Goal: Task Accomplishment & Management: Manage account settings

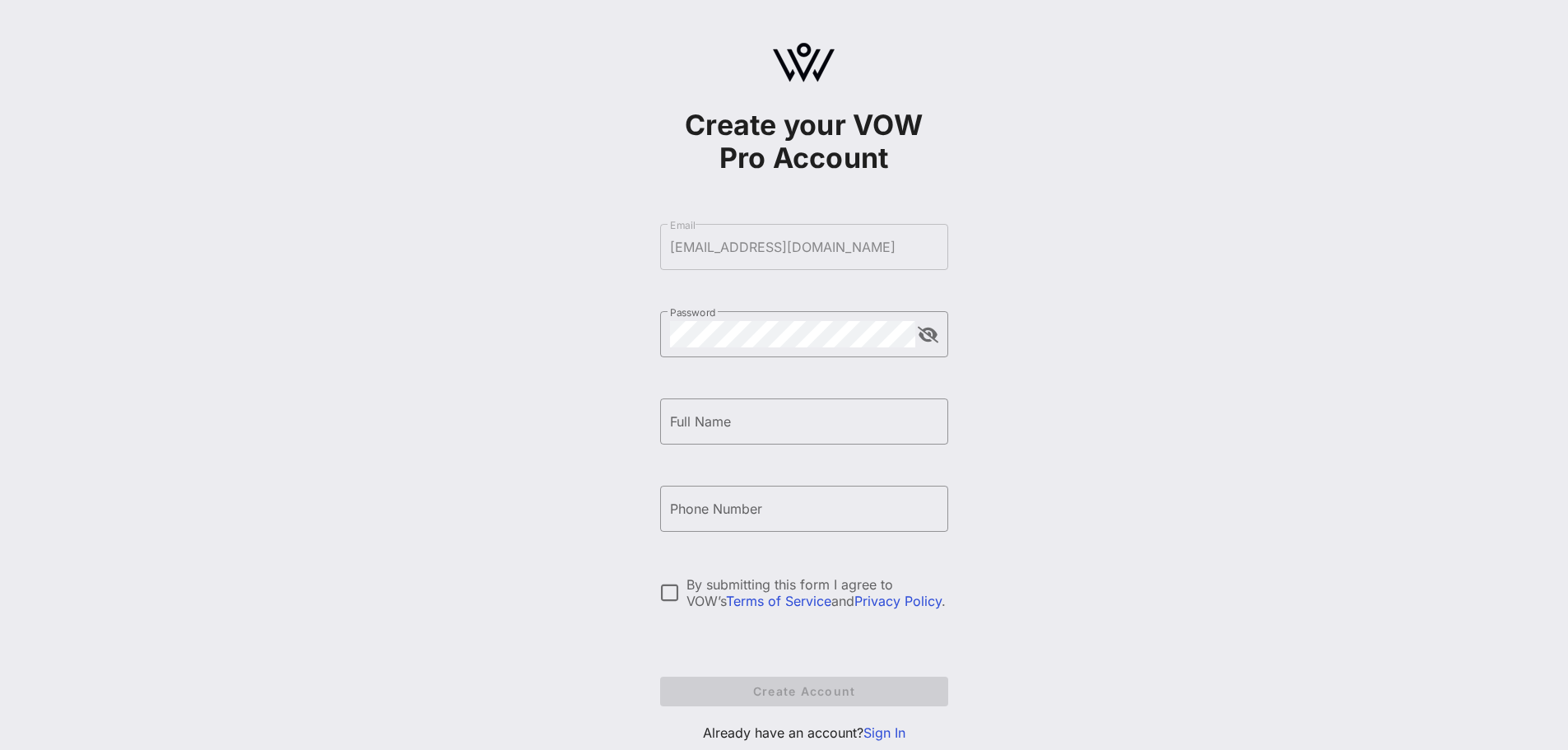
click at [781, 67] on img at bounding box center [804, 63] width 61 height 40
click at [907, 155] on h1 "Create your VOW Pro Account" at bounding box center [804, 141] width 288 height 66
click at [822, 142] on h1 "Create your VOW Pro Account" at bounding box center [804, 141] width 288 height 66
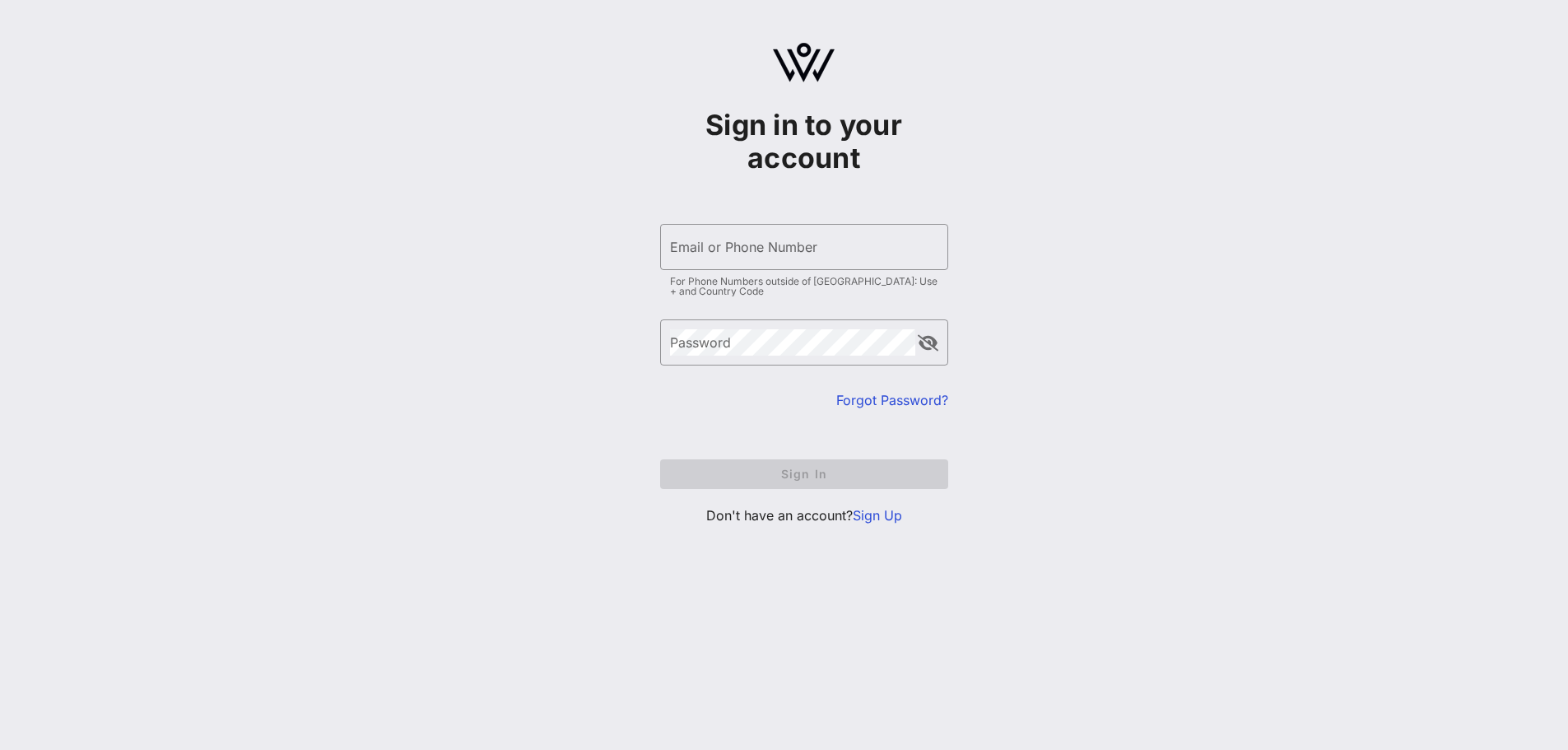
type input "[EMAIL_ADDRESS][DOMAIN_NAME]"
click at [801, 414] on form "​ Email or Phone Number [EMAIL_ADDRESS][DOMAIN_NAME] For Phone Numbers outside …" at bounding box center [804, 356] width 288 height 298
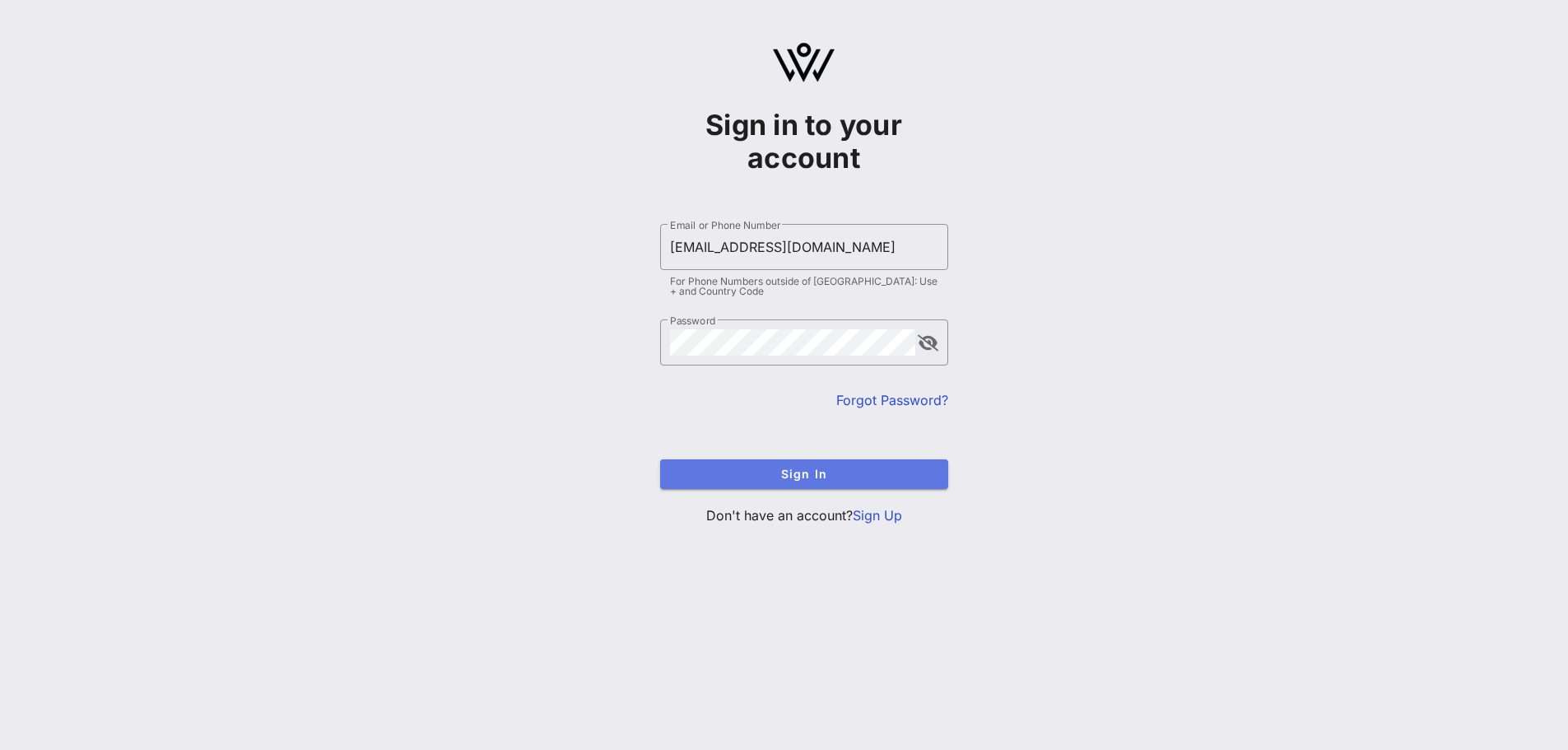
click at [812, 478] on span "Sign In" at bounding box center [804, 473] width 262 height 14
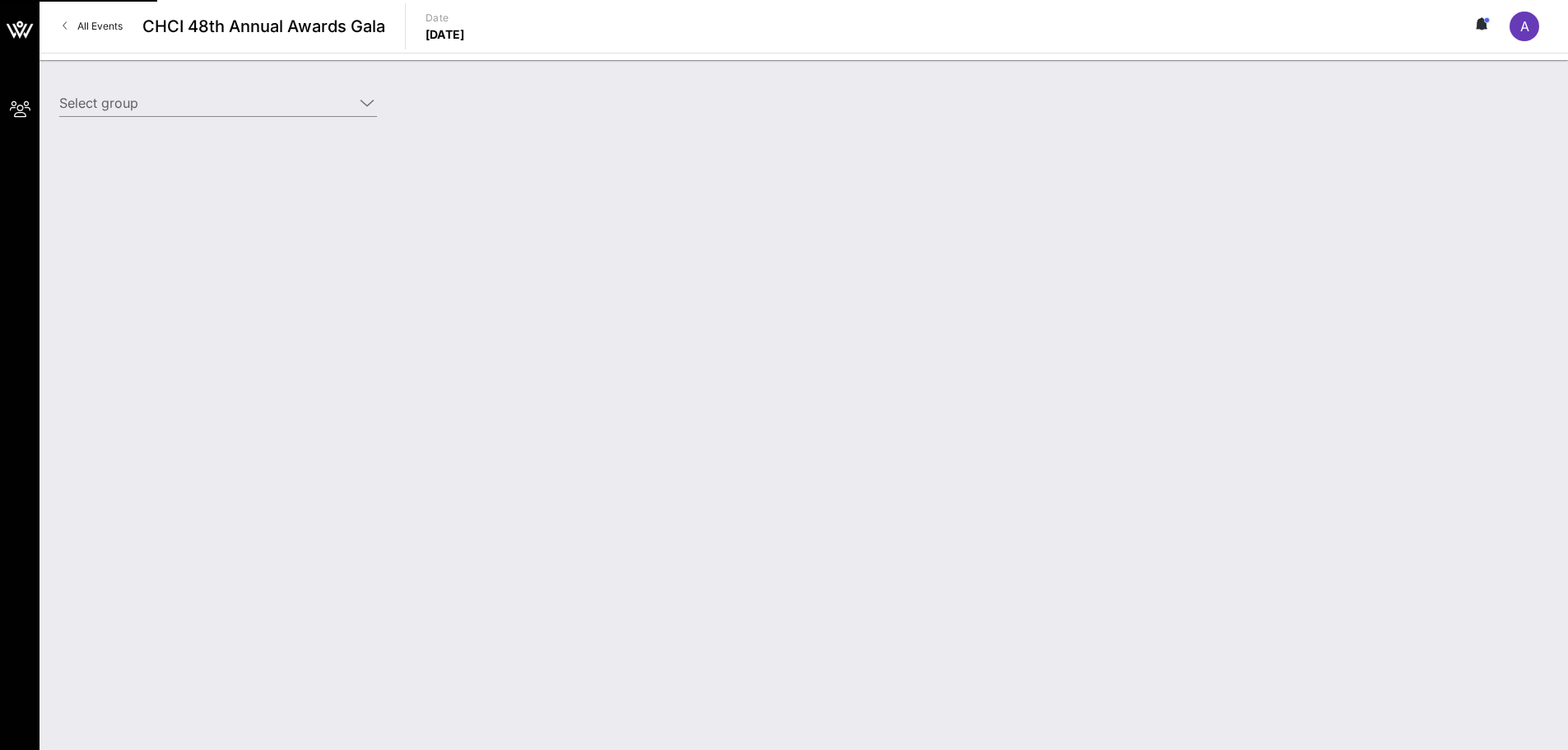
type input "Entertainment Software Association (ESA) (Entertainment Software Association (E…"
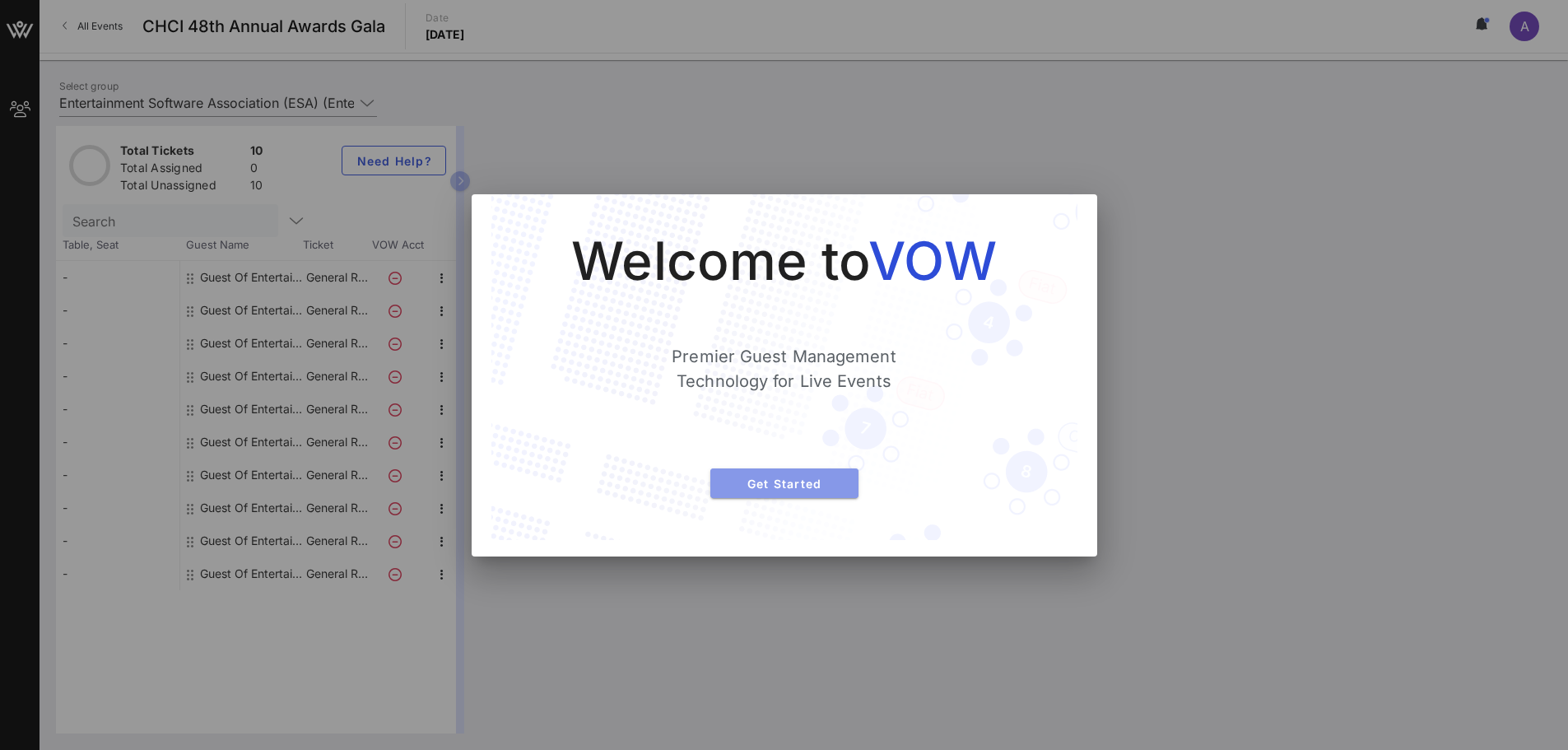
click at [755, 475] on button "Get Started" at bounding box center [784, 483] width 148 height 30
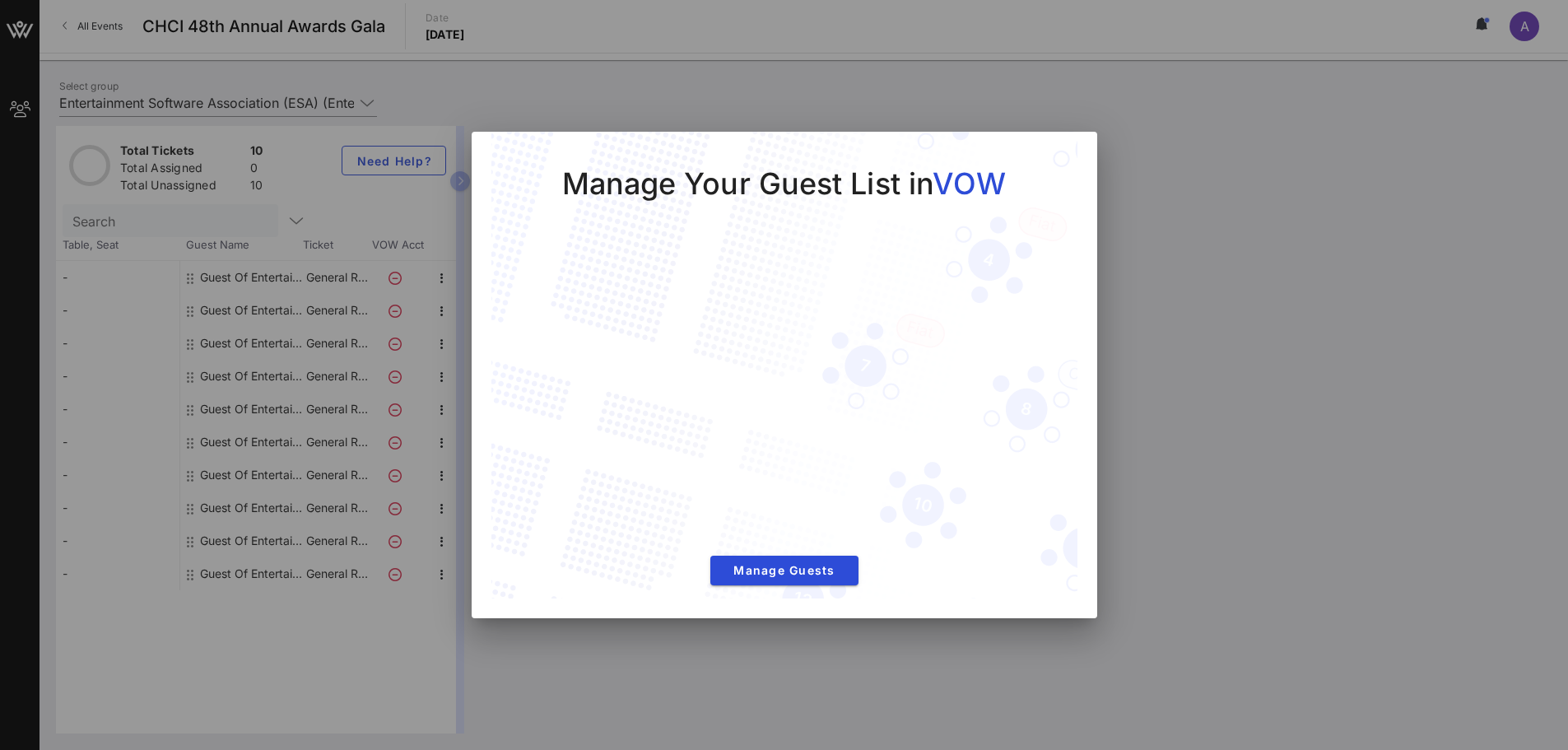
click at [625, 61] on div at bounding box center [784, 375] width 1568 height 750
click at [1437, 424] on div at bounding box center [784, 375] width 1568 height 750
drag, startPoint x: 825, startPoint y: 604, endPoint x: 818, endPoint y: 628, distance: 25.0
click at [825, 613] on div "Manage Your Guest List in VOW Manage Guests" at bounding box center [784, 375] width 626 height 486
click at [806, 659] on div at bounding box center [784, 375] width 1568 height 750
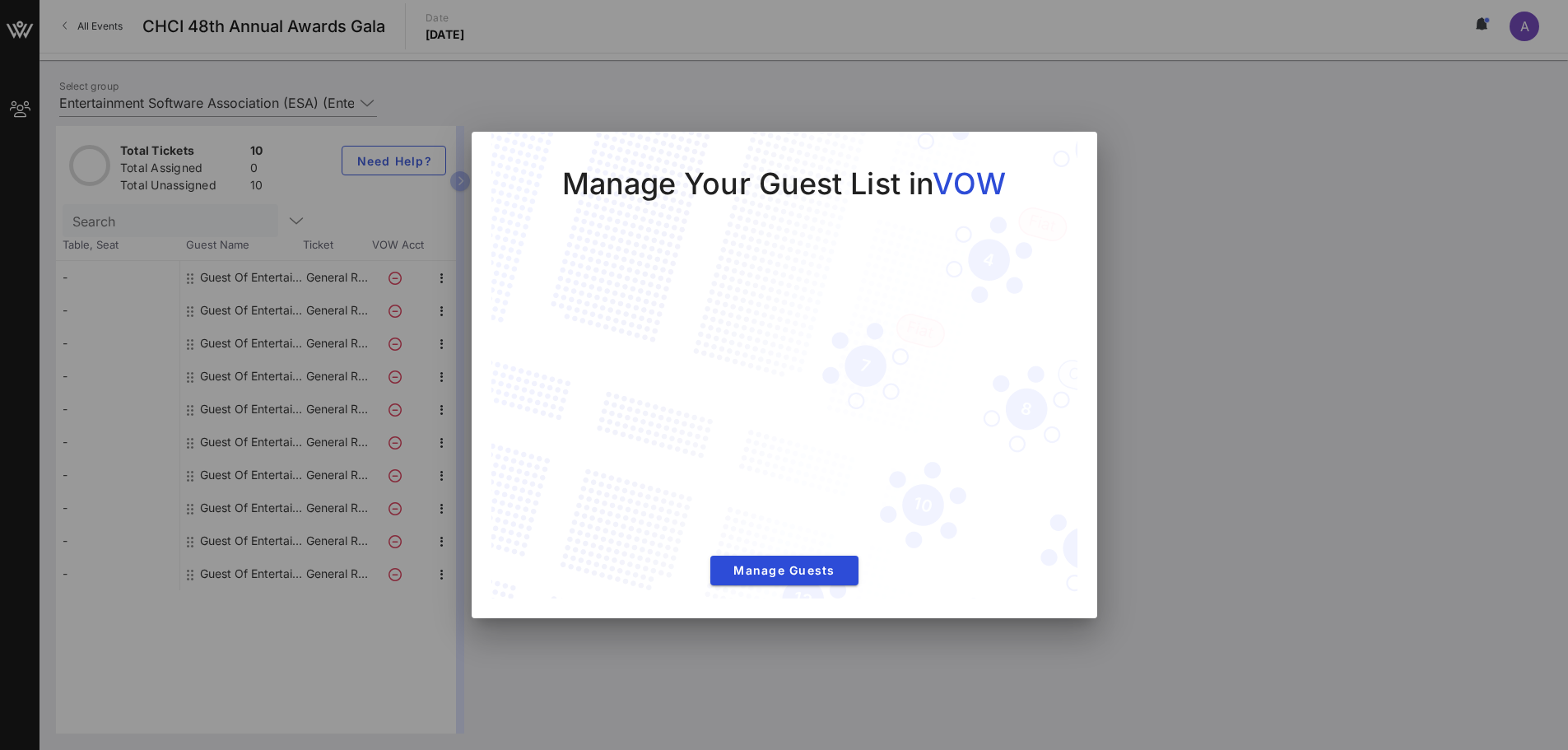
drag, startPoint x: 386, startPoint y: 195, endPoint x: 341, endPoint y: 218, distance: 50.5
click at [386, 194] on div at bounding box center [784, 375] width 1568 height 750
click at [1504, 29] on div at bounding box center [784, 375] width 1568 height 750
click at [804, 561] on button "Manage Guests" at bounding box center [784, 571] width 148 height 30
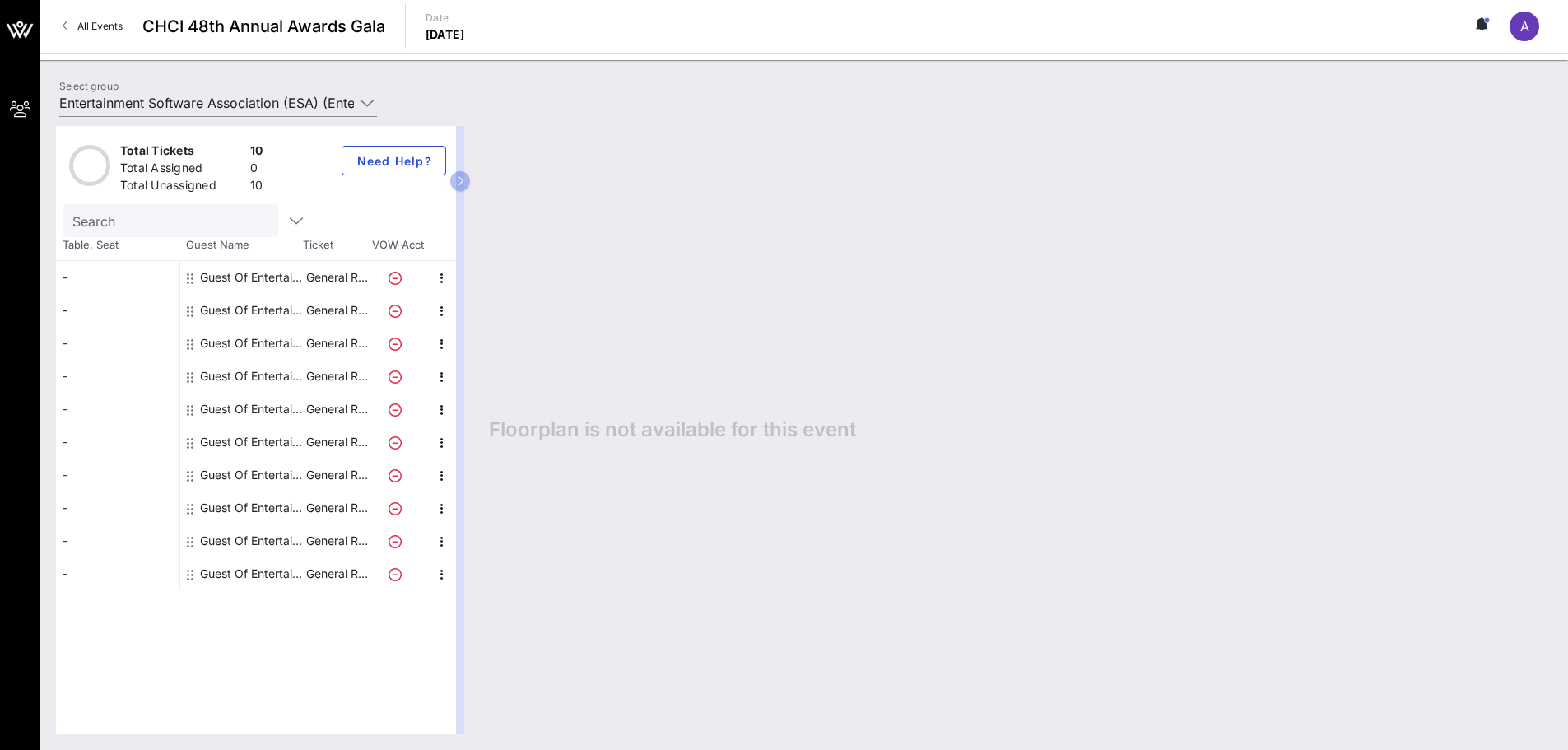
click at [269, 282] on div "Guest Of Entertainment Software Association (ESA)" at bounding box center [252, 277] width 104 height 33
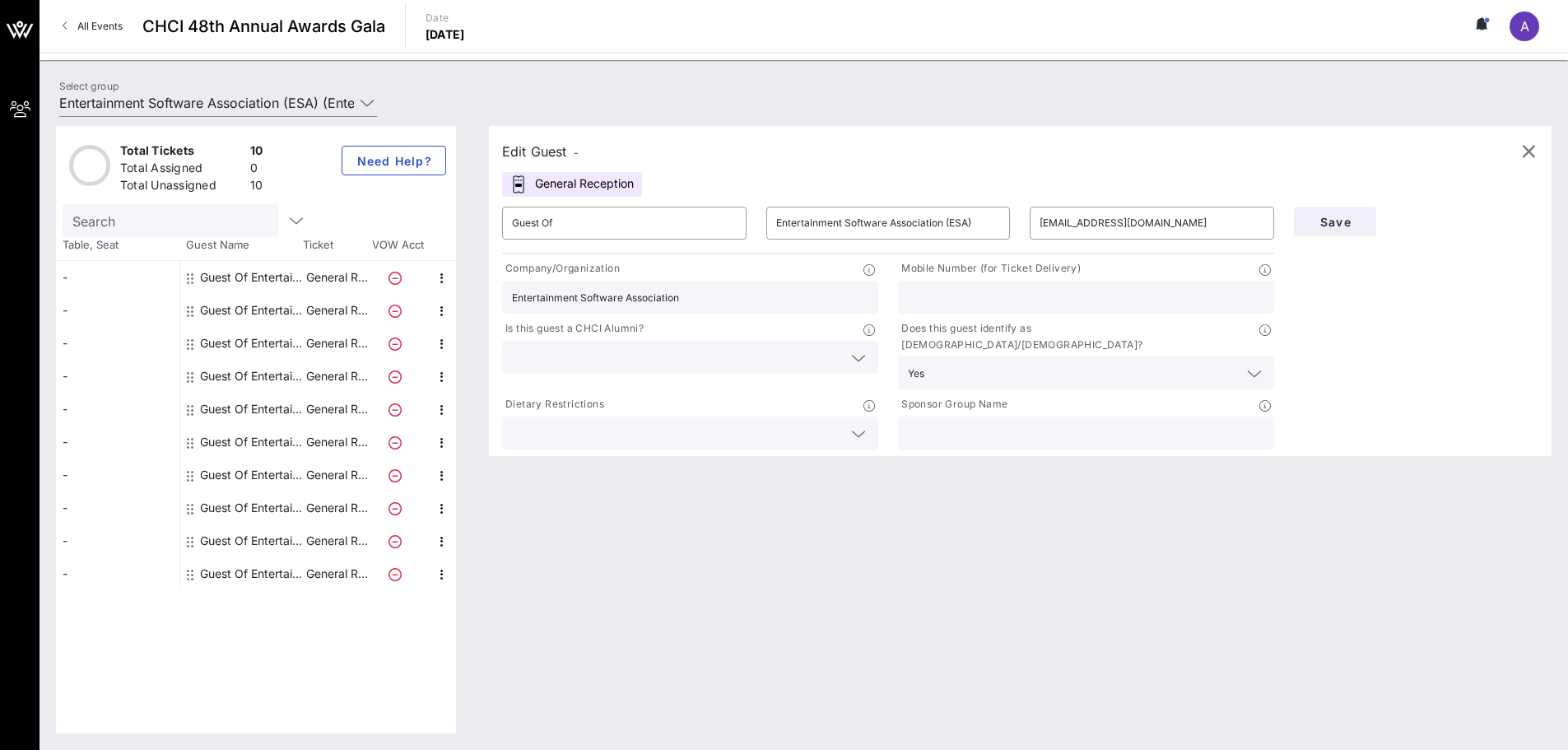
click at [283, 311] on div "Guest Of Entertainment Software Association (ESA)" at bounding box center [252, 311] width 104 height 33
click at [289, 306] on div "Guest Of Entertainment Software Association (ESA)" at bounding box center [252, 311] width 104 height 33
click at [288, 279] on div "Guest Of Entertainment Software Association (ESA)" at bounding box center [252, 277] width 104 height 33
type input "[EMAIL_ADDRESS][DOMAIN_NAME]"
click at [310, 317] on p "General R…" at bounding box center [337, 311] width 66 height 33
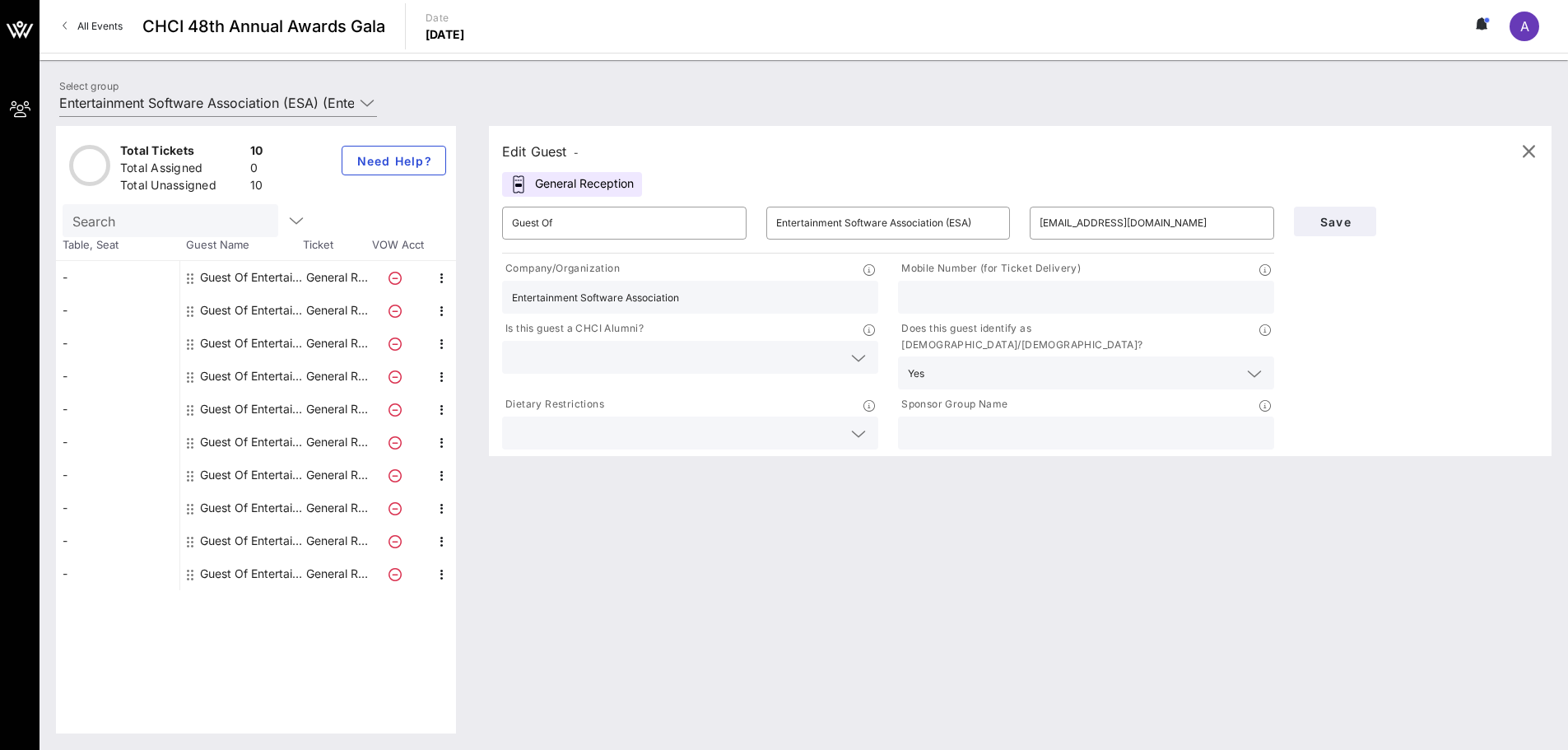
click at [391, 277] on icon at bounding box center [396, 278] width 13 height 13
click at [436, 277] on icon "button" at bounding box center [442, 278] width 20 height 20
click at [473, 286] on div "Edit" at bounding box center [484, 283] width 33 height 13
click at [440, 279] on icon "button" at bounding box center [442, 278] width 20 height 20
click at [481, 282] on div "Edit" at bounding box center [484, 283] width 33 height 13
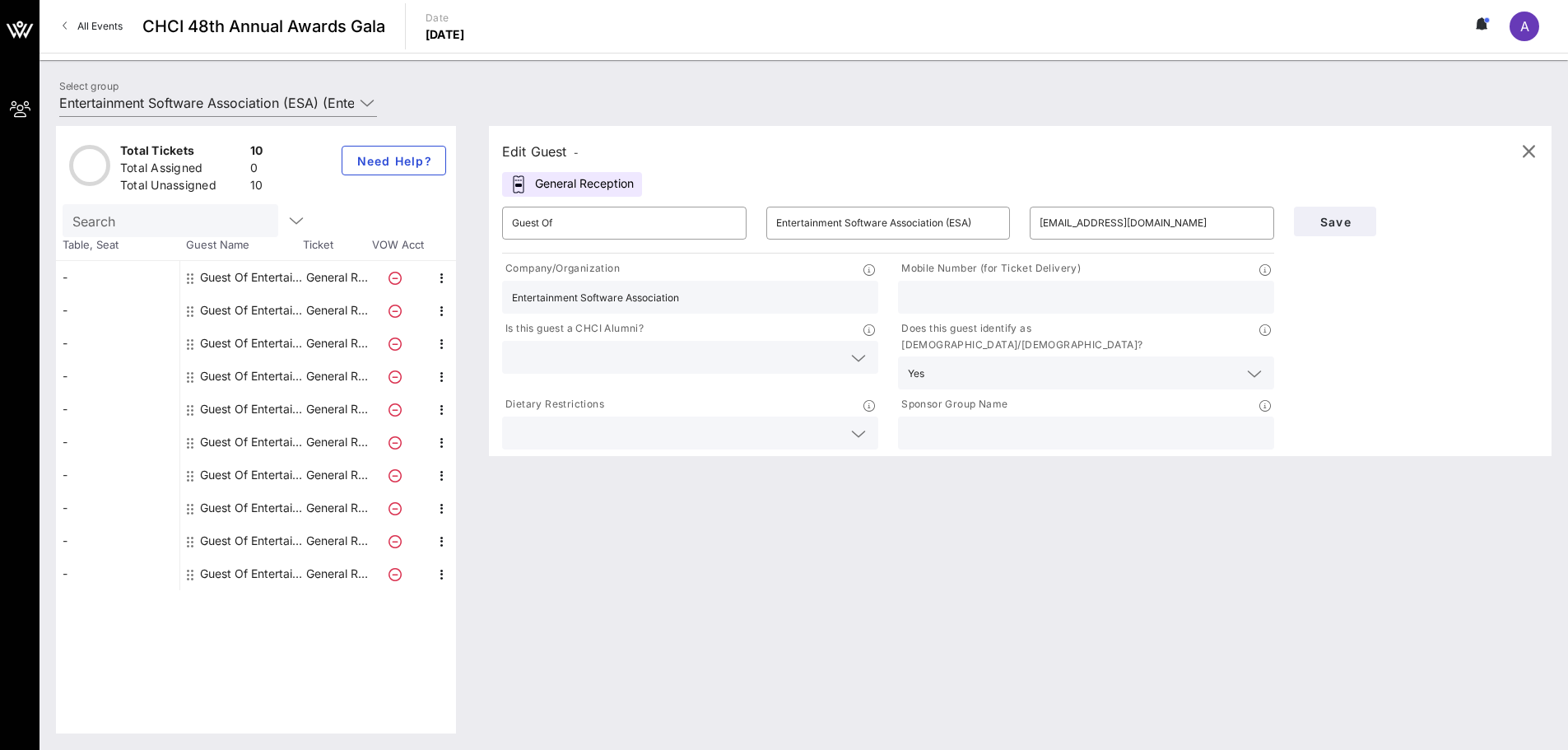
click at [277, 327] on div "Guest Of Entertainment Software Association (ESA)" at bounding box center [252, 343] width 104 height 33
click at [283, 309] on div "Guest Of Entertainment Software Association (ESA)" at bounding box center [252, 311] width 104 height 33
type input "[EMAIL_ADDRESS][DOMAIN_NAME]"
type input "Entertainment Software Association"
click at [282, 334] on div "Guest Of Entertainment Software Association (ESA)" at bounding box center [252, 343] width 104 height 33
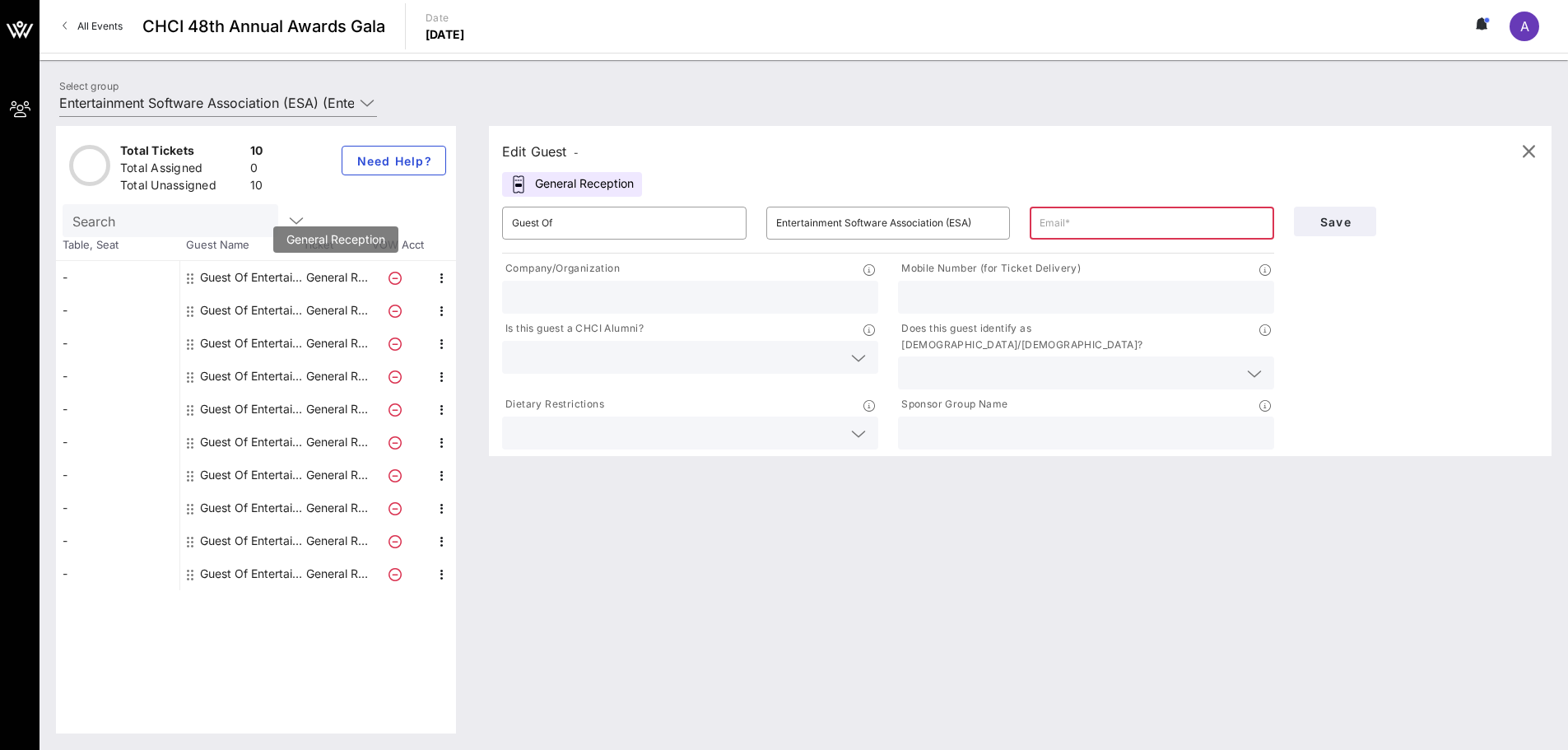
click at [310, 280] on p "General R…" at bounding box center [337, 277] width 66 height 33
click at [450, 271] on icon "button" at bounding box center [442, 278] width 20 height 20
click at [259, 282] on div "Guest Of Entertainment Software Association (ESA)" at bounding box center [252, 277] width 104 height 33
type input "[EMAIL_ADDRESS][DOMAIN_NAME]"
type input "Entertainment Software Association"
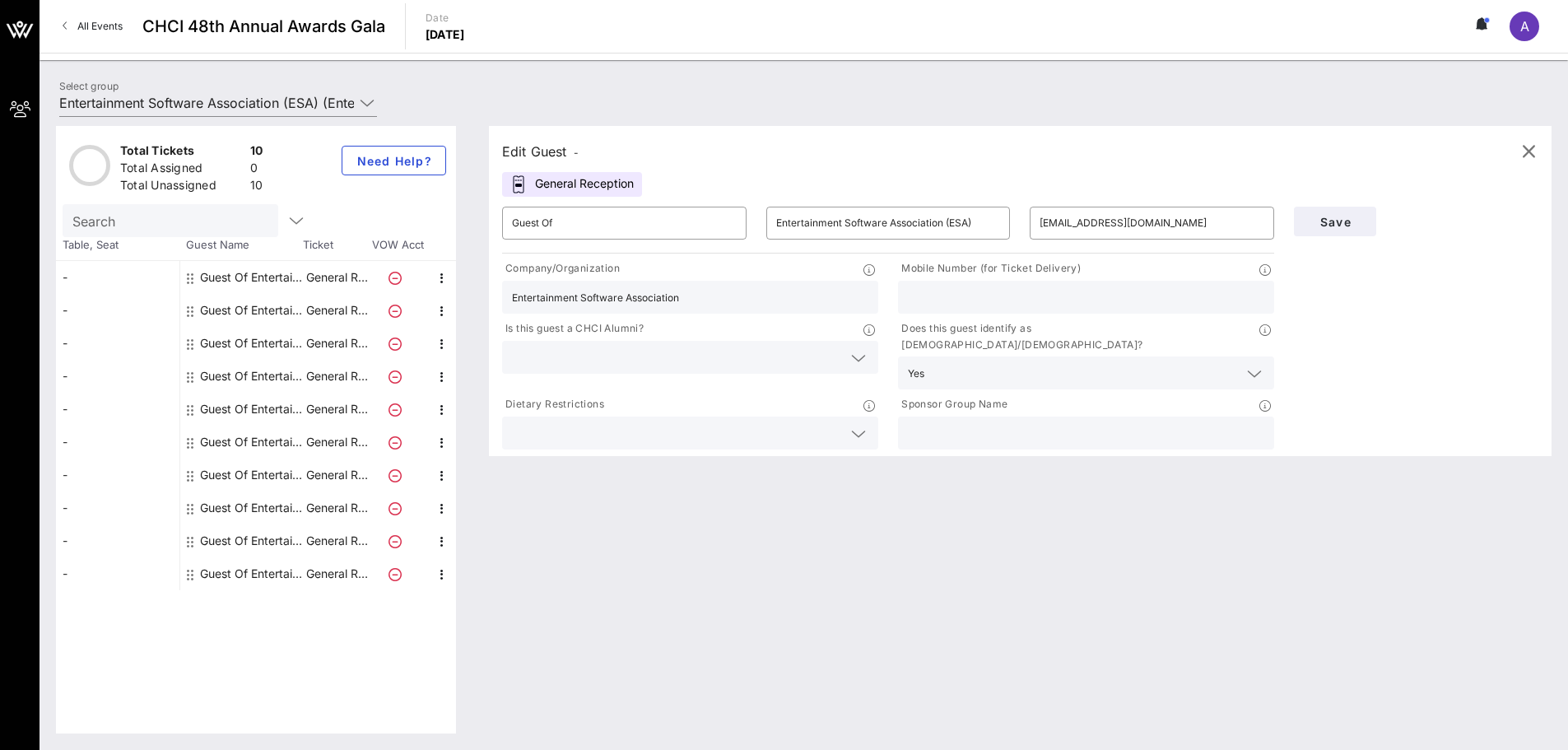
click at [271, 316] on div "Guest Of Entertainment Software Association (ESA)" at bounding box center [252, 311] width 104 height 33
type input "[EMAIL_ADDRESS][DOMAIN_NAME]"
click at [266, 346] on div "Guest Of Entertainment Software Association (ESA)" at bounding box center [252, 343] width 104 height 33
click at [1148, 231] on input "text" at bounding box center [1152, 223] width 224 height 27
paste input "[PERSON_NAME][EMAIL_ADDRESS][PERSON_NAME][DOMAIN_NAME]"
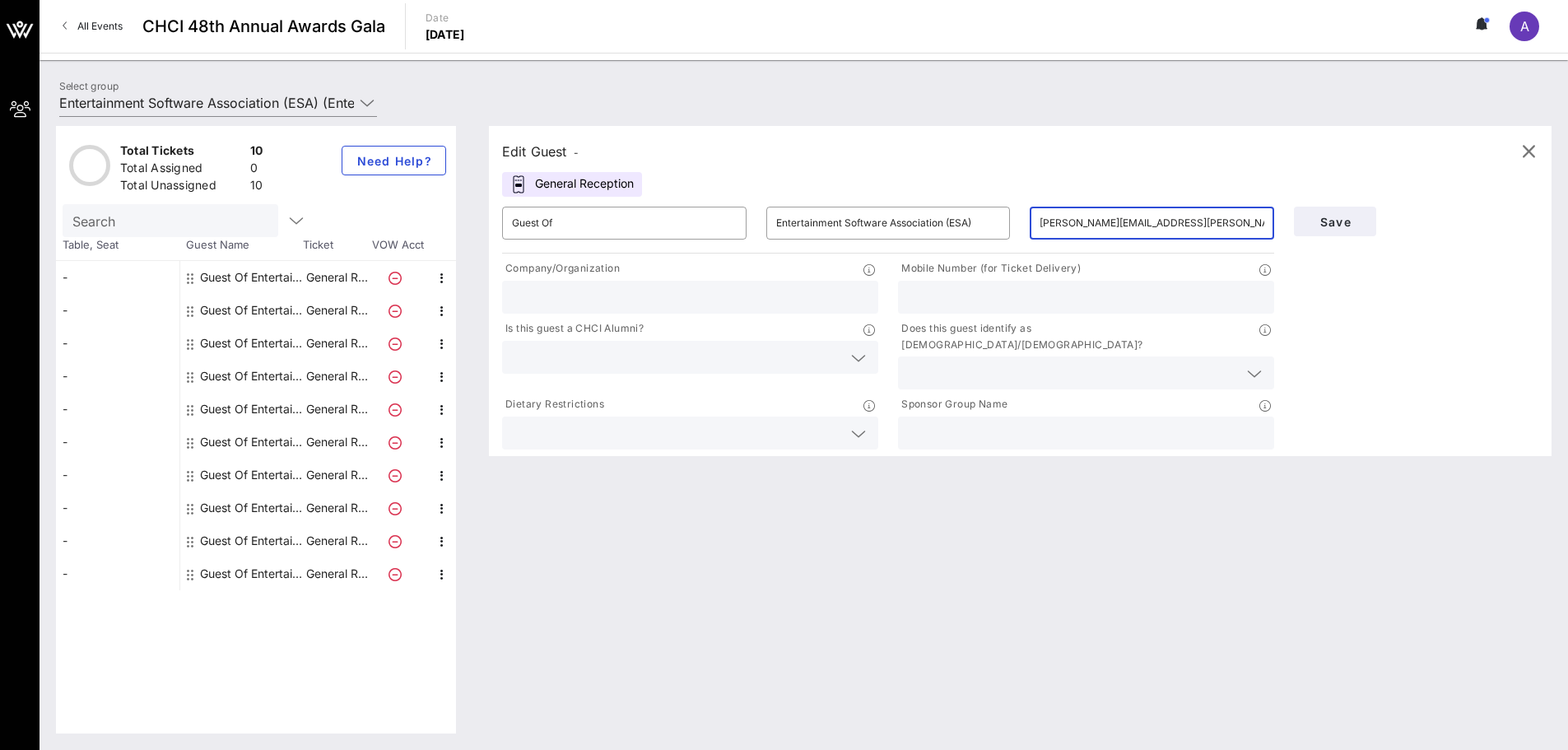
type input "[PERSON_NAME][EMAIL_ADDRESS][PERSON_NAME][DOMAIN_NAME]"
click at [538, 288] on input "text" at bounding box center [690, 297] width 356 height 22
click at [1061, 298] on input "text" at bounding box center [1086, 297] width 356 height 22
click at [1216, 527] on div "Edit Guest - General Reception ​ Guest Of ​ Entertainment Software Association …" at bounding box center [1012, 429] width 1079 height 607
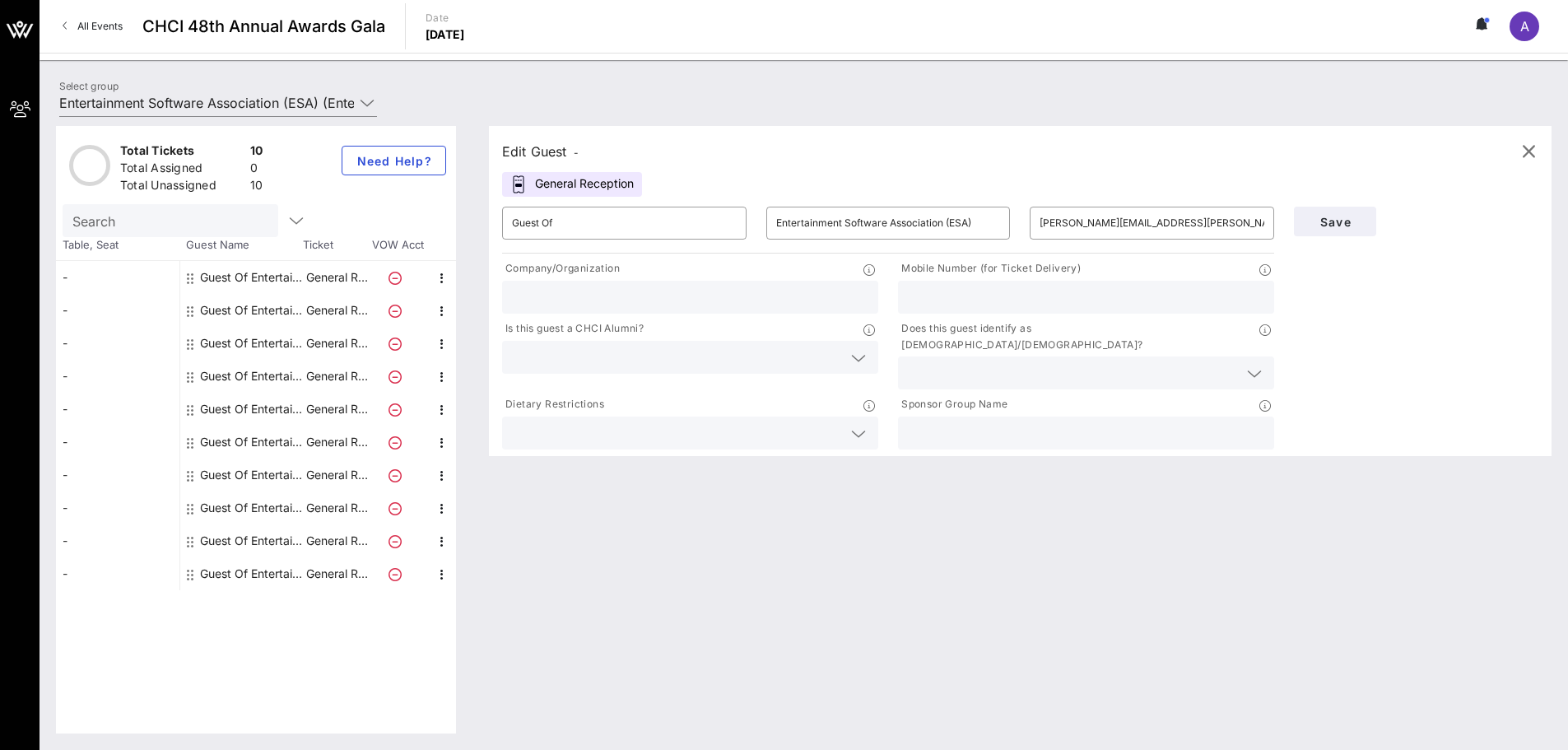
click at [1128, 290] on input "text" at bounding box center [1086, 297] width 356 height 22
type input "8185992784"
click at [1210, 528] on div "Edit Guest - General Reception ​ Guest Of ​ Entertainment Software Association …" at bounding box center [1012, 429] width 1079 height 607
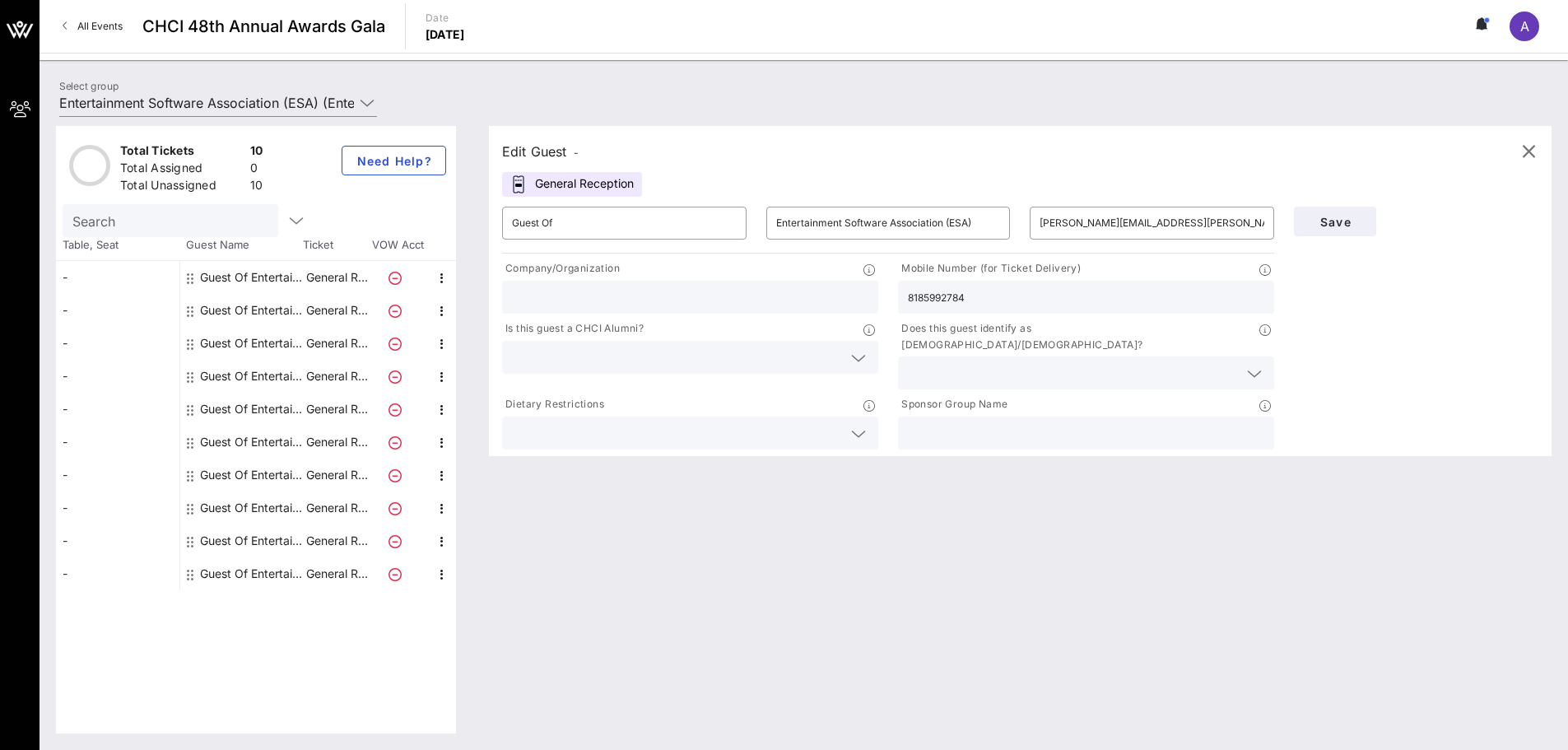
click at [852, 350] on icon at bounding box center [858, 358] width 15 height 20
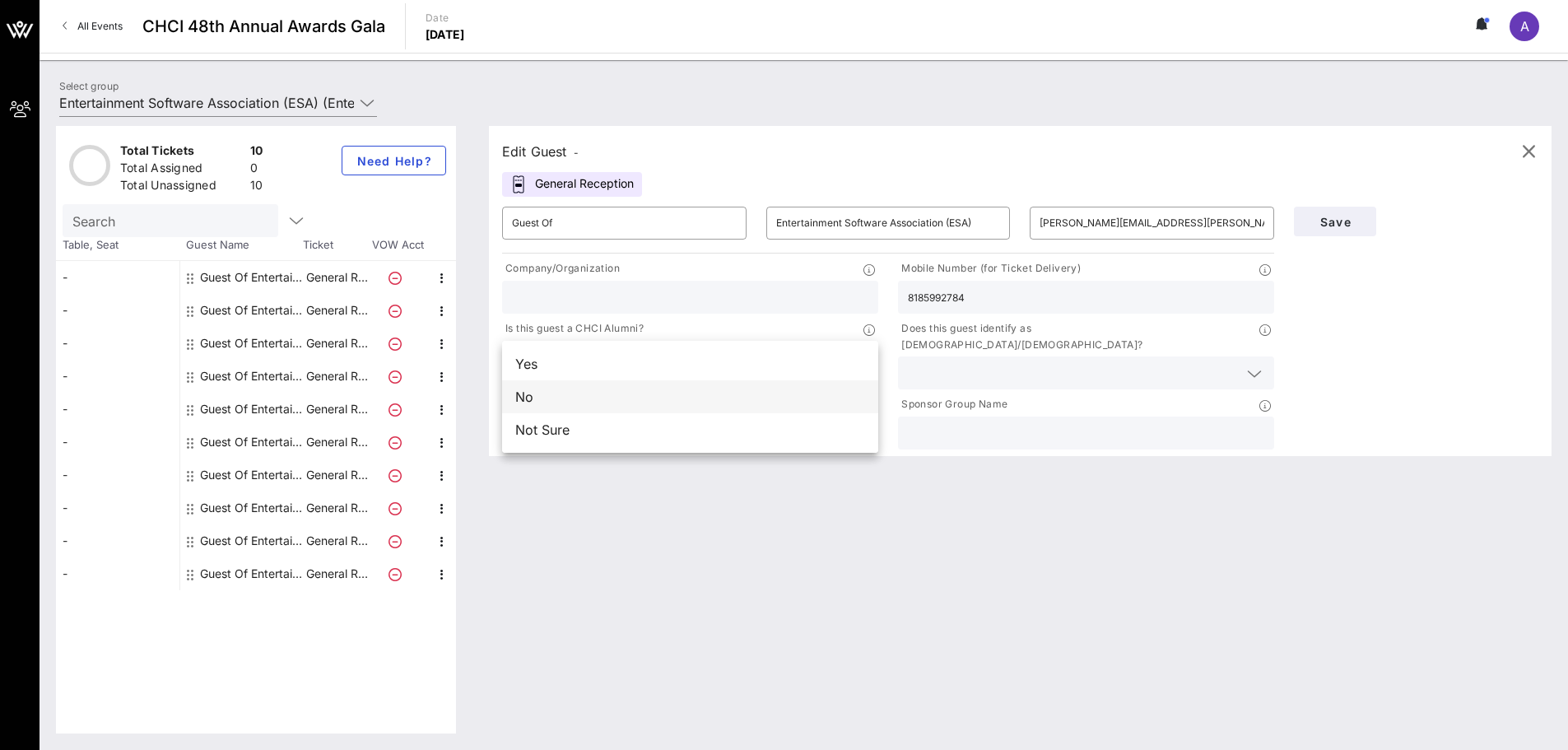
click at [815, 395] on div "No" at bounding box center [690, 397] width 376 height 33
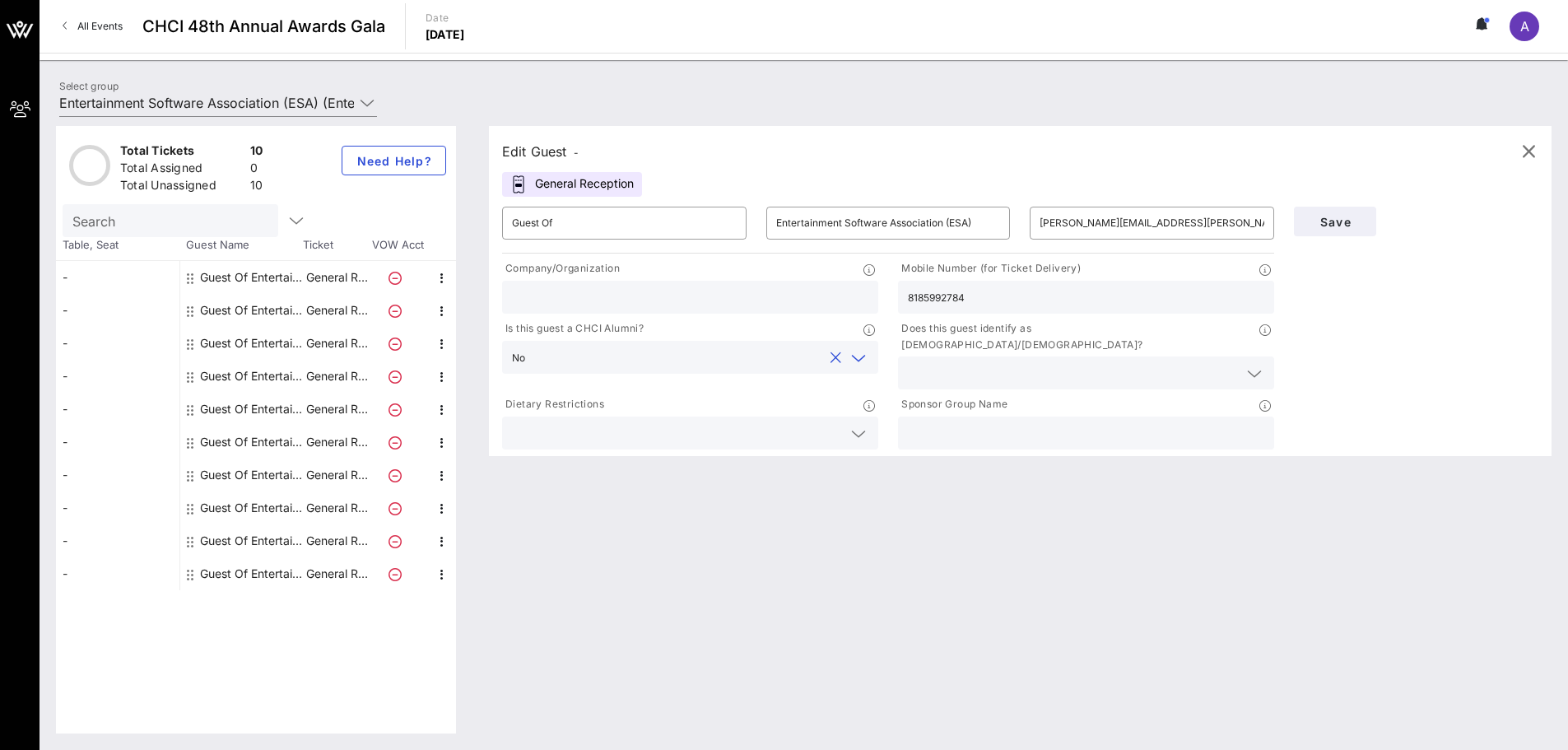
click at [1265, 364] on div at bounding box center [1255, 374] width 20 height 20
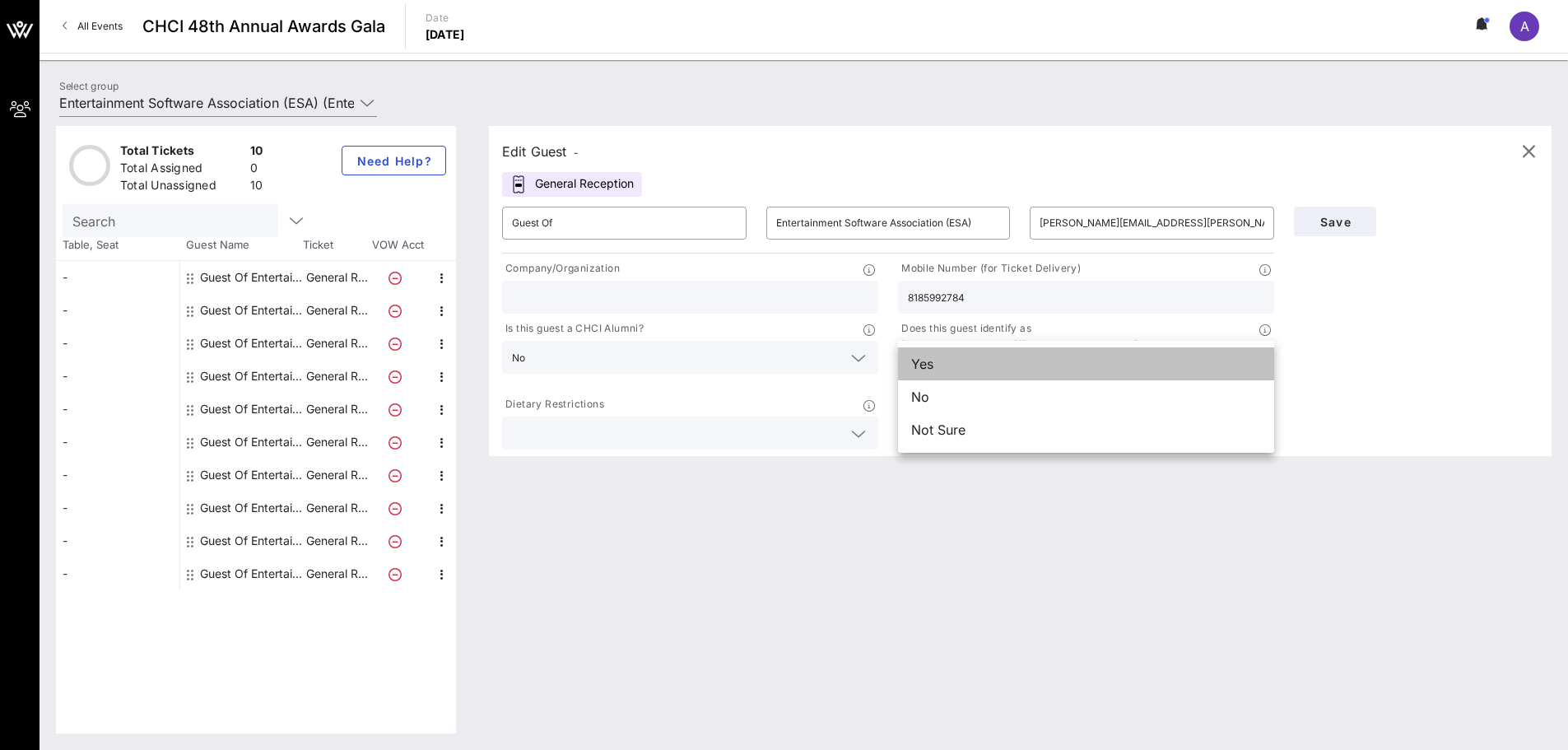
click at [1065, 368] on div "Yes" at bounding box center [1086, 364] width 376 height 33
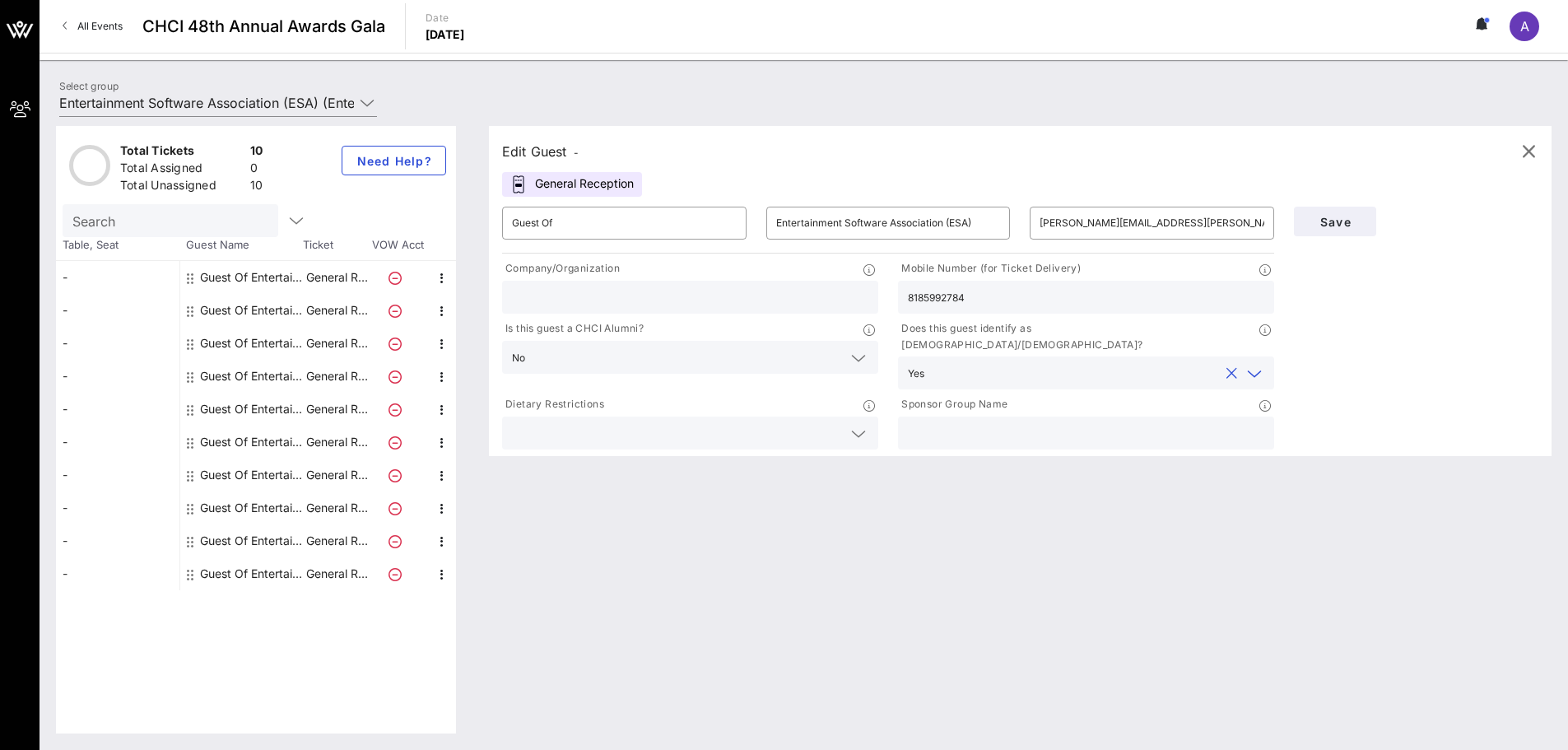
click at [937, 422] on input "text" at bounding box center [1086, 433] width 356 height 22
click at [726, 294] on input "text" at bounding box center [690, 297] width 356 height 22
click at [967, 397] on p "Sponsor Group Name" at bounding box center [953, 404] width 110 height 17
click at [970, 422] on input "text" at bounding box center [1086, 433] width 356 height 22
type input "Entertainment Software Association"
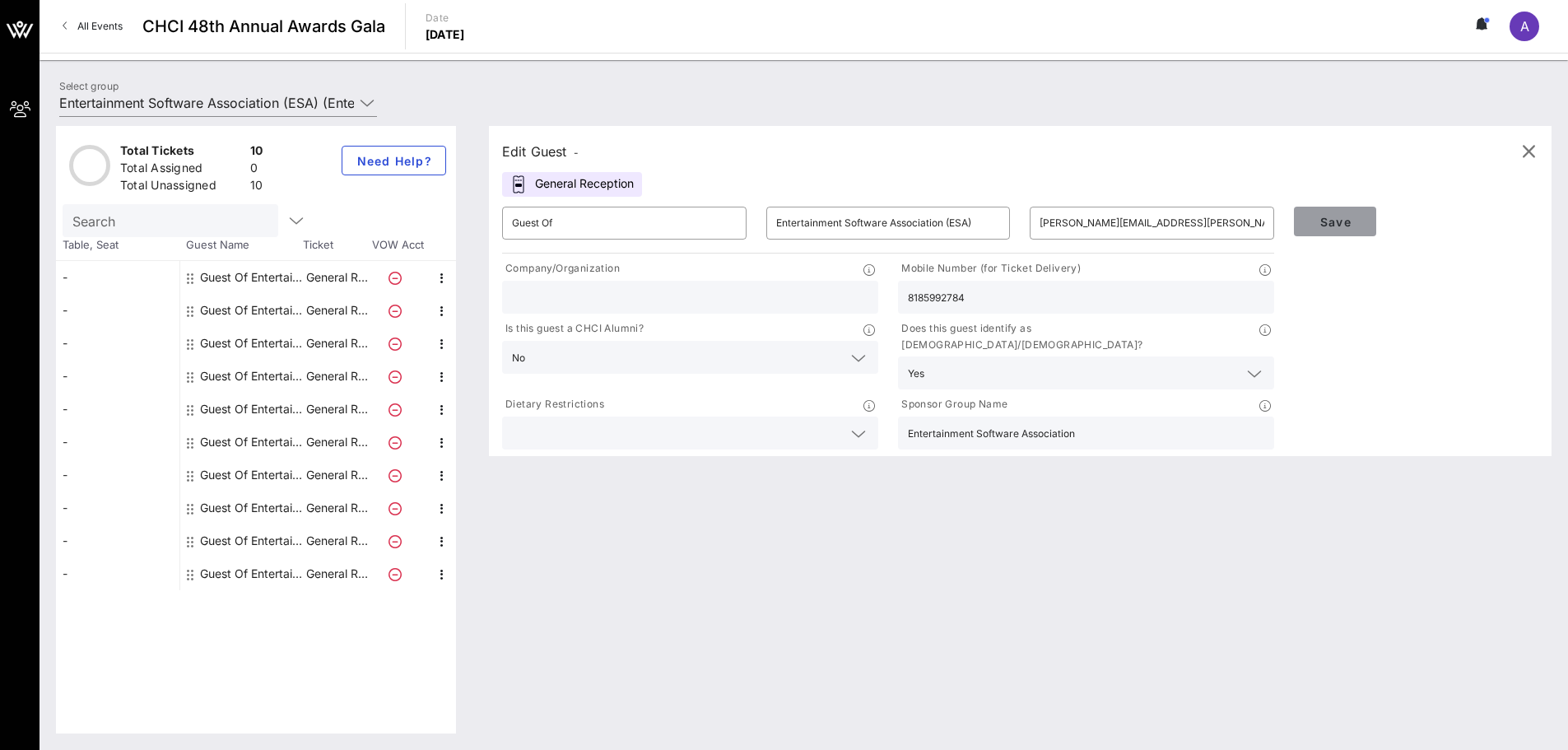
click at [1359, 220] on span "Save" at bounding box center [1335, 222] width 56 height 14
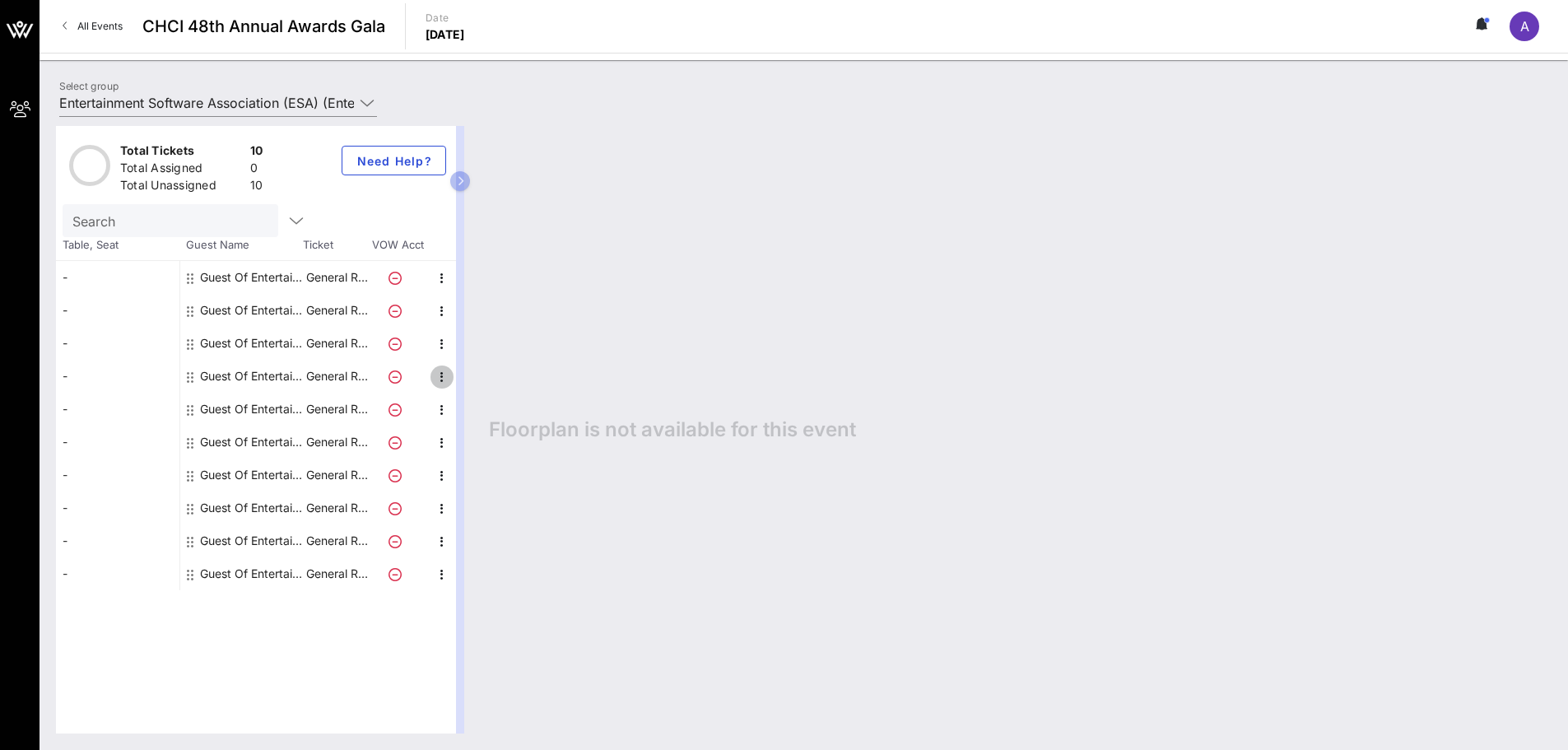
click at [437, 375] on icon "button" at bounding box center [442, 377] width 20 height 20
click at [310, 367] on p "General R…" at bounding box center [337, 376] width 66 height 33
click at [445, 376] on icon "button" at bounding box center [442, 377] width 20 height 20
click at [460, 383] on div "Edit" at bounding box center [483, 382] width 59 height 33
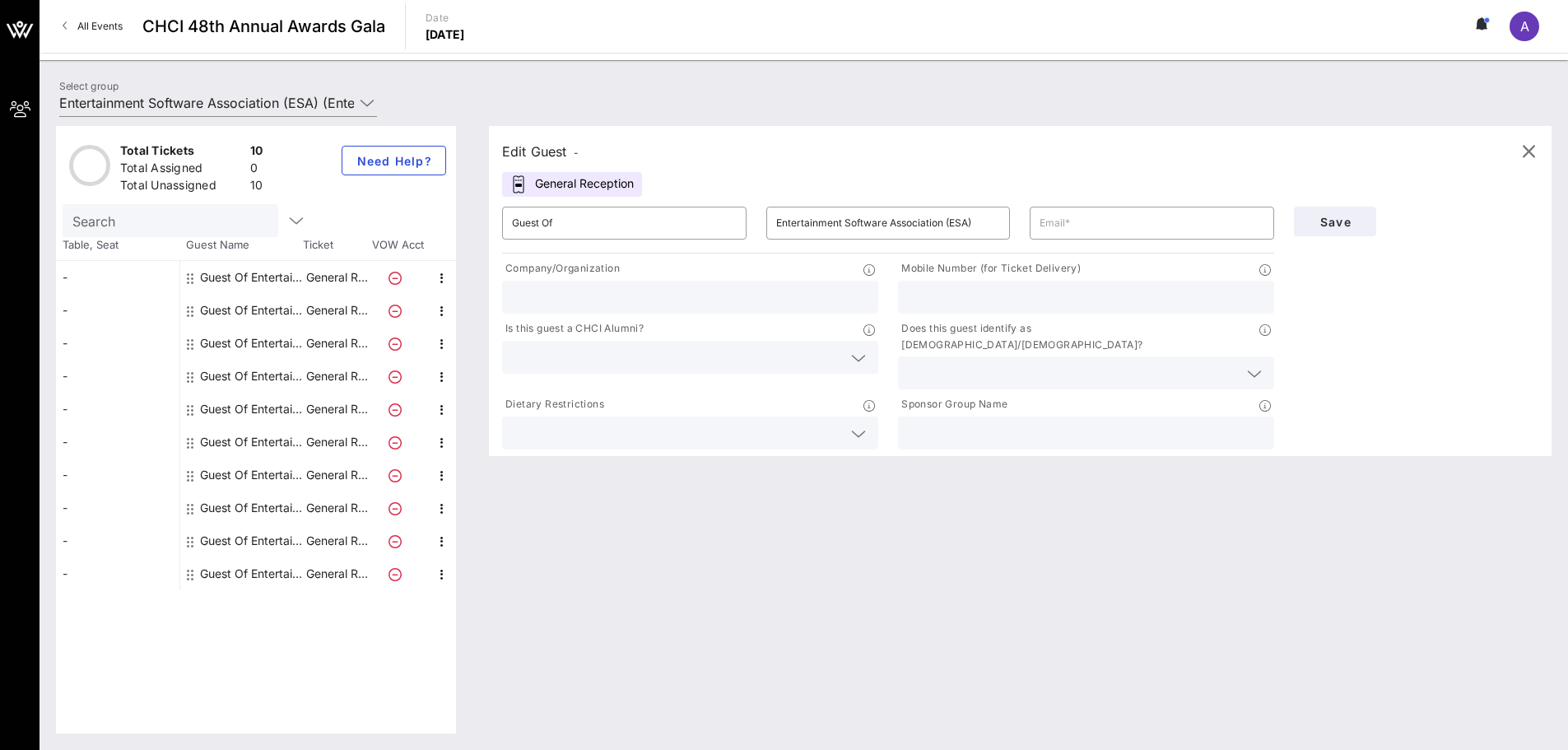
click at [424, 377] on div at bounding box center [398, 376] width 57 height 33
click at [441, 342] on icon "button" at bounding box center [442, 344] width 20 height 20
click at [470, 355] on div "Edit" at bounding box center [484, 349] width 33 height 27
type input "[PERSON_NAME][EMAIL_ADDRESS][PERSON_NAME][DOMAIN_NAME]"
type input "8185992784"
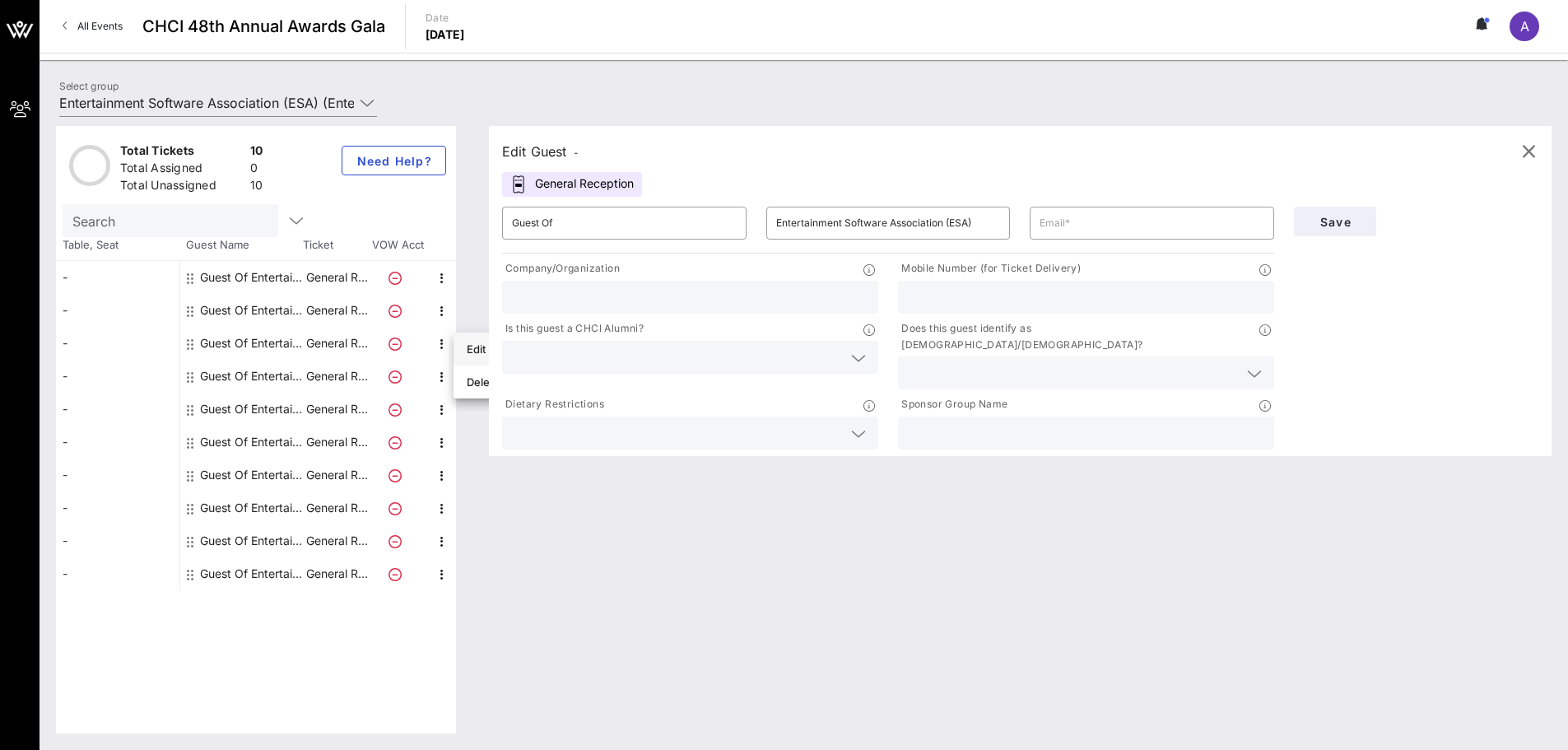
type input "Entertainment Software Association"
click at [440, 382] on icon "button" at bounding box center [442, 377] width 20 height 20
click at [464, 383] on div "Edit" at bounding box center [483, 382] width 59 height 33
click at [1118, 224] on input "text" at bounding box center [1152, 223] width 224 height 27
click at [1109, 250] on div "​ Guest Of ​ Entertainment Software Association (ESA) ​ Company/Organization Mo…" at bounding box center [887, 325] width 792 height 256
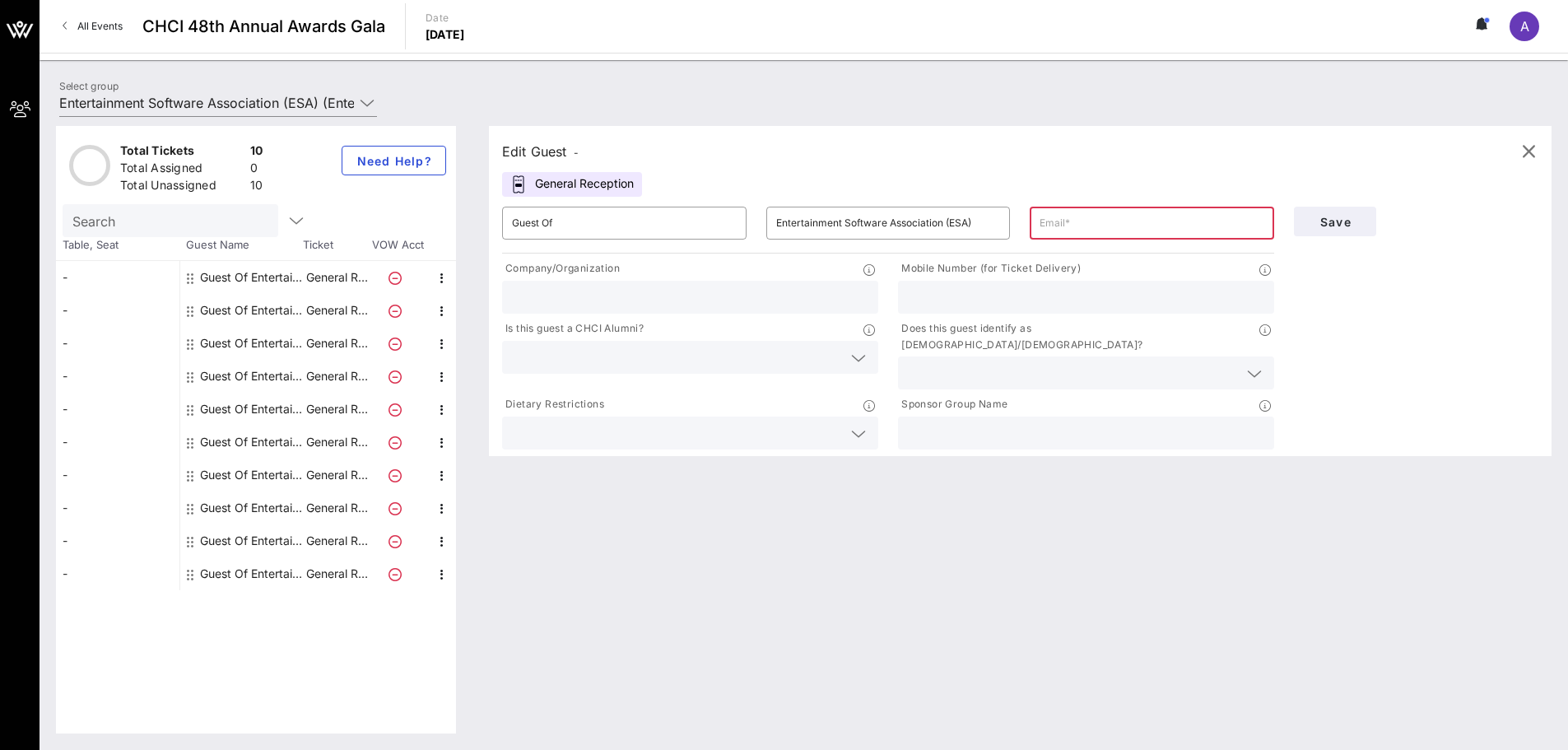
click at [1083, 224] on input "text" at bounding box center [1152, 223] width 224 height 27
paste input "[PERSON_NAME][EMAIL_ADDRESS][PERSON_NAME][DOMAIN_NAME]"
type input "[PERSON_NAME][EMAIL_ADDRESS][PERSON_NAME][DOMAIN_NAME]"
click at [834, 296] on input "text" at bounding box center [690, 297] width 356 height 22
click at [1055, 416] on div at bounding box center [1086, 433] width 356 height 33
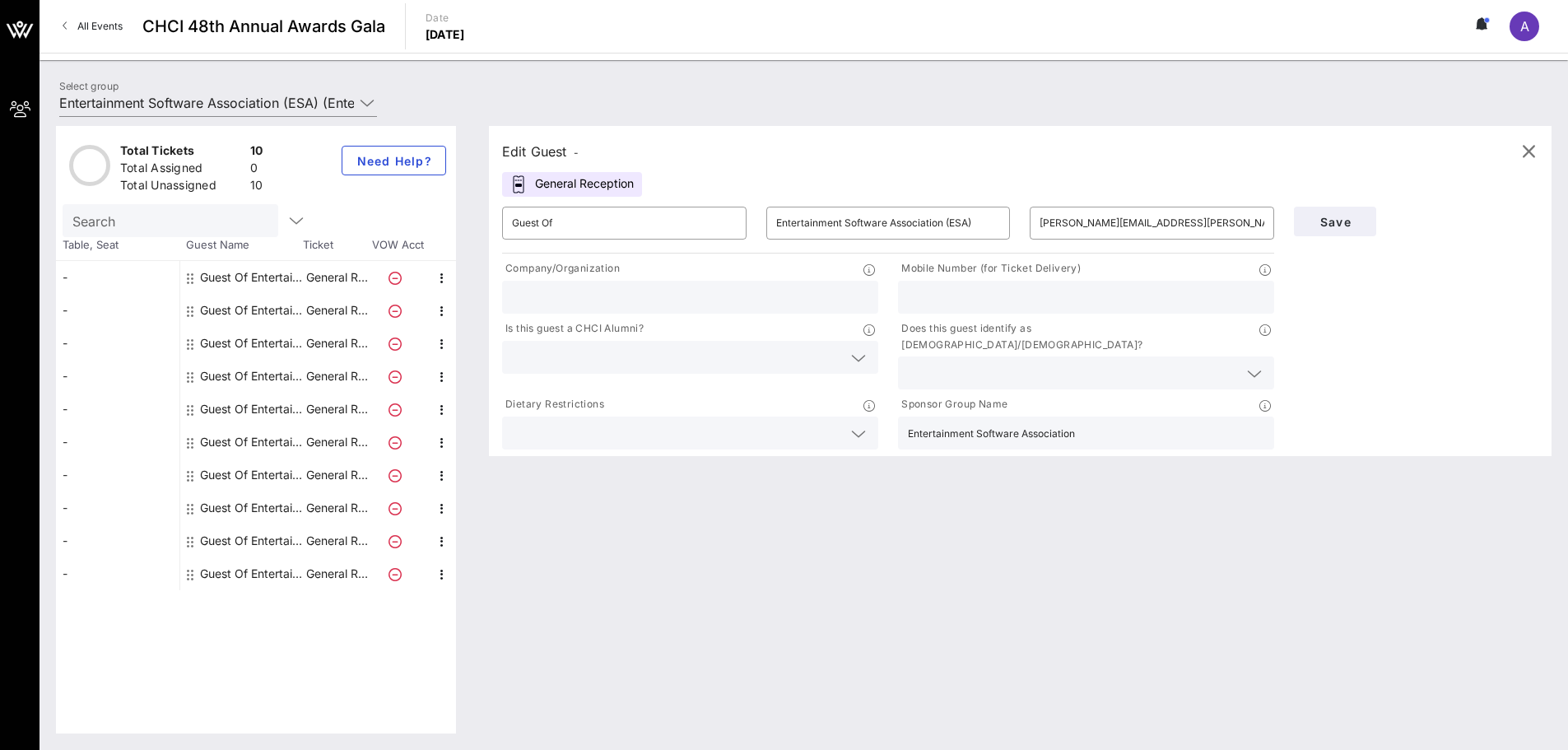
type input "Entertainment Software Association"
click at [1034, 366] on input "text" at bounding box center [1073, 373] width 330 height 22
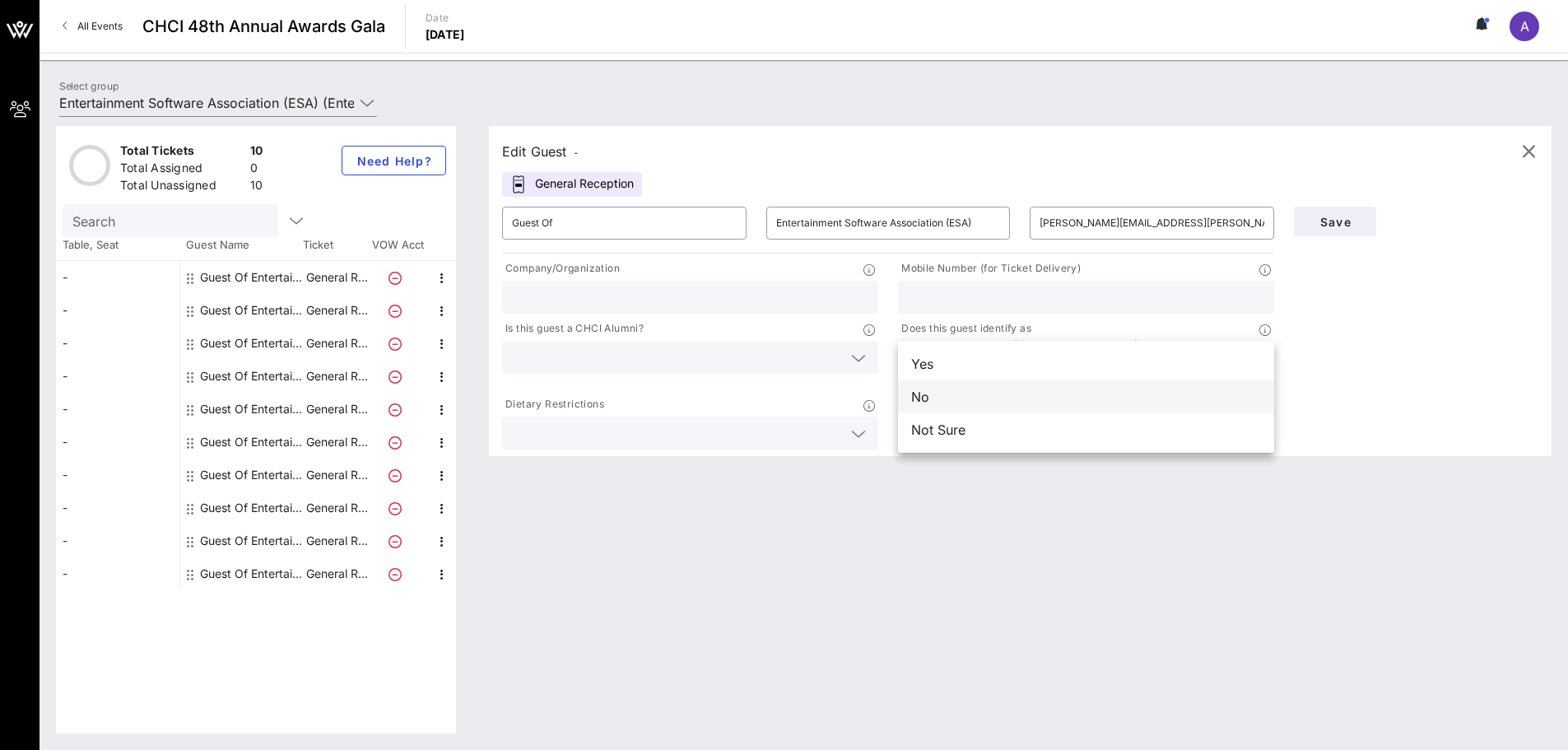
click at [1030, 400] on div "No" at bounding box center [1086, 397] width 376 height 33
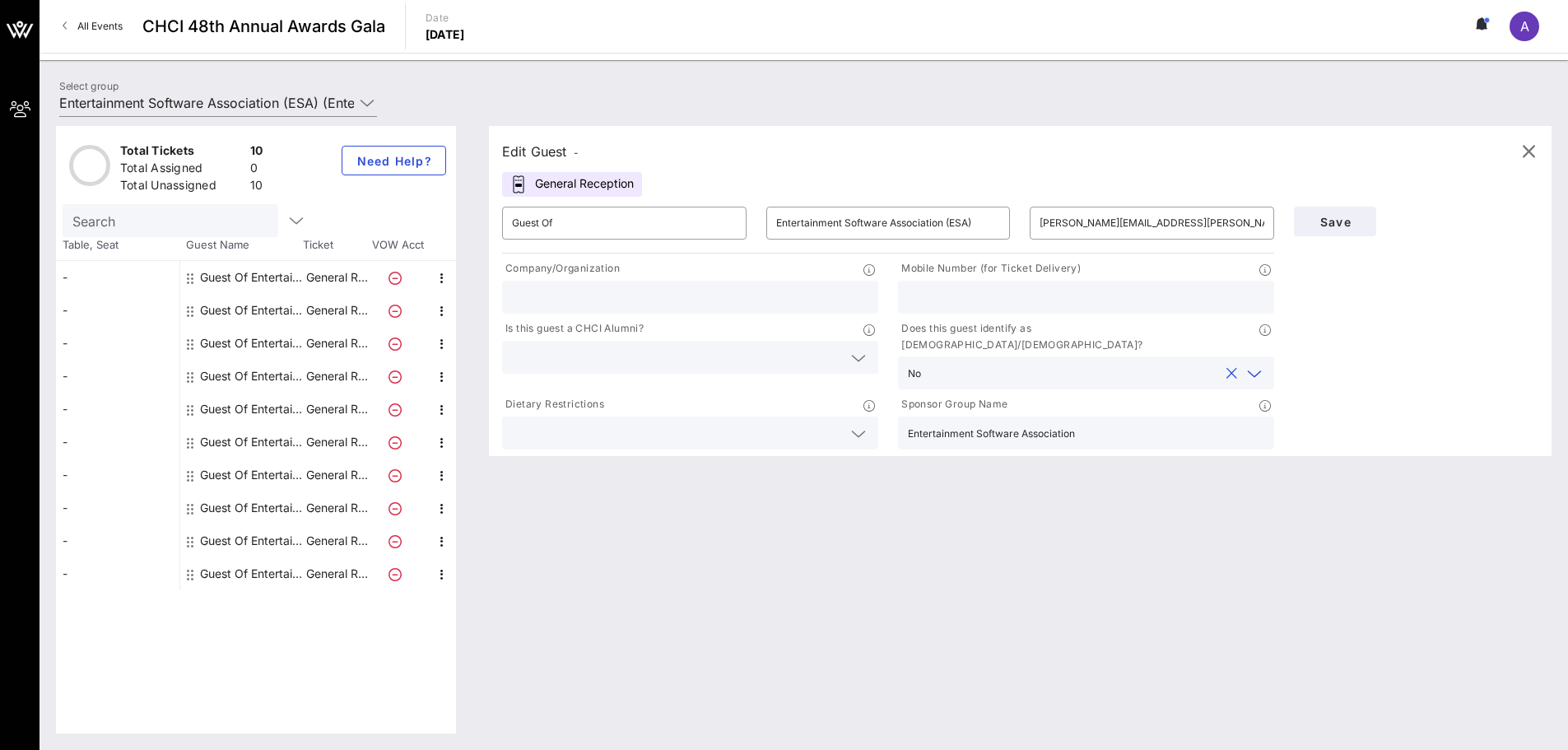
click at [993, 296] on input "text" at bounding box center [1086, 297] width 356 height 22
type input "6104055580"
click at [1065, 547] on div "Edit Guest - General Reception ​ Guest Of ​ Entertainment Software Association …" at bounding box center [1012, 429] width 1079 height 607
click at [740, 355] on input "text" at bounding box center [676, 357] width 330 height 22
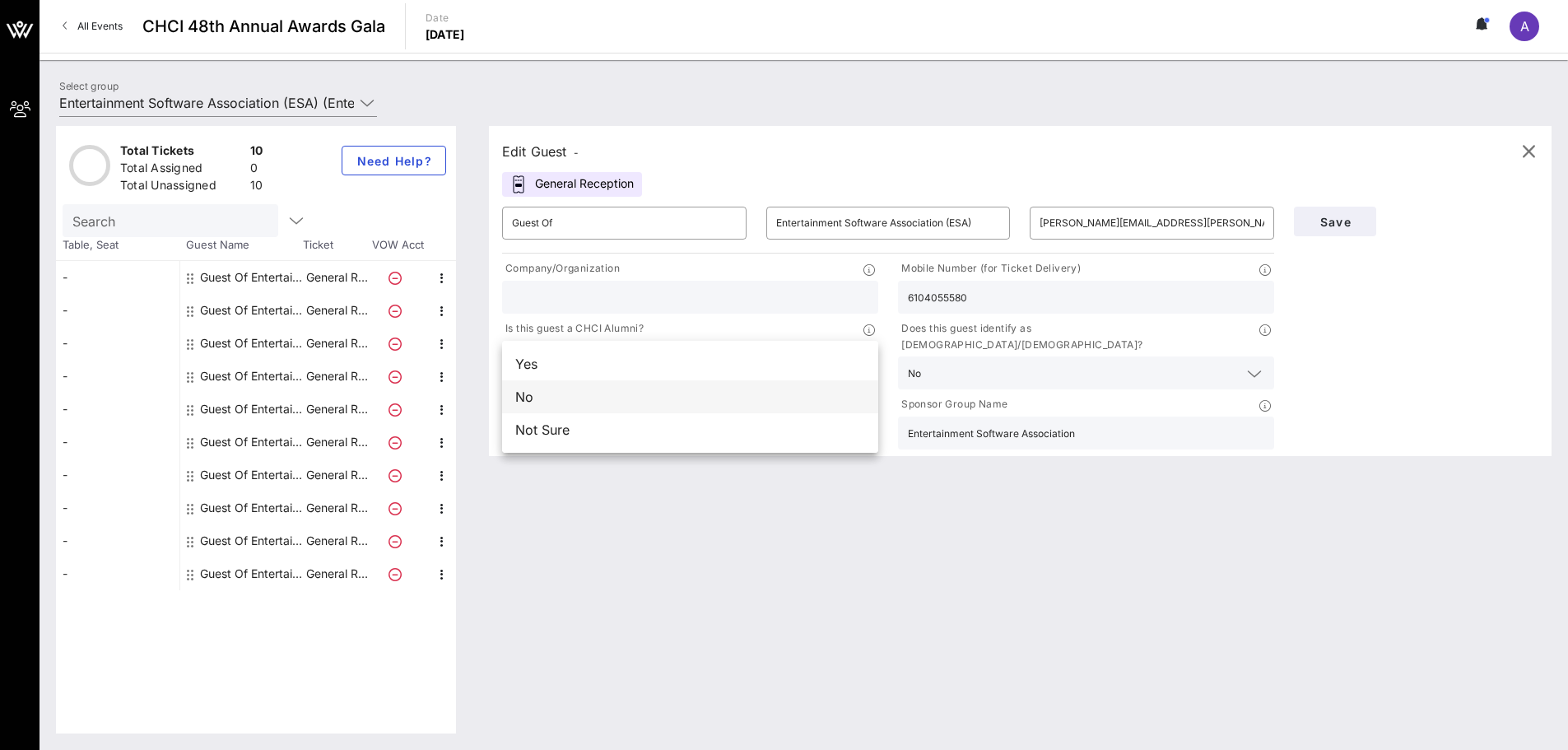
drag, startPoint x: 745, startPoint y: 413, endPoint x: 730, endPoint y: 393, distance: 25.0
click at [730, 393] on div "Yes No Not Sure" at bounding box center [690, 396] width 376 height 112
click at [730, 393] on div "No" at bounding box center [690, 397] width 376 height 33
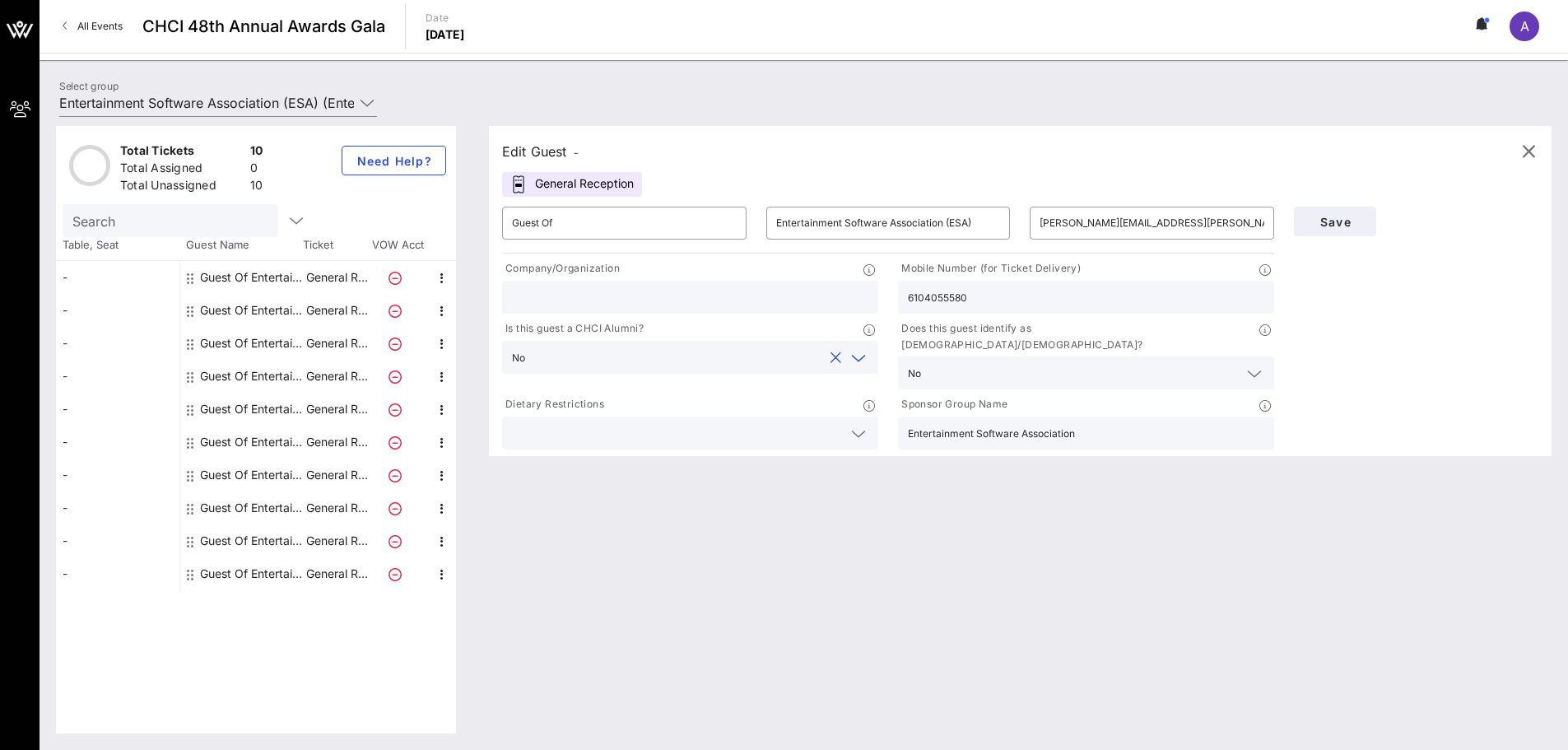
click at [735, 518] on div "Edit Guest - General Reception ​ Guest Of ​ Entertainment Software Association …" at bounding box center [1012, 429] width 1079 height 607
click at [721, 424] on input "text" at bounding box center [676, 433] width 330 height 22
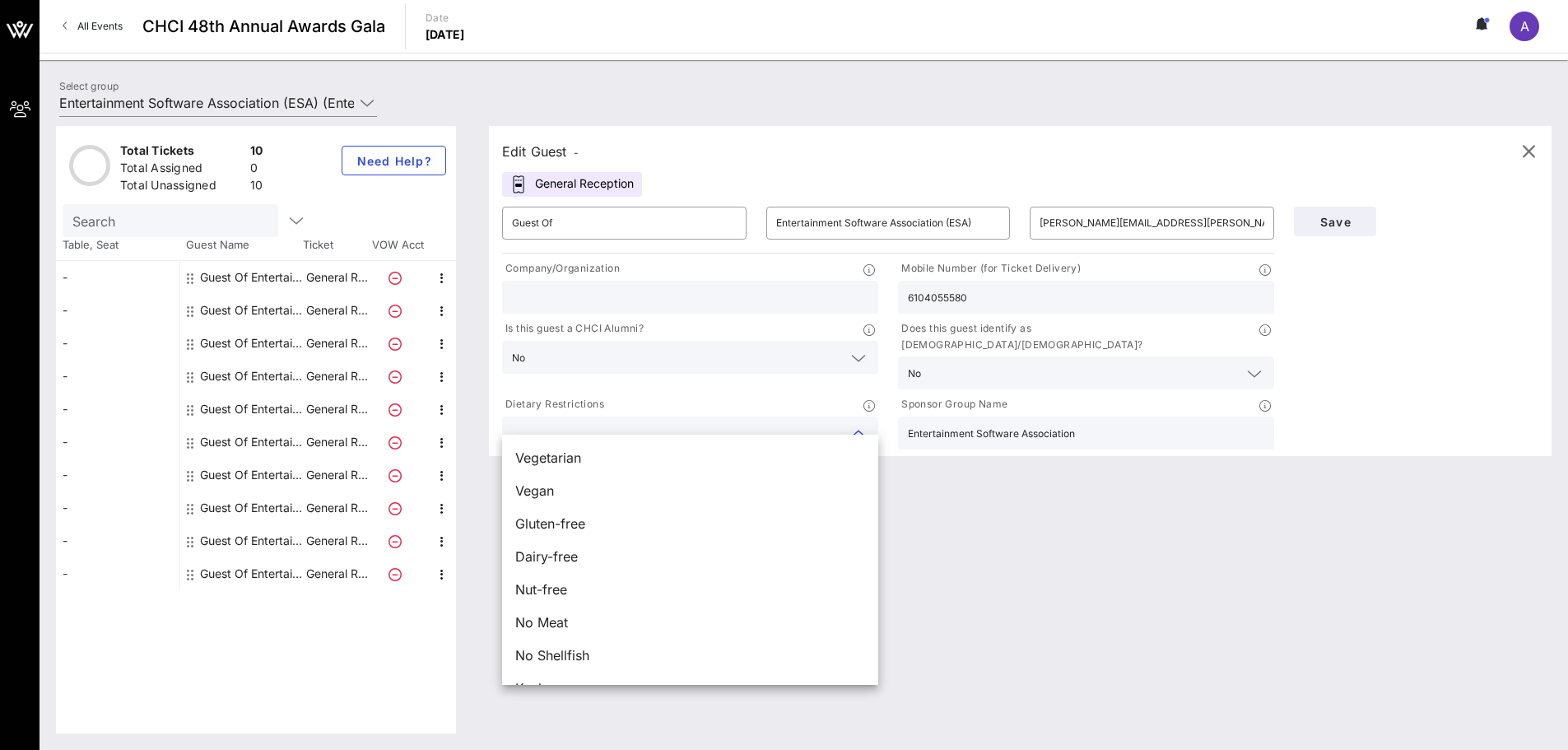
click at [721, 424] on input "text" at bounding box center [676, 433] width 330 height 22
click at [1185, 527] on div "Edit Guest - General Reception ​ Guest Of ​ Entertainment Software Association …" at bounding box center [1012, 429] width 1079 height 607
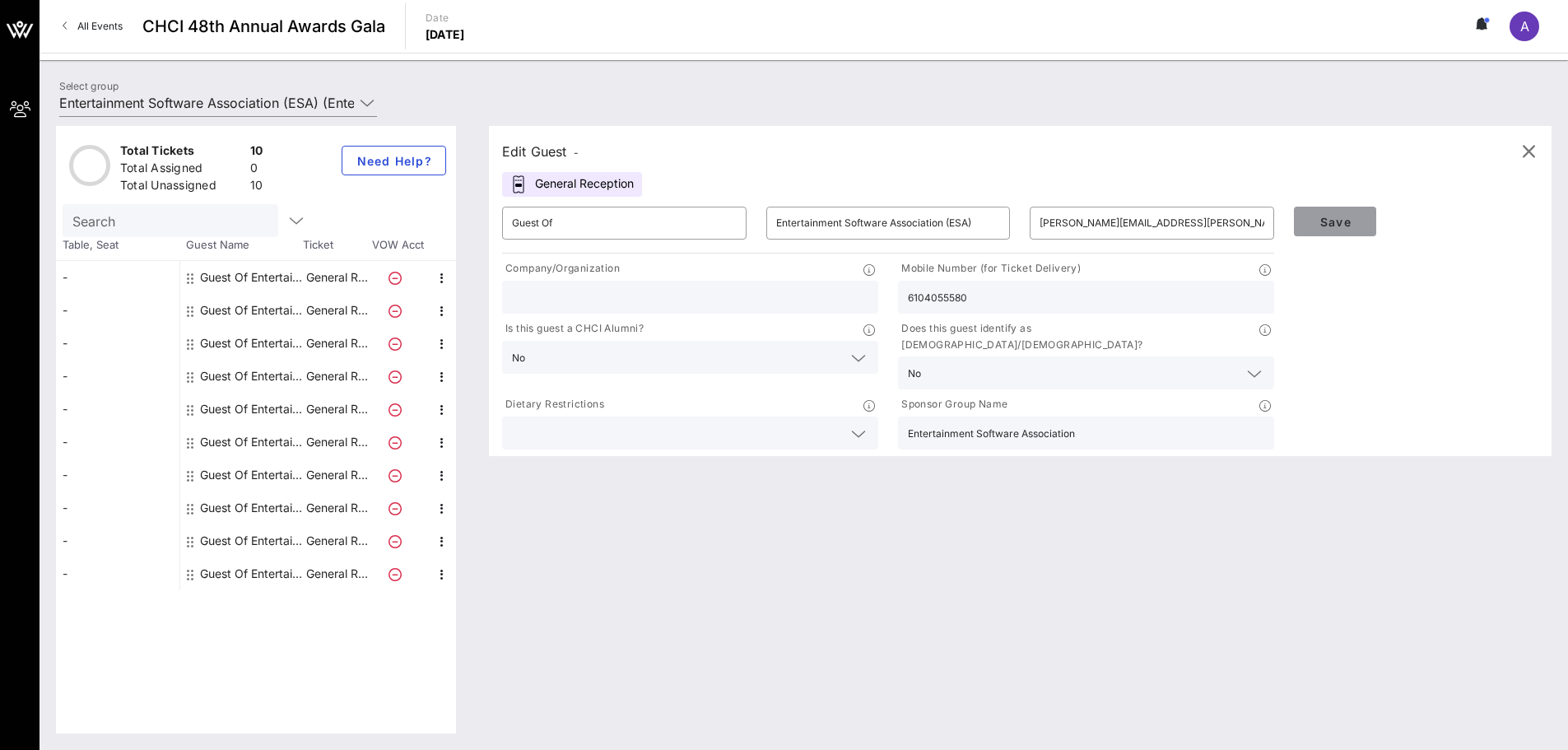
click at [1349, 216] on span "Save" at bounding box center [1335, 222] width 56 height 14
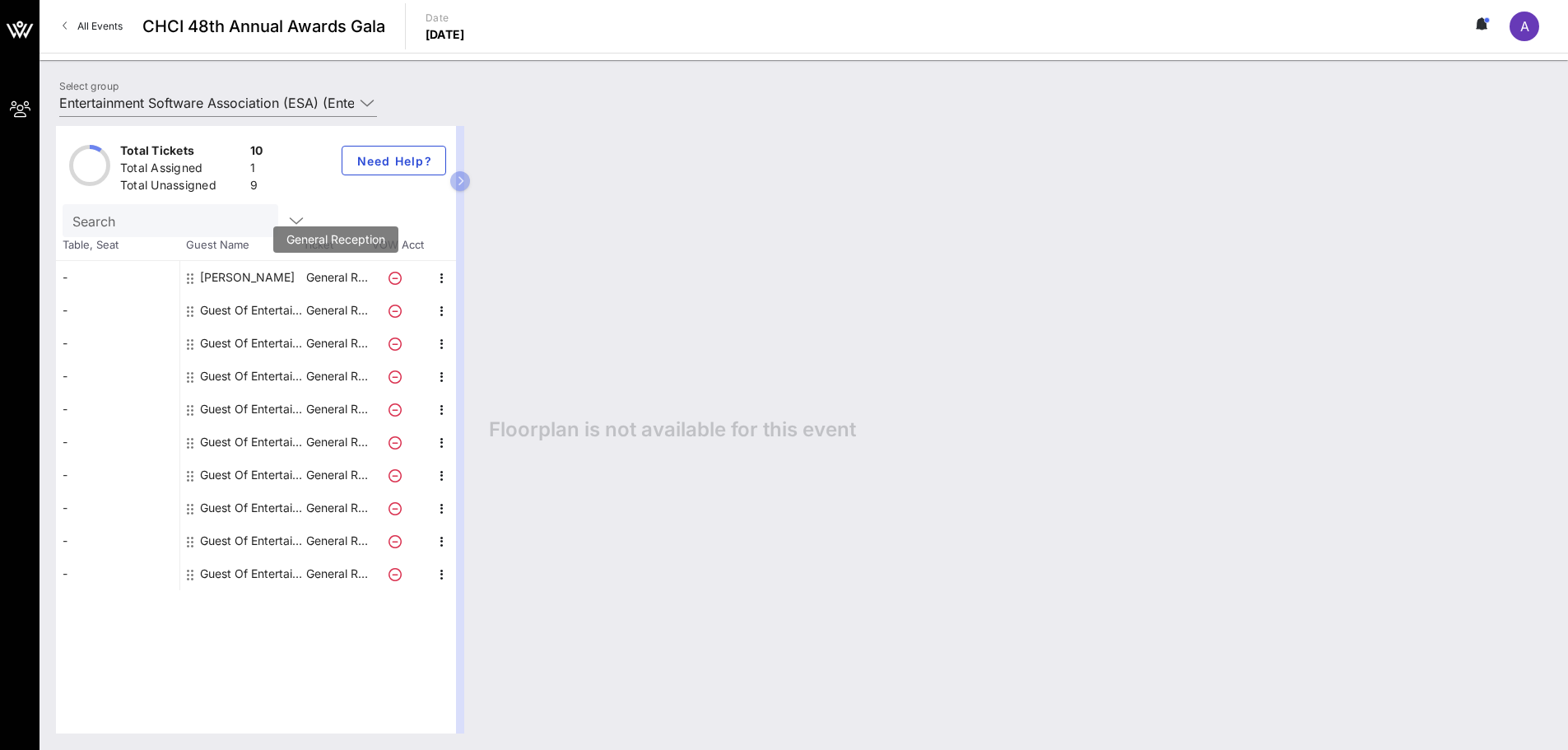
click at [314, 276] on p "General R…" at bounding box center [337, 277] width 66 height 33
click at [249, 281] on div "[PERSON_NAME]" at bounding box center [248, 277] width 95 height 33
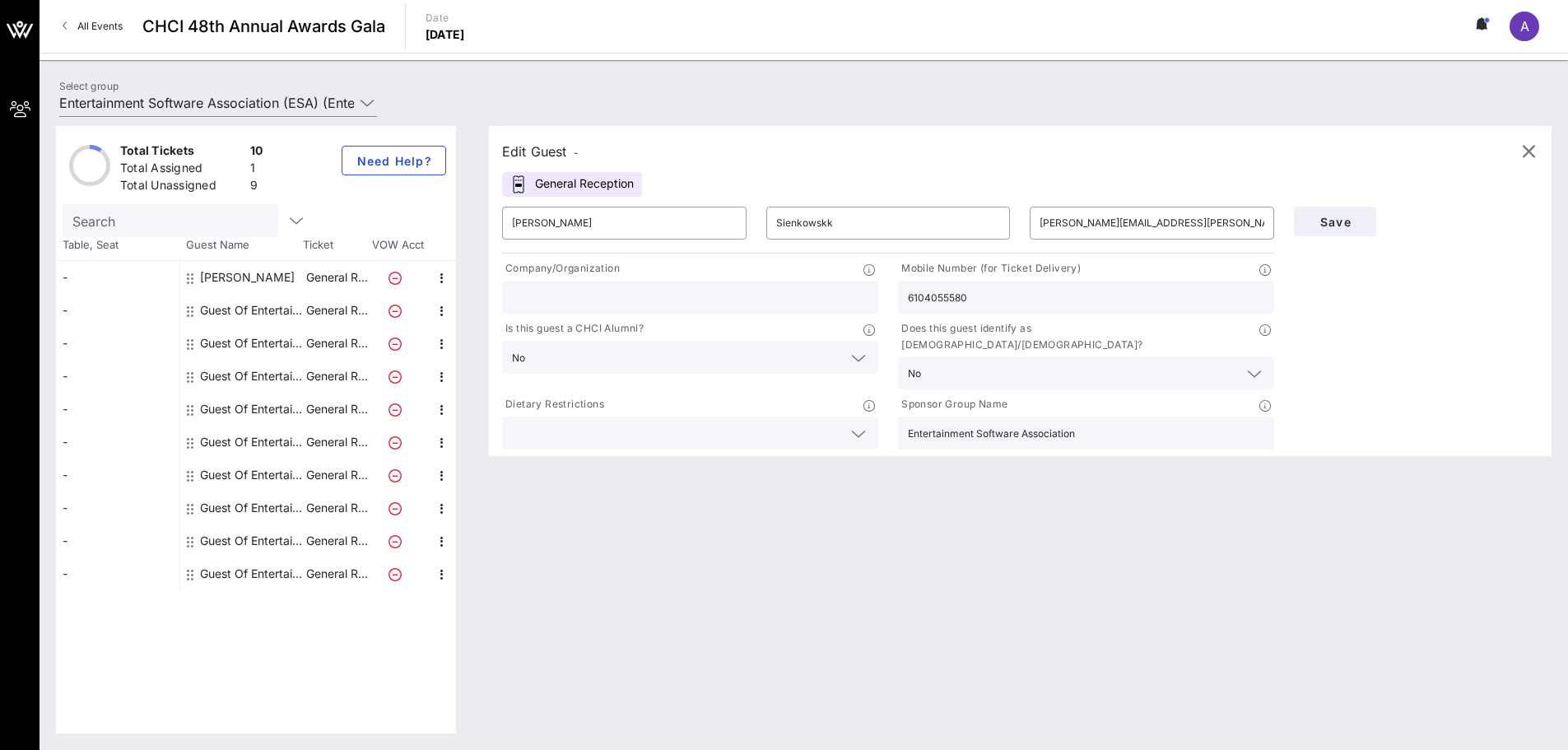
click at [280, 308] on div "Guest Of Entertainment Software Association (ESA)" at bounding box center [252, 311] width 104 height 33
type input "Guest Of"
type input "Entertainment Software Association (ESA)"
type input "[EMAIL_ADDRESS][DOMAIN_NAME]"
type input "Entertainment Software Association"
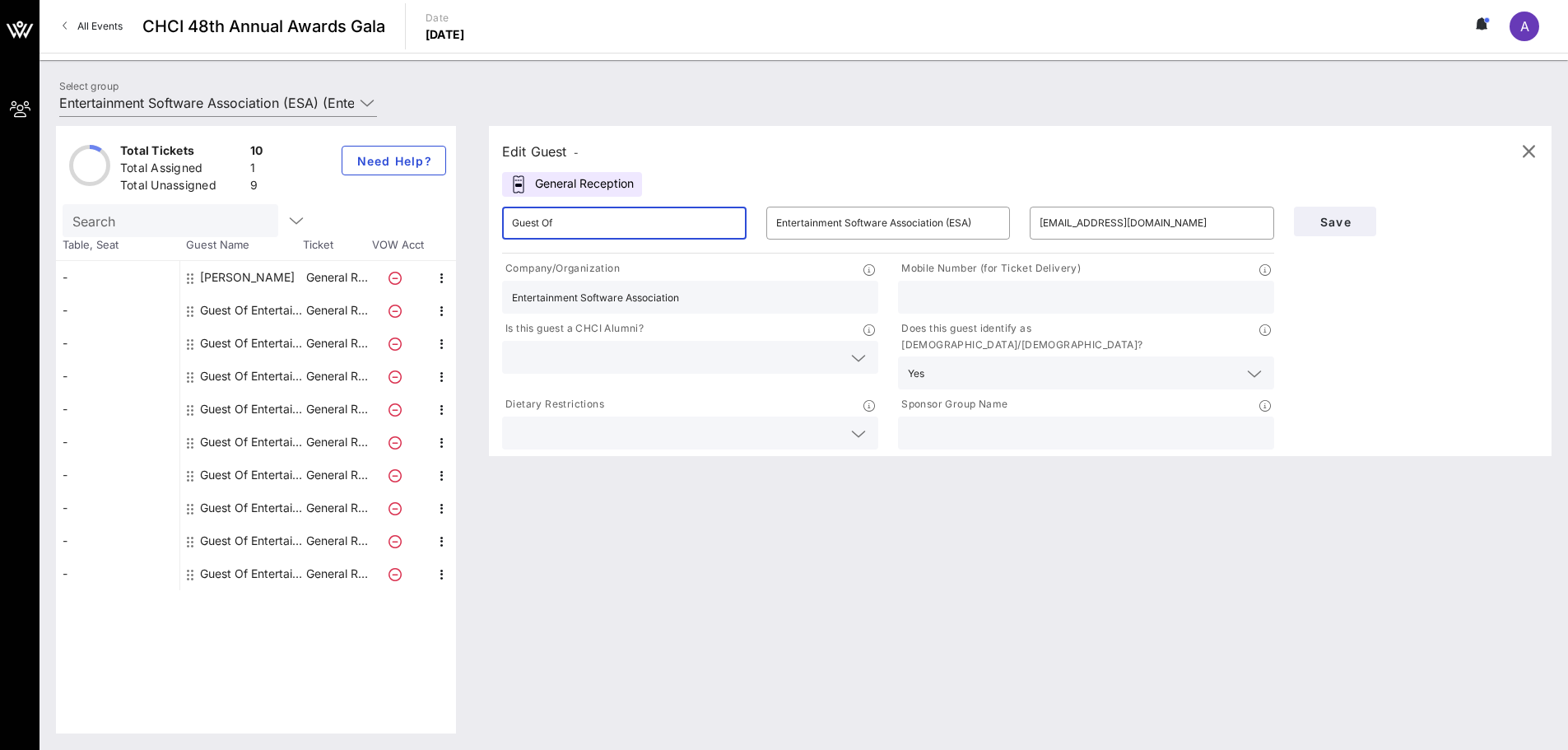
click at [533, 224] on input "Guest Of" at bounding box center [624, 223] width 224 height 27
click at [281, 281] on div "[PERSON_NAME]" at bounding box center [248, 277] width 95 height 33
type input "[PERSON_NAME]"
type input "Sienkowskk"
type input "[PERSON_NAME][EMAIL_ADDRESS][PERSON_NAME][DOMAIN_NAME]"
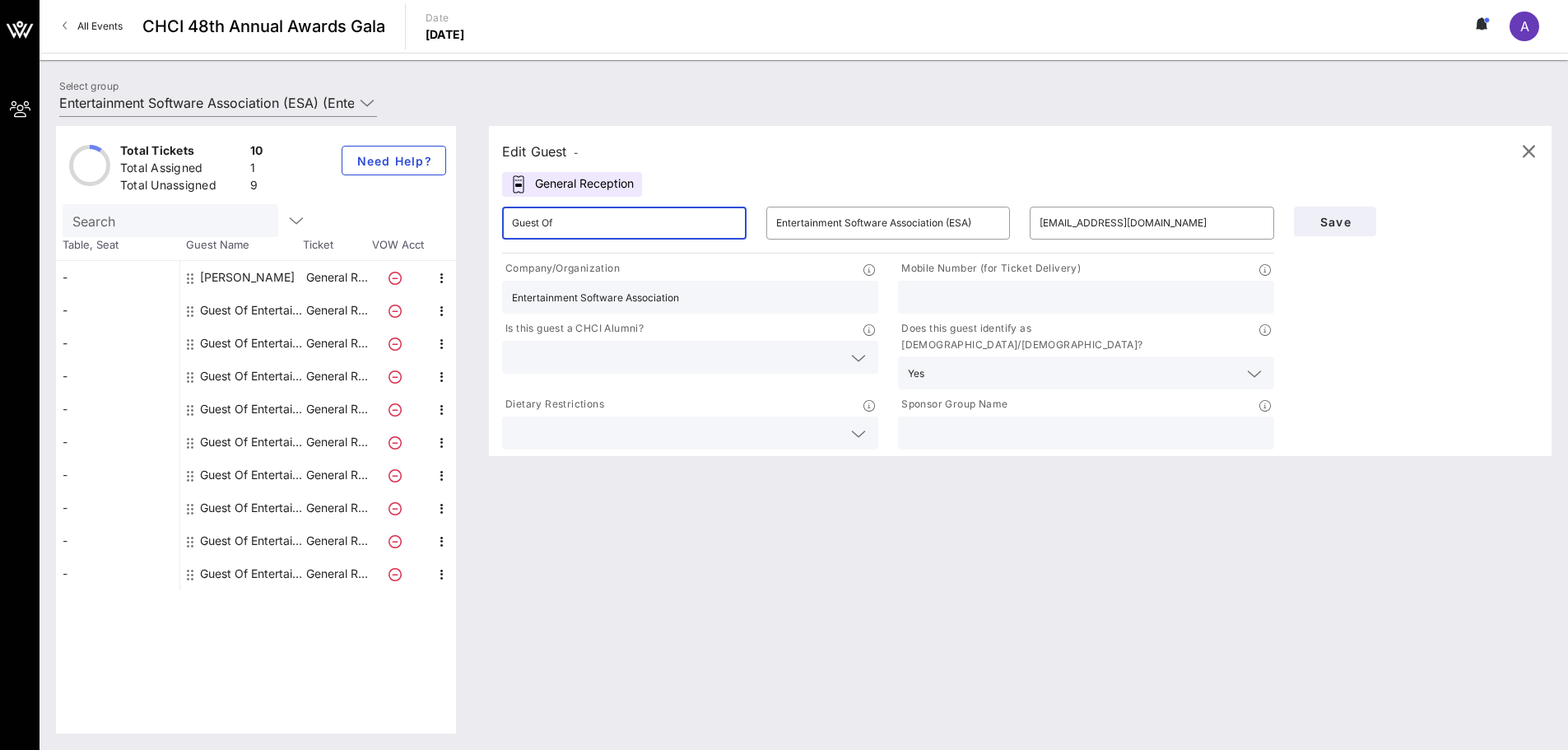
type input "6104055580"
type input "Entertainment Software Association"
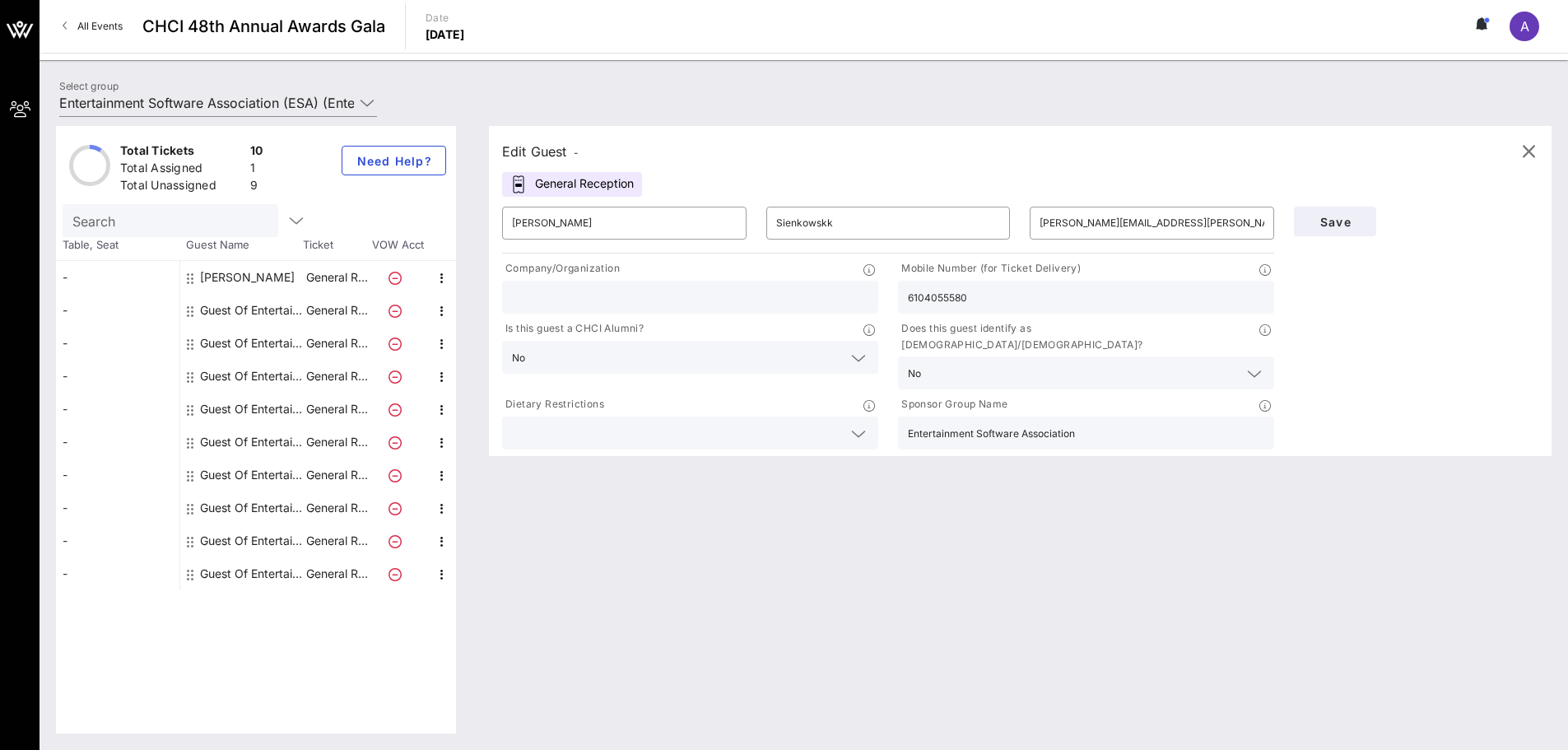
click at [288, 310] on div "Guest Of Entertainment Software Association (ESA)" at bounding box center [252, 311] width 104 height 33
type input "Guest Of"
type input "Entertainment Software Association (ESA)"
type input "[EMAIL_ADDRESS][DOMAIN_NAME]"
type input "Entertainment Software Association"
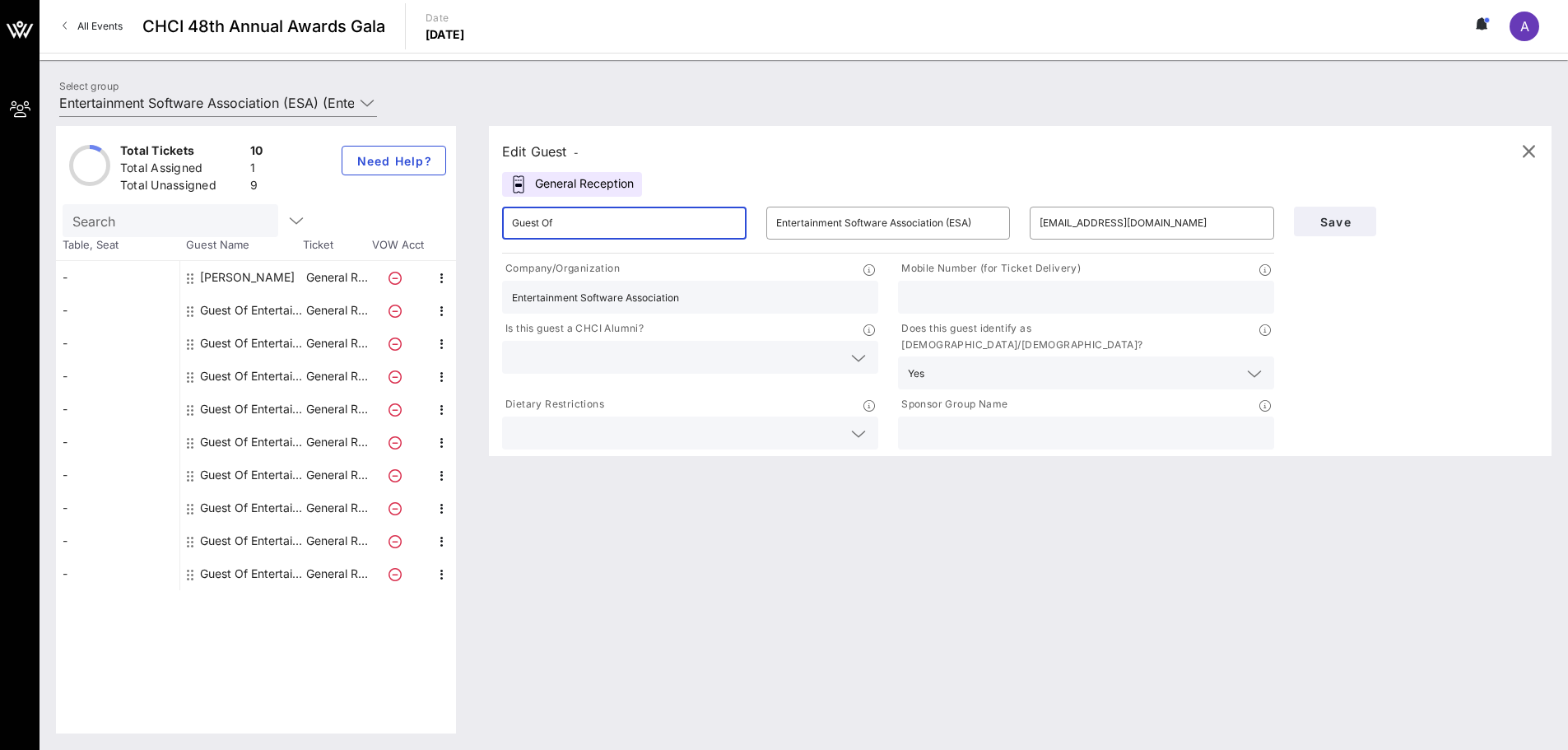
click at [559, 220] on input "Guest Of" at bounding box center [624, 223] width 224 height 27
type input "[PERSON_NAME]"
click at [1353, 228] on button "Save" at bounding box center [1335, 222] width 82 height 30
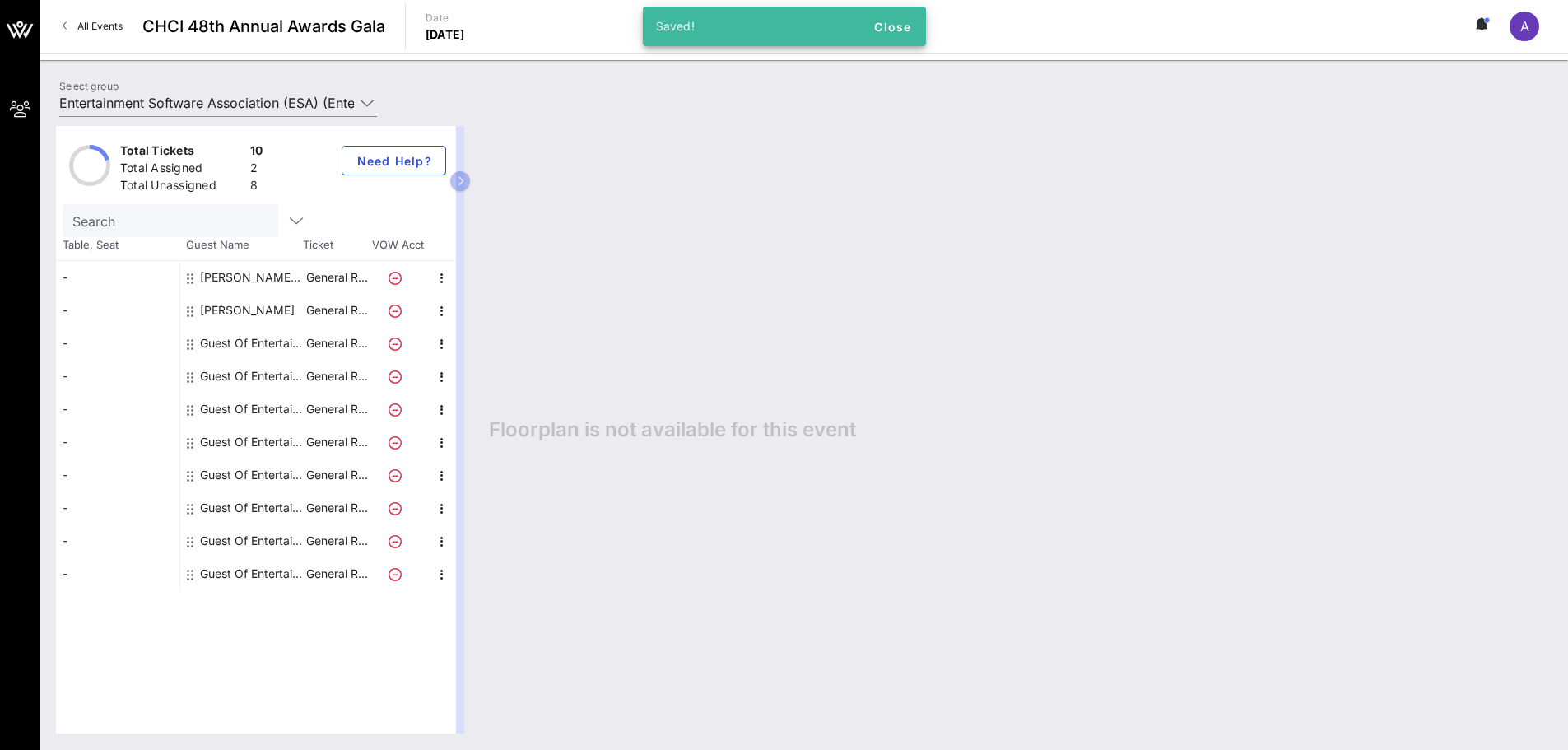
click at [276, 278] on div "[PERSON_NAME] Entertainment Software Association (ESA)" at bounding box center [252, 277] width 104 height 33
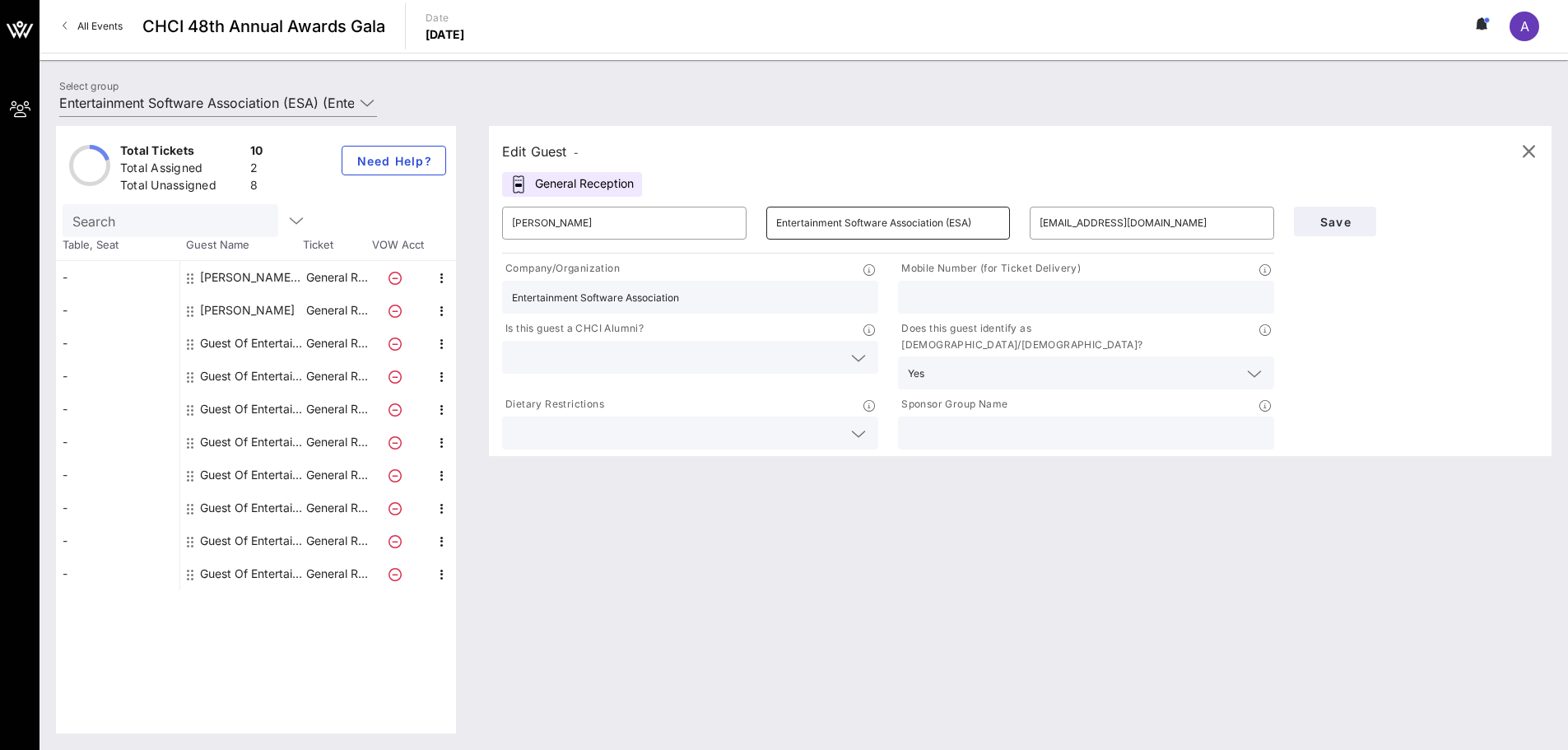
click at [911, 231] on input "Entertainment Software Association (ESA)" at bounding box center [888, 223] width 224 height 27
type input "N"
type input "[PERSON_NAME]"
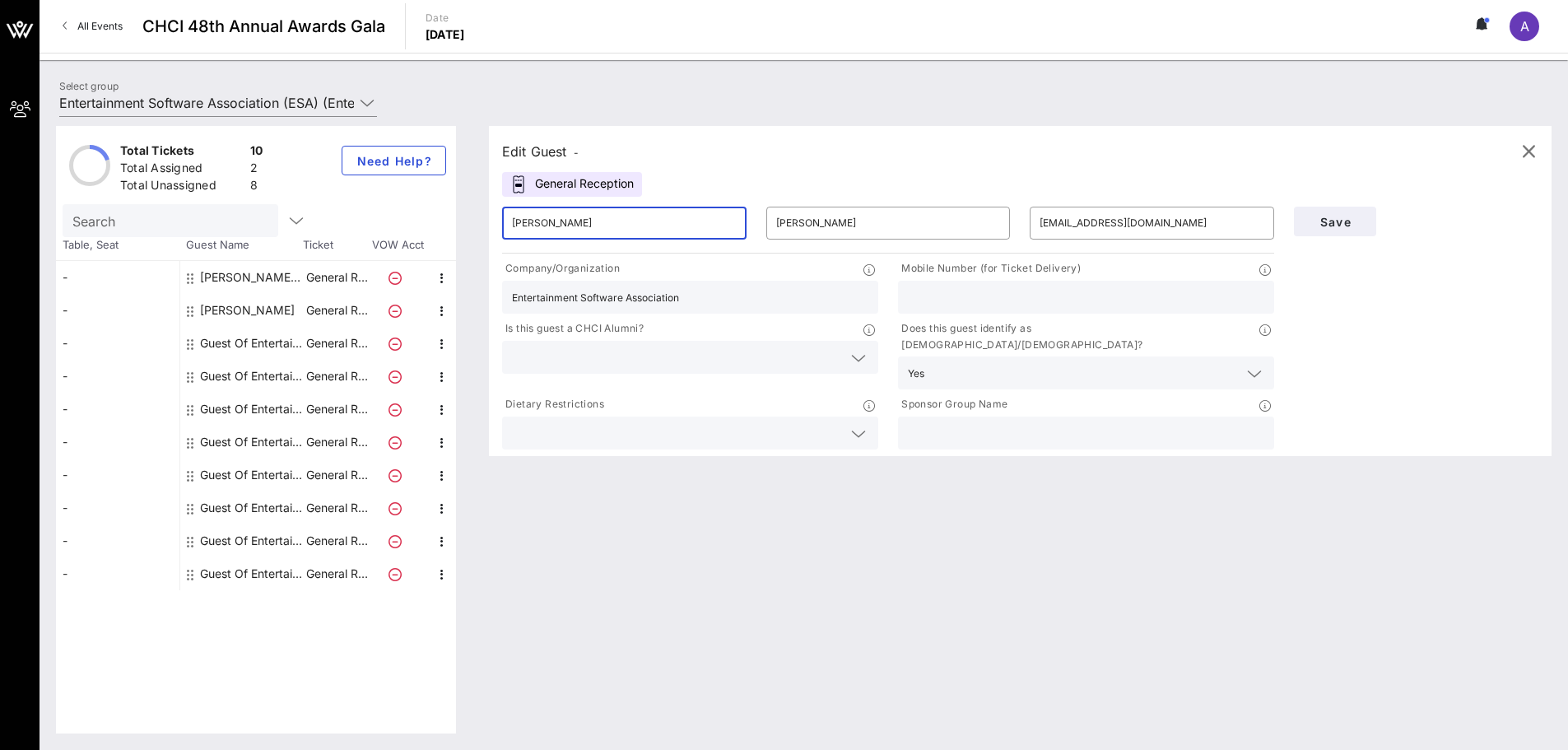
click at [634, 225] on input "[PERSON_NAME]" at bounding box center [624, 223] width 224 height 27
type input "[PERSON_NAME]"
click at [1356, 222] on span "Save" at bounding box center [1335, 222] width 56 height 14
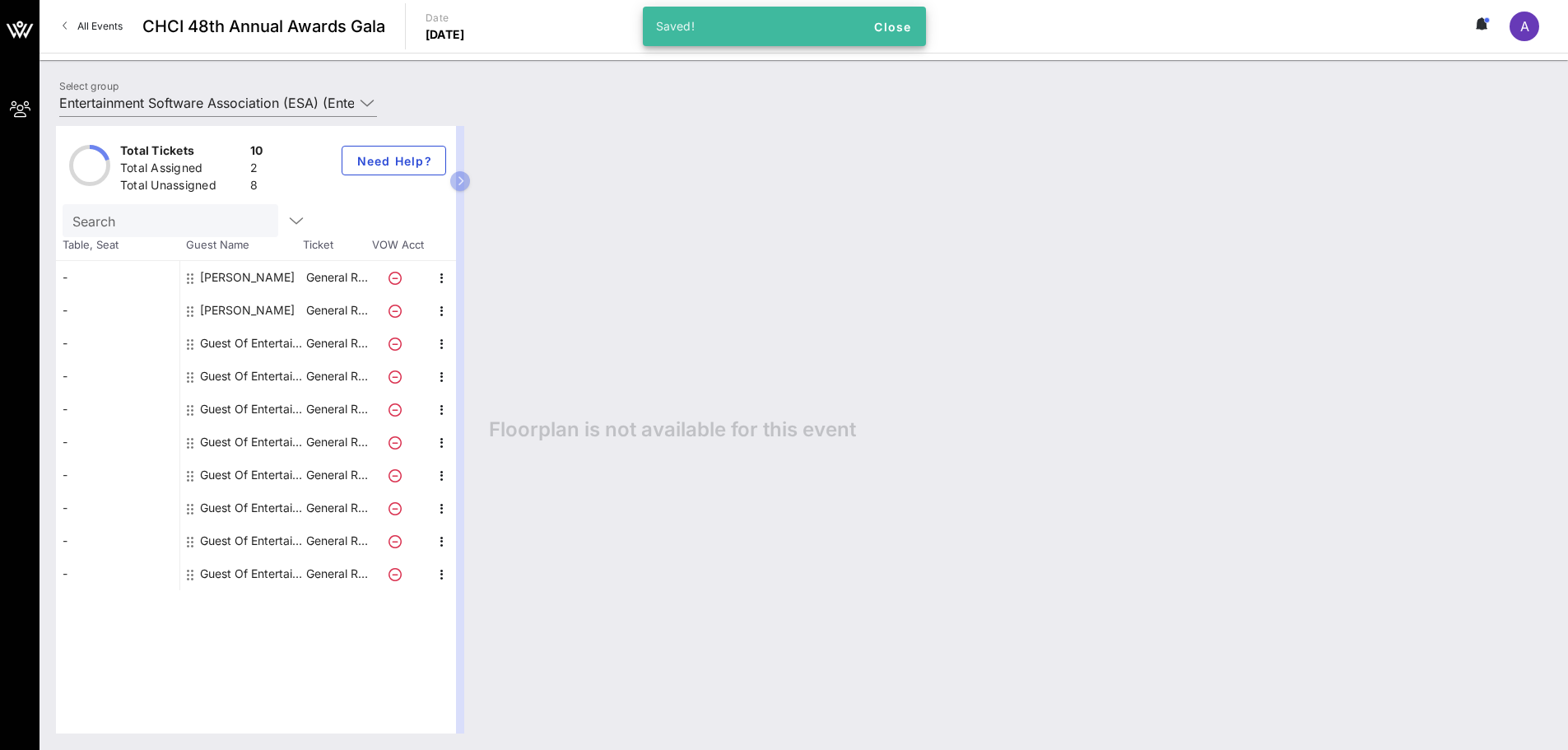
click at [246, 312] on div "[PERSON_NAME]" at bounding box center [248, 311] width 95 height 33
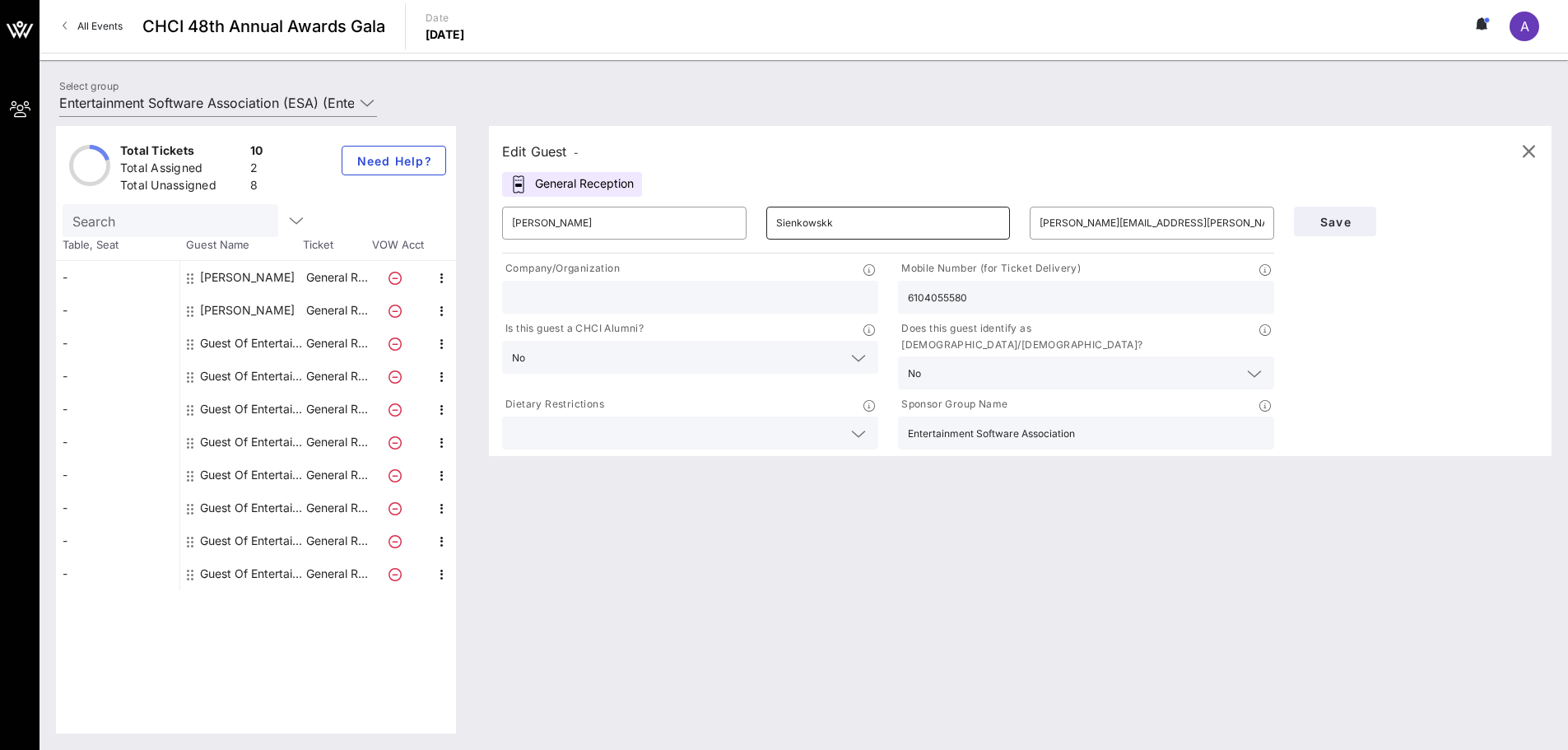
click at [880, 220] on input "Sienkowskk" at bounding box center [888, 223] width 224 height 27
type input "[PERSON_NAME]"
click at [1338, 224] on span "Save" at bounding box center [1335, 222] width 56 height 14
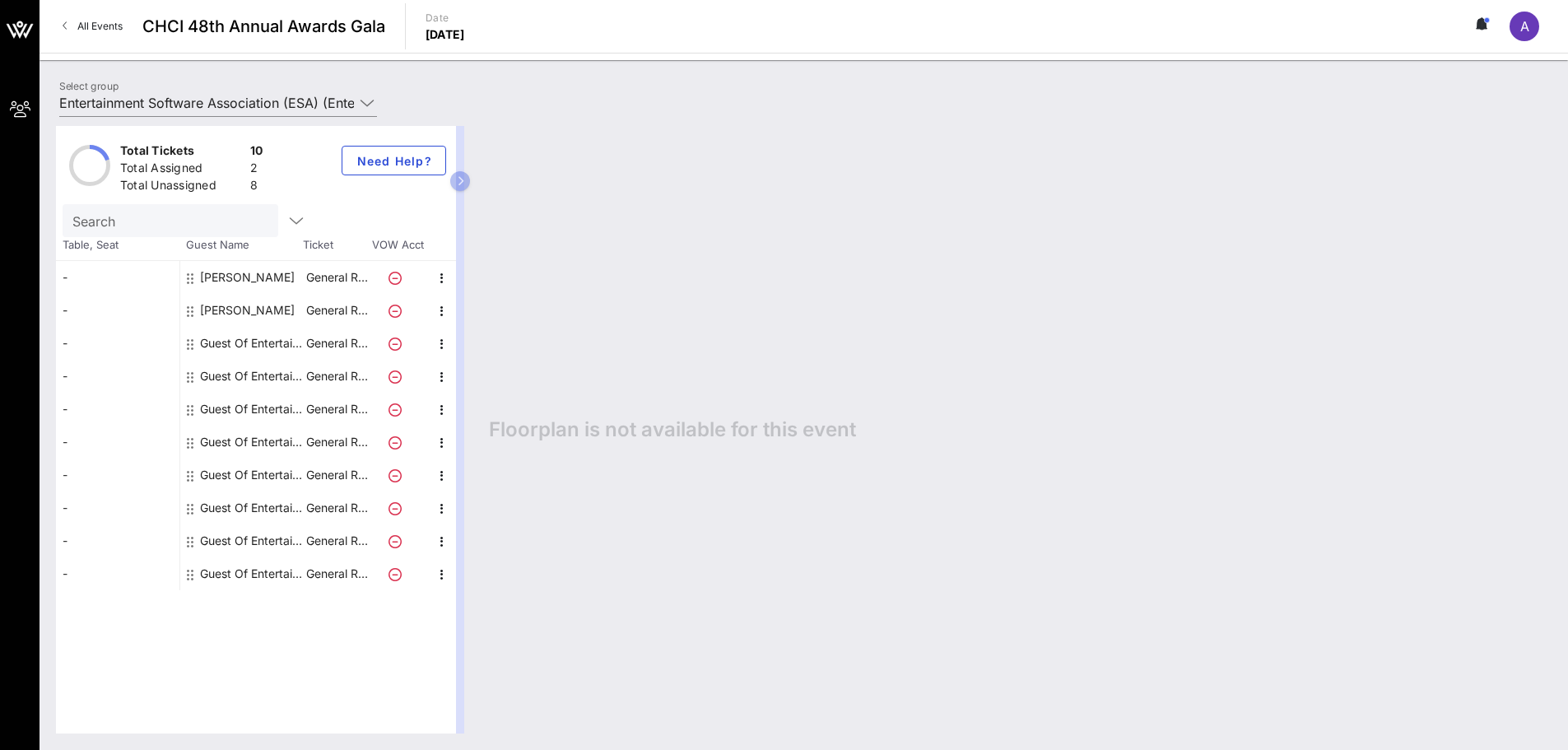
click at [255, 311] on div "[PERSON_NAME]" at bounding box center [248, 311] width 95 height 33
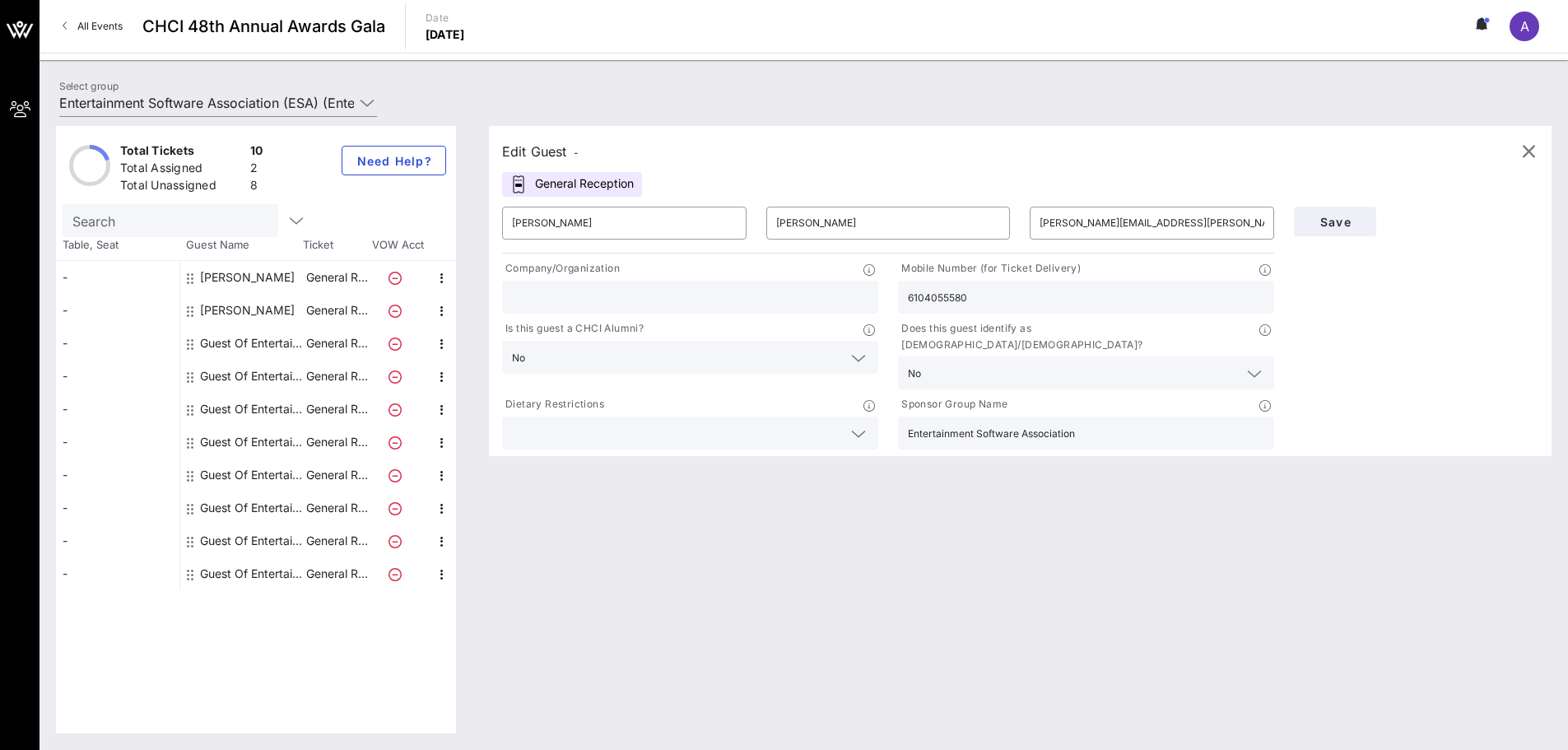
click at [258, 337] on div "Guest Of Entertainment Software Association (ESA)" at bounding box center [252, 343] width 104 height 33
type input "Guest Of"
type input "Entertainment Software Association (ESA)"
type input "[EMAIL_ADDRESS][DOMAIN_NAME]"
type input "Entertainment Software Association"
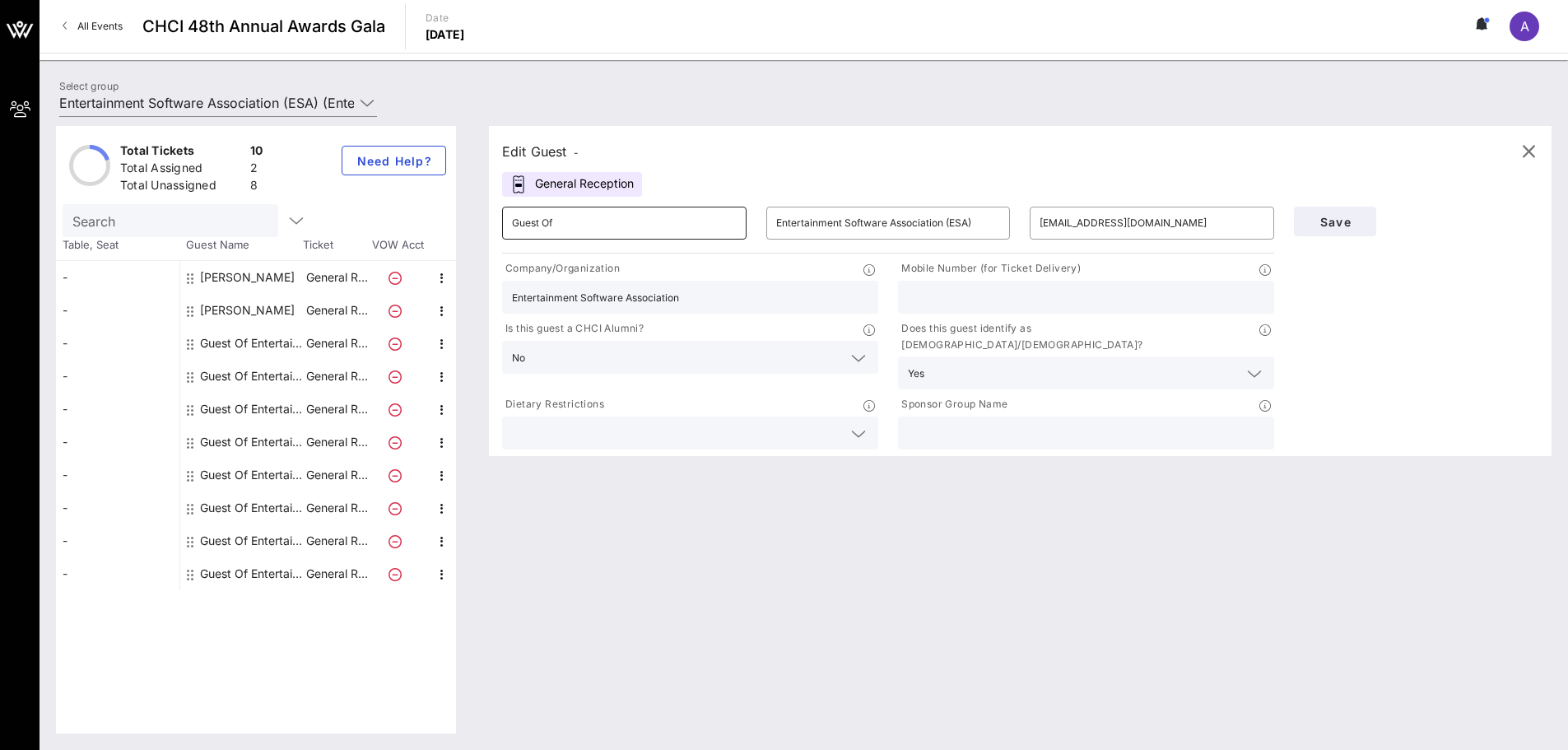
click at [538, 226] on input "Guest Of" at bounding box center [624, 223] width 224 height 27
type input "[PERSON_NAME]"
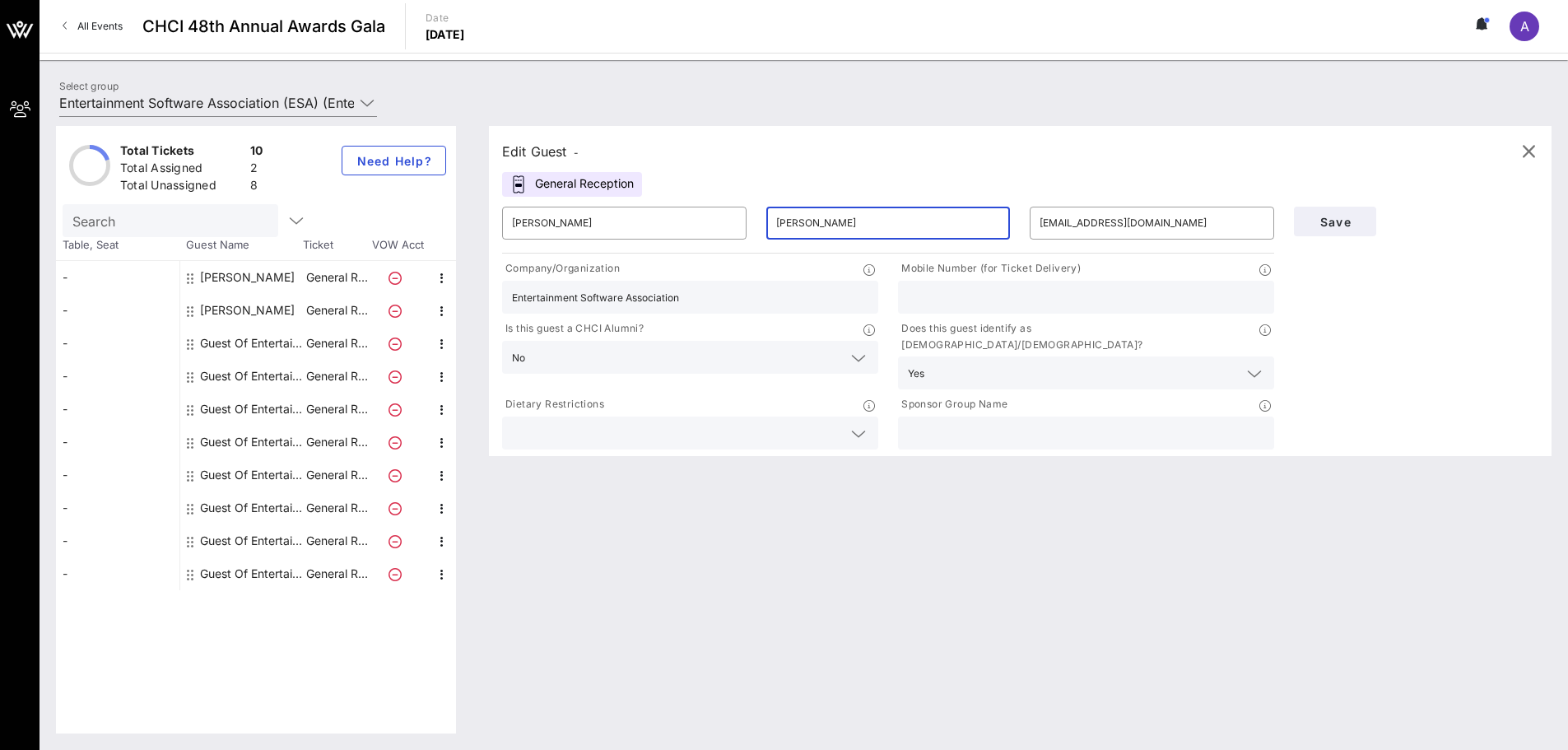
click at [1194, 288] on input "text" at bounding box center [1086, 297] width 356 height 22
click at [943, 296] on input "7712210971" at bounding box center [1086, 297] width 356 height 22
type input "7712210971"
click at [1098, 422] on input "text" at bounding box center [1086, 433] width 356 height 22
type input "Entertainment Software Association"
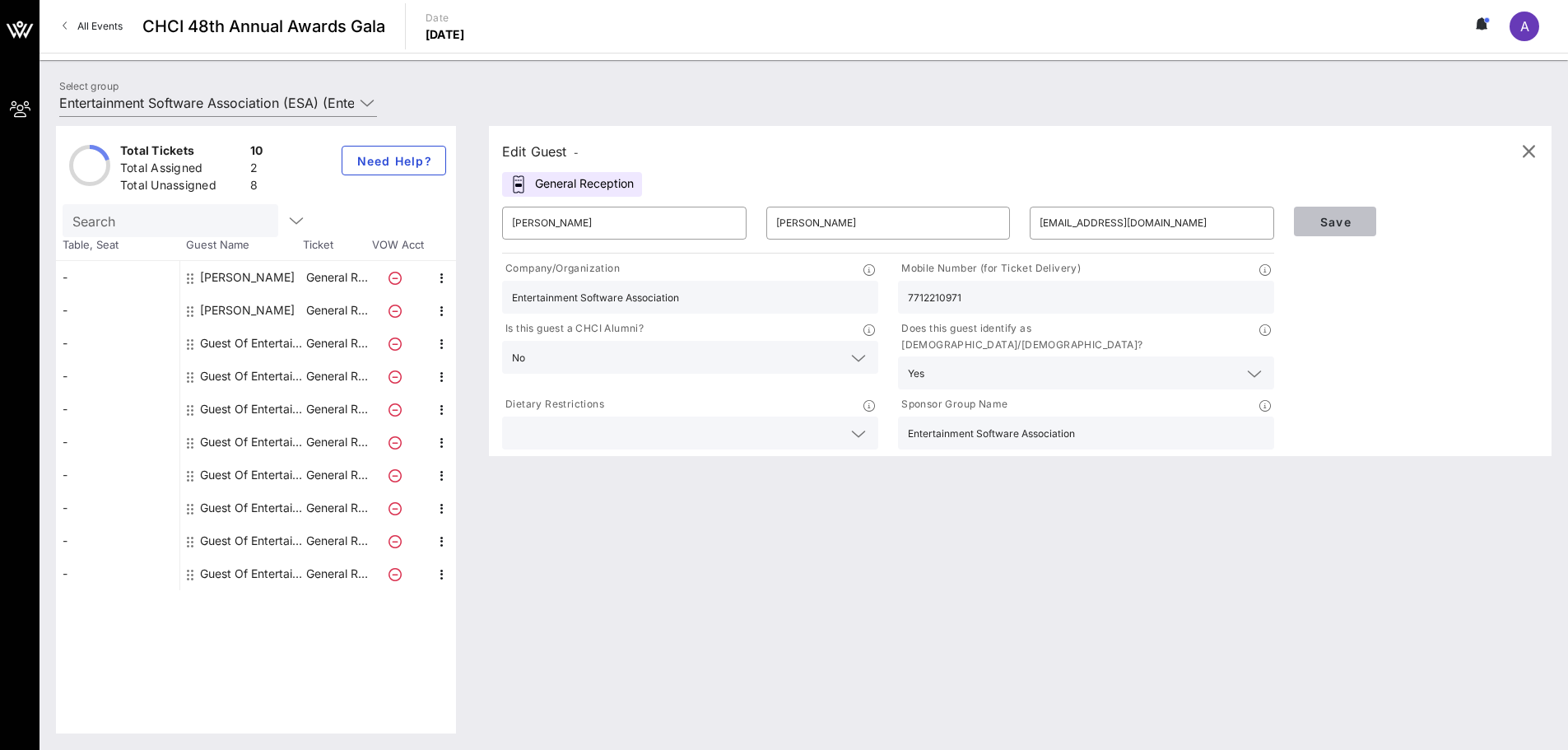
click at [1331, 221] on span "Save" at bounding box center [1335, 222] width 56 height 14
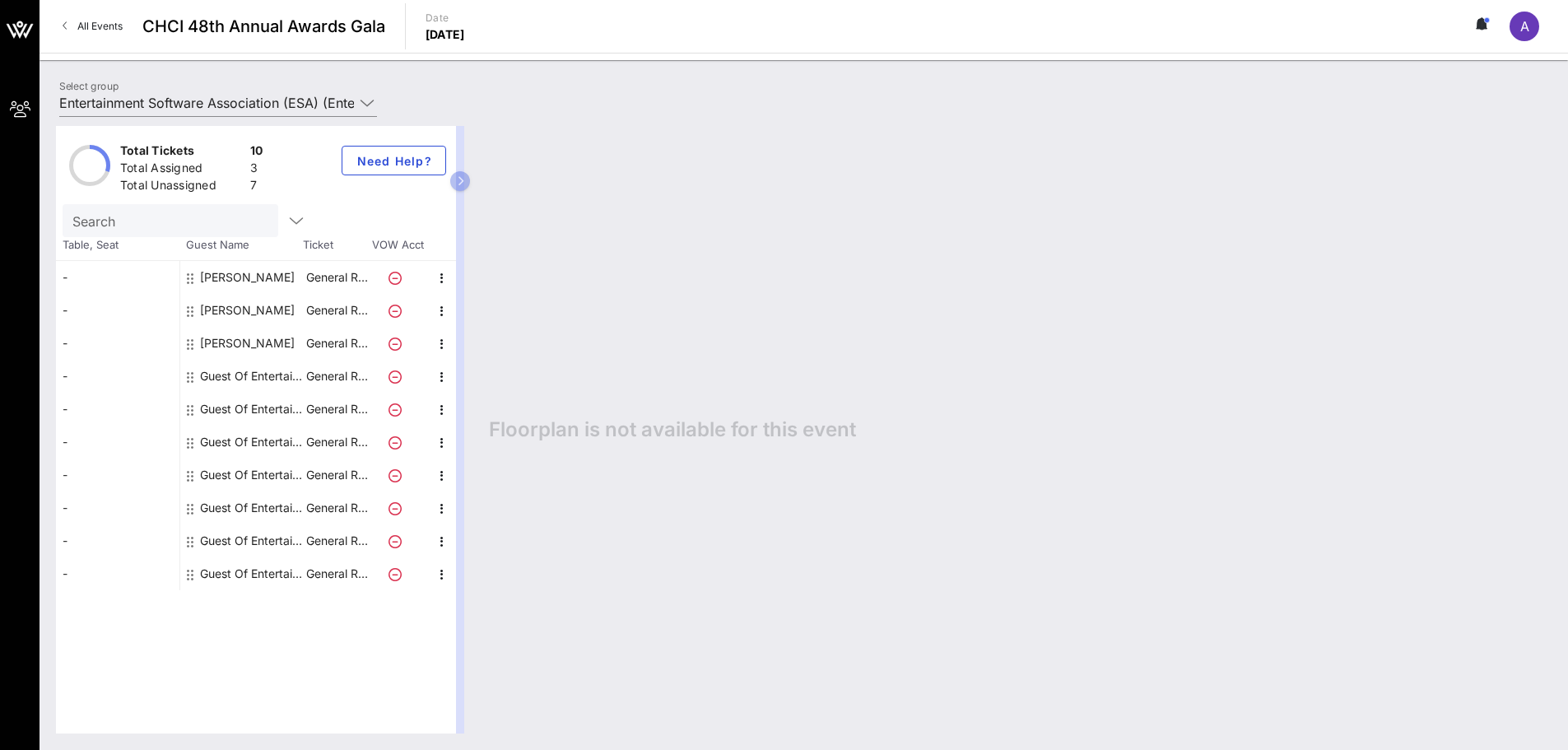
click at [268, 381] on div "Guest Of Entertainment Software Association (ESA)" at bounding box center [252, 376] width 104 height 33
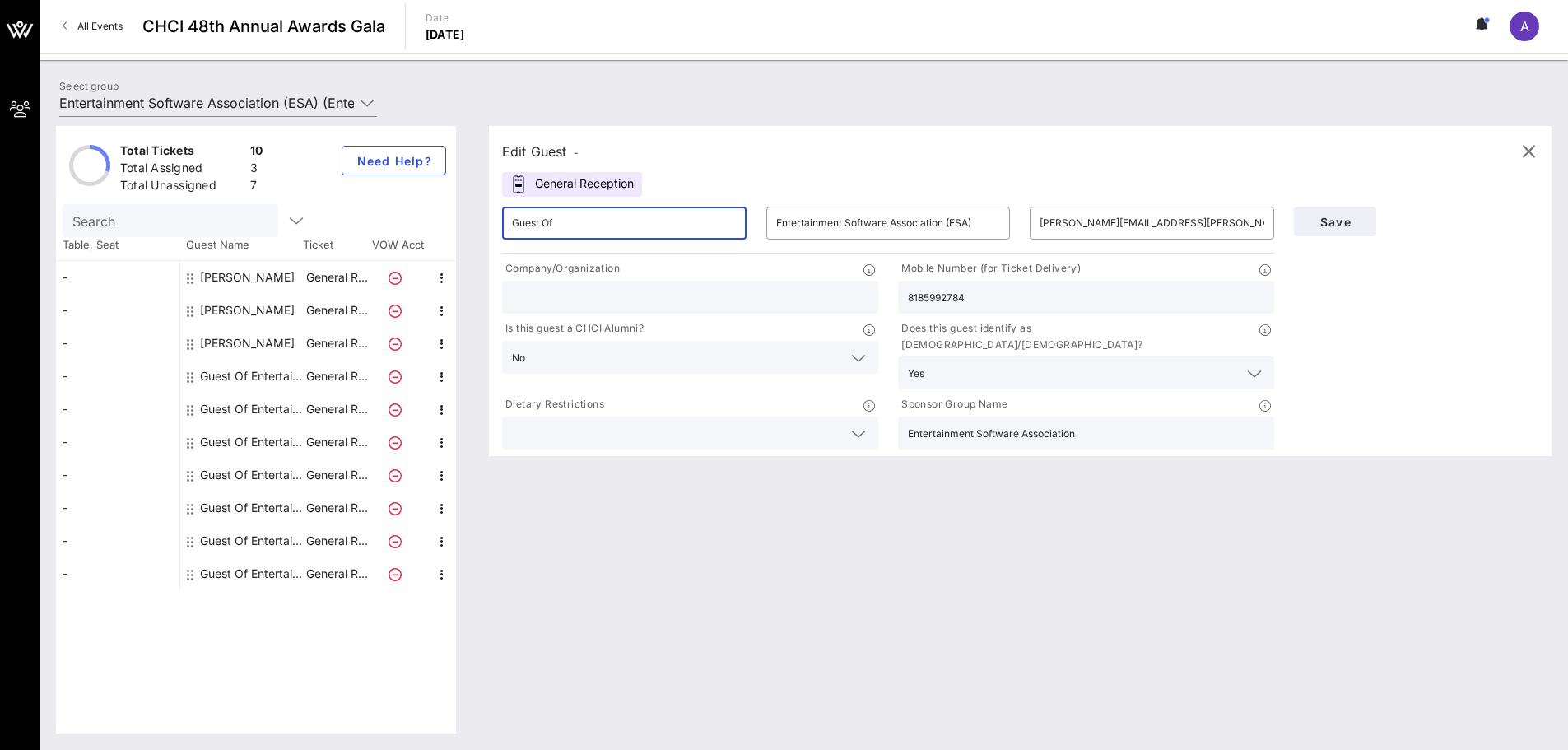
click at [618, 233] on input "Guest Of" at bounding box center [624, 223] width 224 height 27
type input "[PERSON_NAME]"
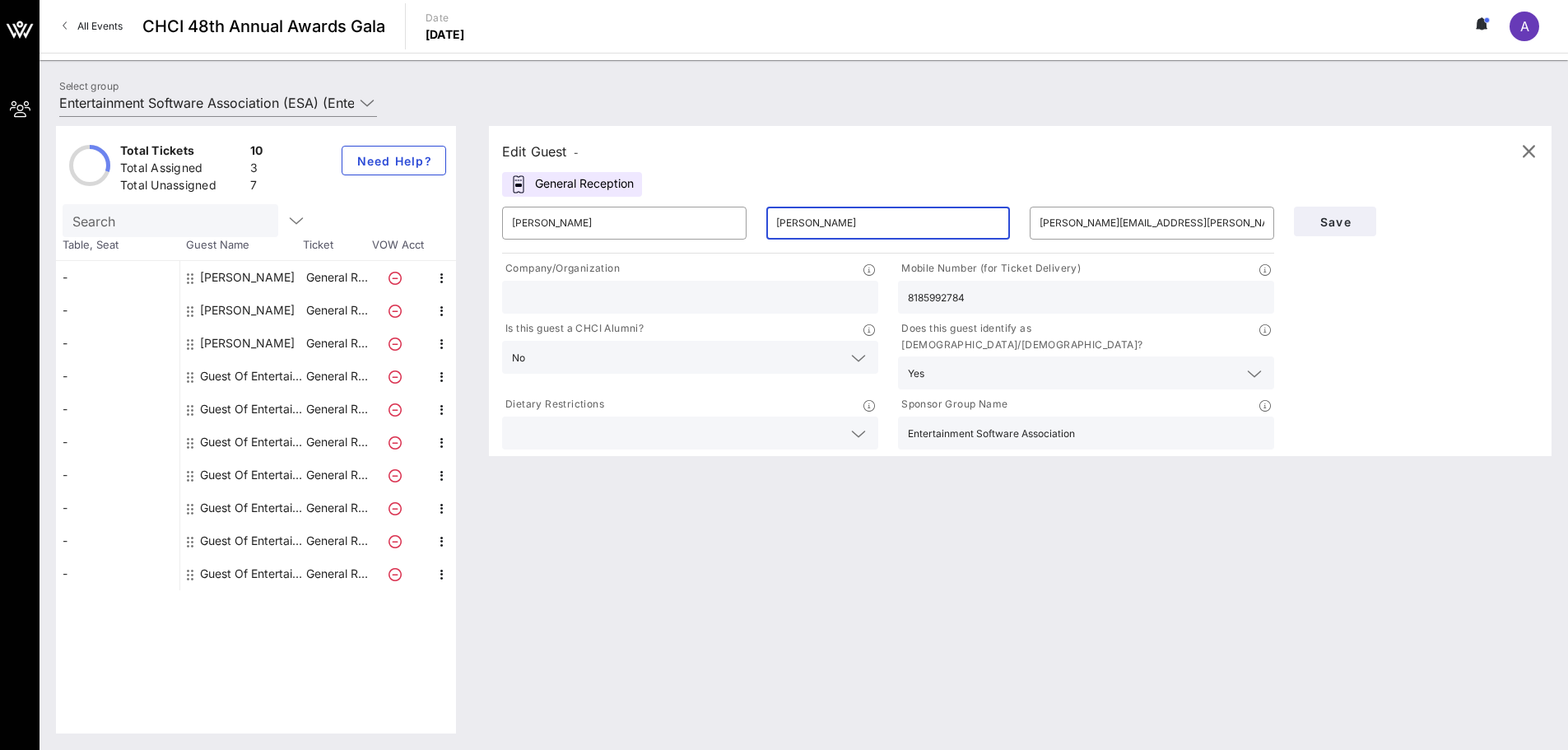
type input "[PERSON_NAME]"
click at [702, 312] on div at bounding box center [690, 297] width 356 height 33
click at [799, 294] on input "text" at bounding box center [690, 297] width 356 height 22
click at [1332, 215] on span "Save" at bounding box center [1335, 222] width 56 height 14
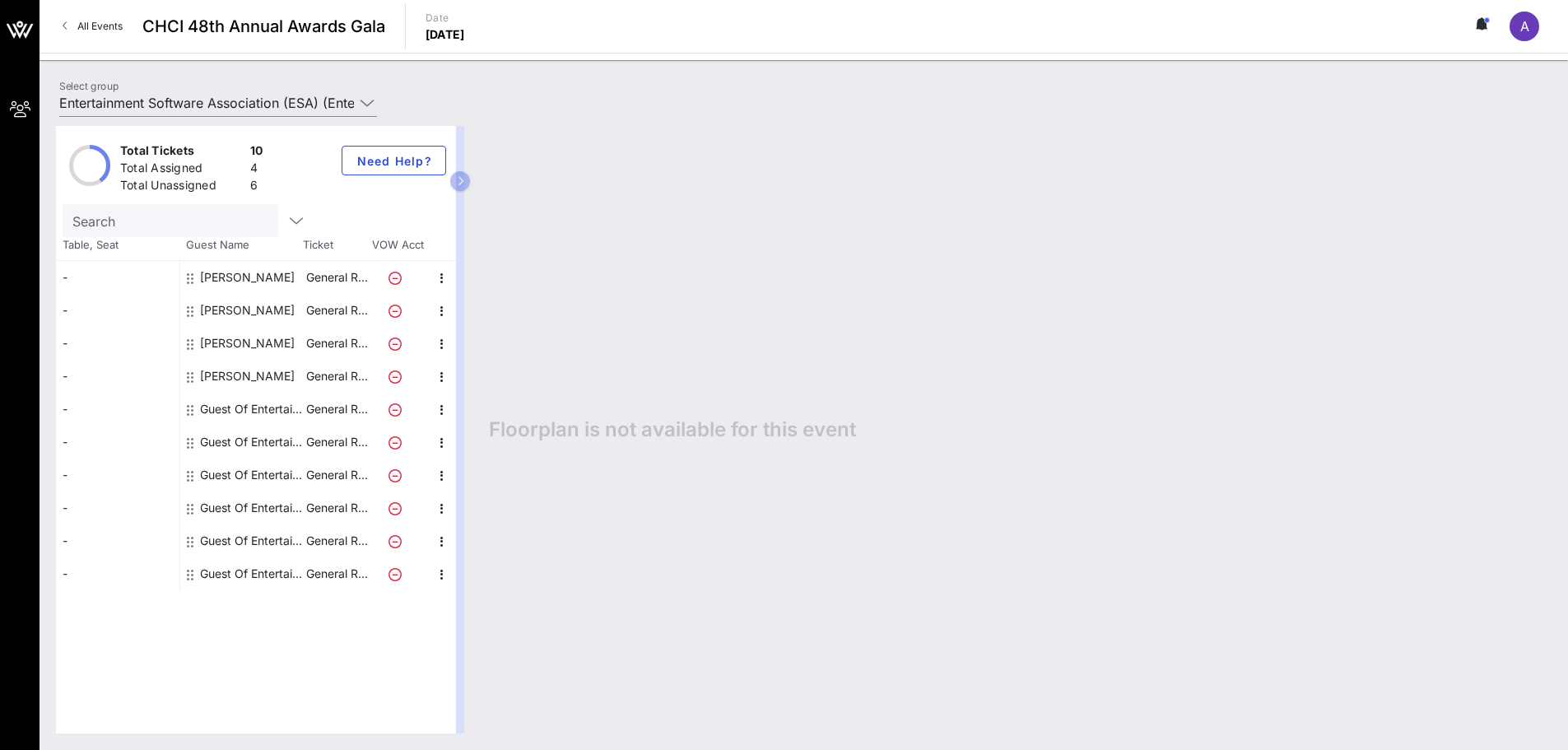
click at [288, 272] on div "[PERSON_NAME]" at bounding box center [248, 277] width 95 height 33
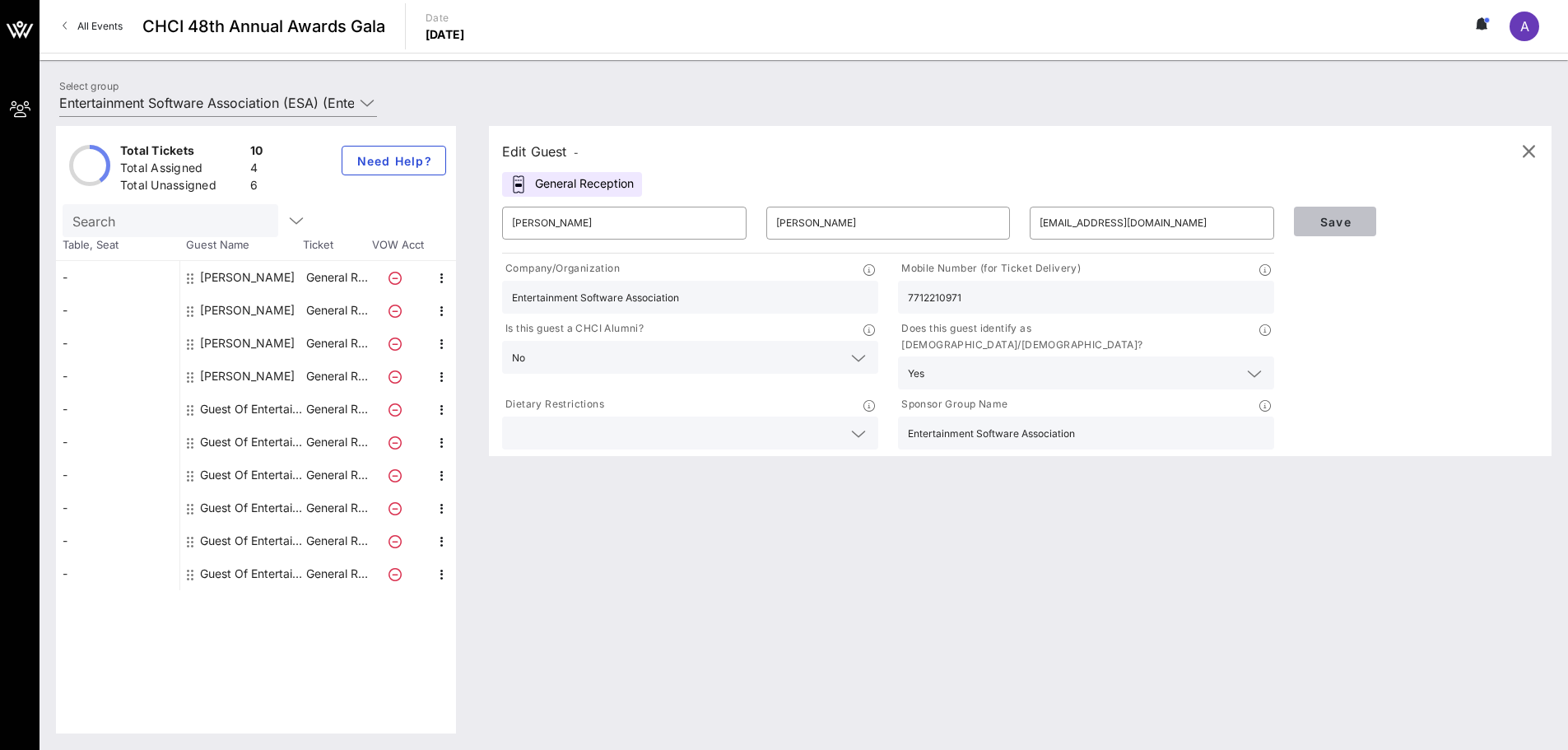
click at [1318, 210] on button "Save" at bounding box center [1335, 222] width 82 height 30
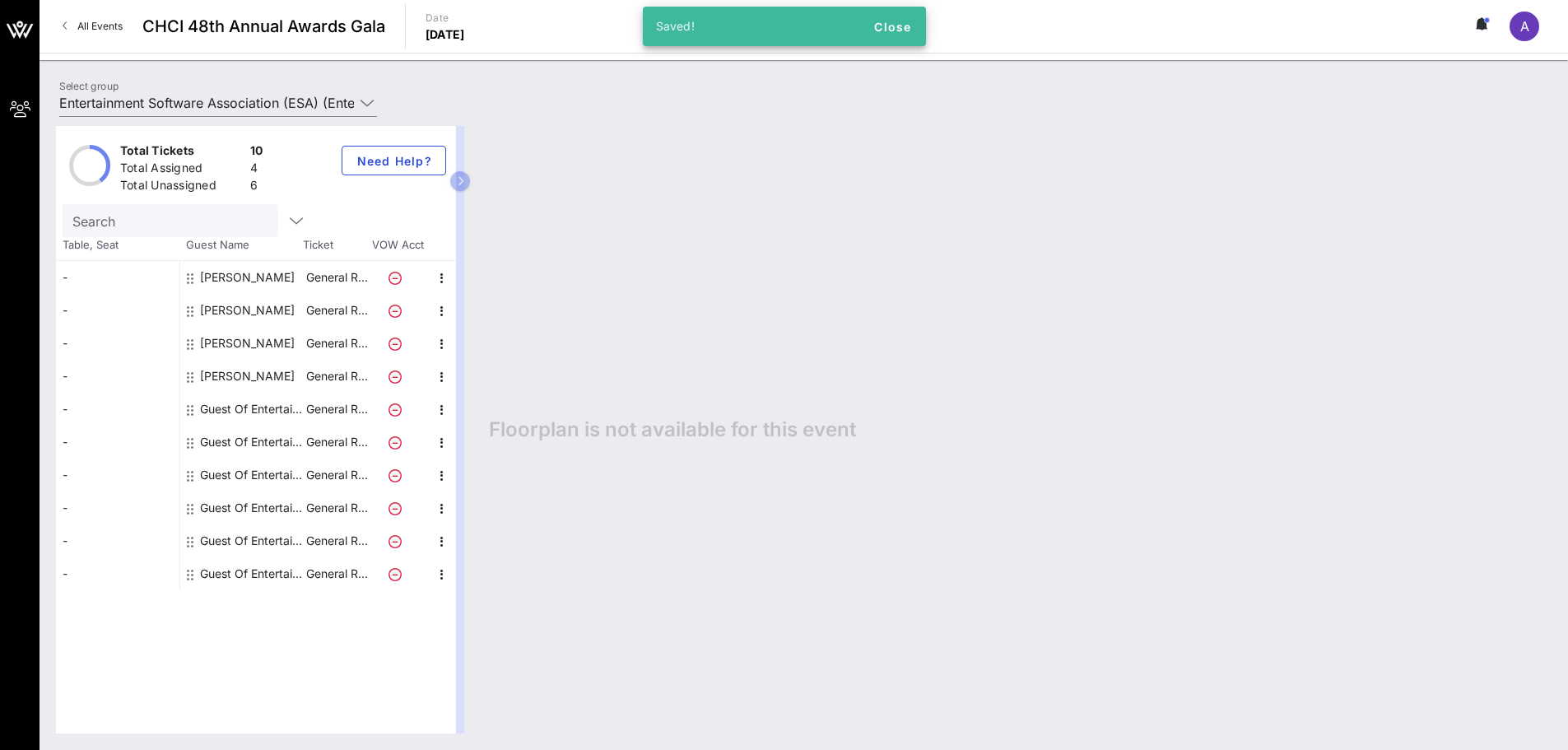
click at [268, 311] on div "[PERSON_NAME]" at bounding box center [248, 311] width 95 height 33
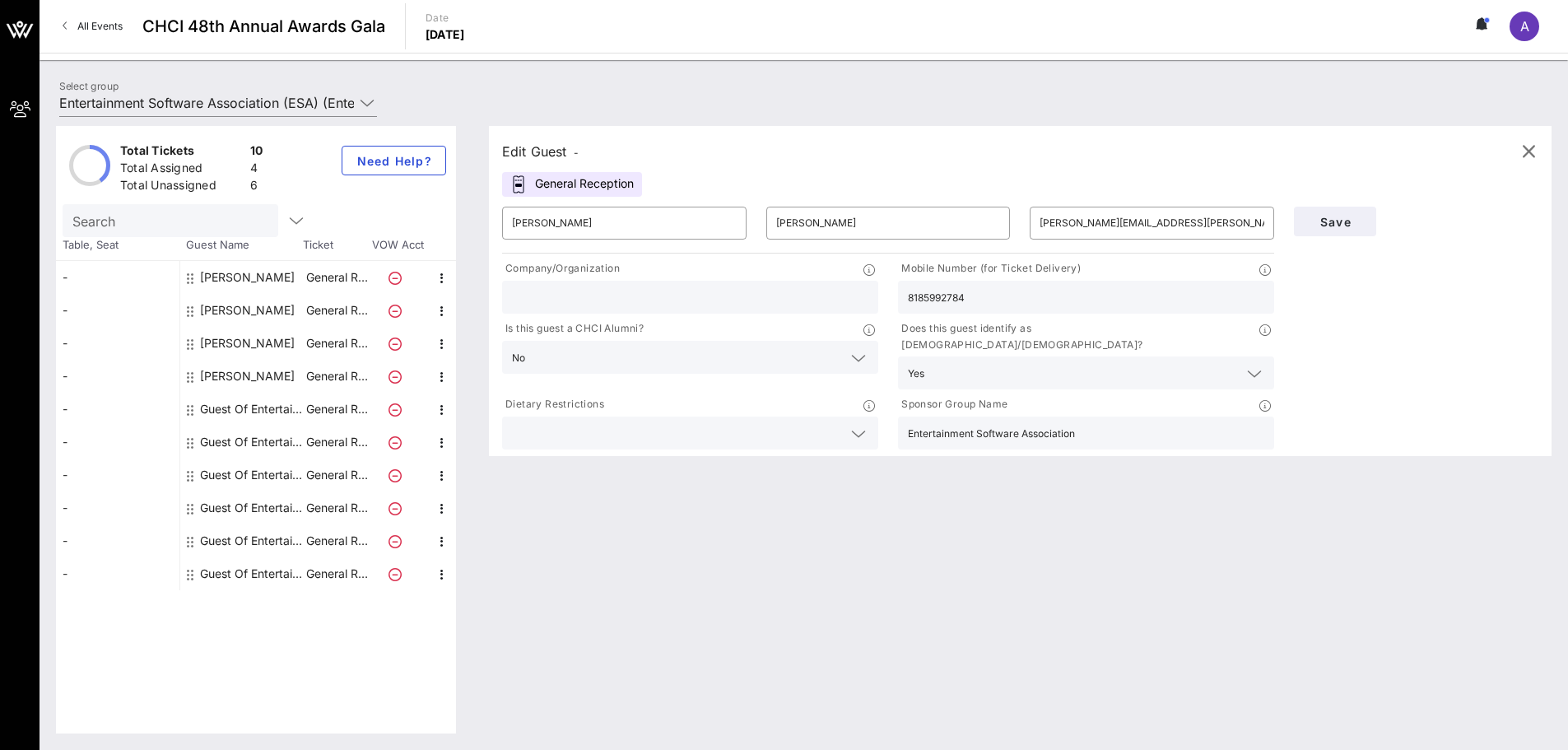
click at [253, 288] on div "[PERSON_NAME]" at bounding box center [248, 277] width 95 height 33
type input "[PERSON_NAME]"
type input "[EMAIL_ADDRESS][DOMAIN_NAME]"
type input "Entertainment Software Association"
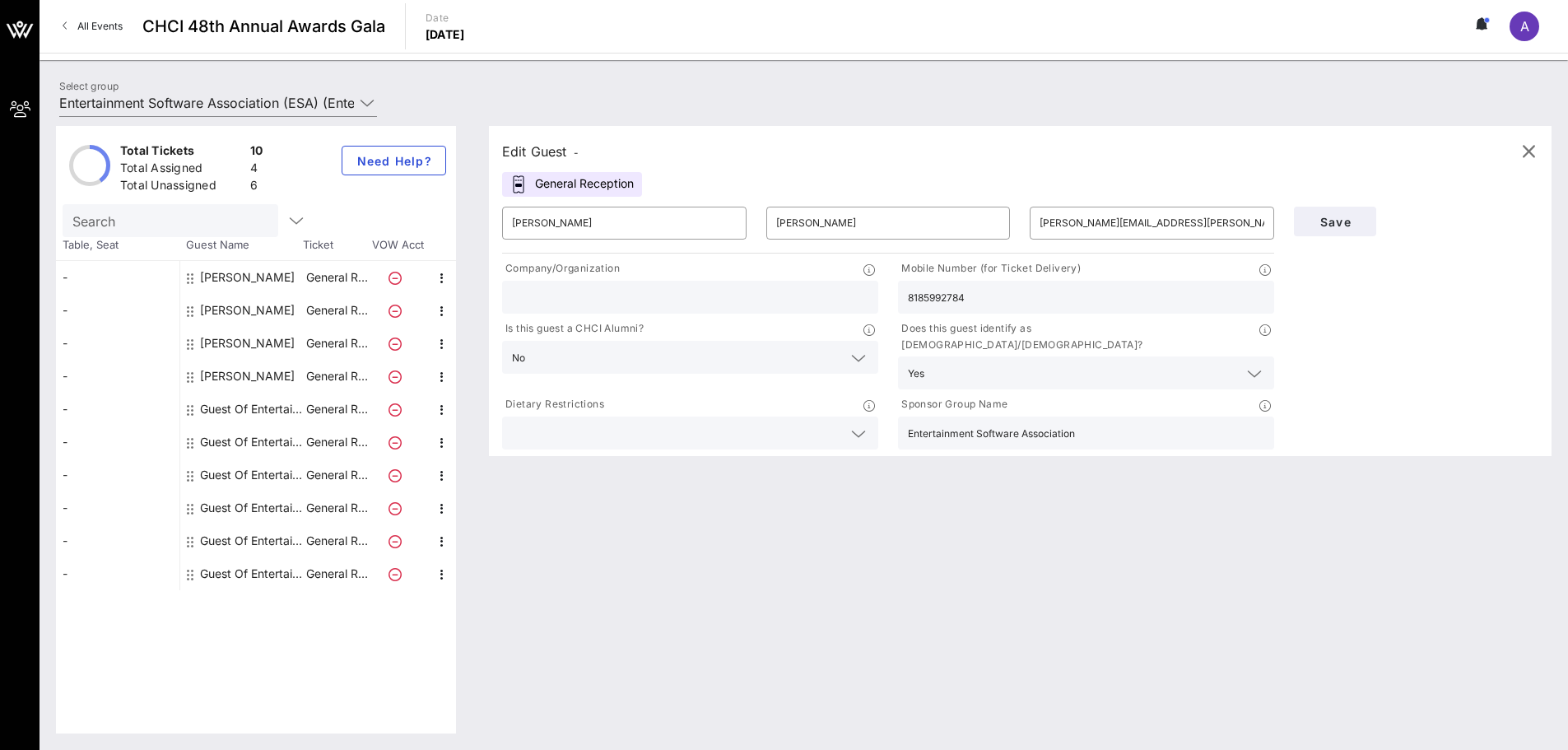
type input "7712210971"
click at [251, 316] on div "[PERSON_NAME]" at bounding box center [248, 311] width 95 height 33
type input "[PERSON_NAME]"
type input "[PERSON_NAME][EMAIL_ADDRESS][PERSON_NAME][DOMAIN_NAME]"
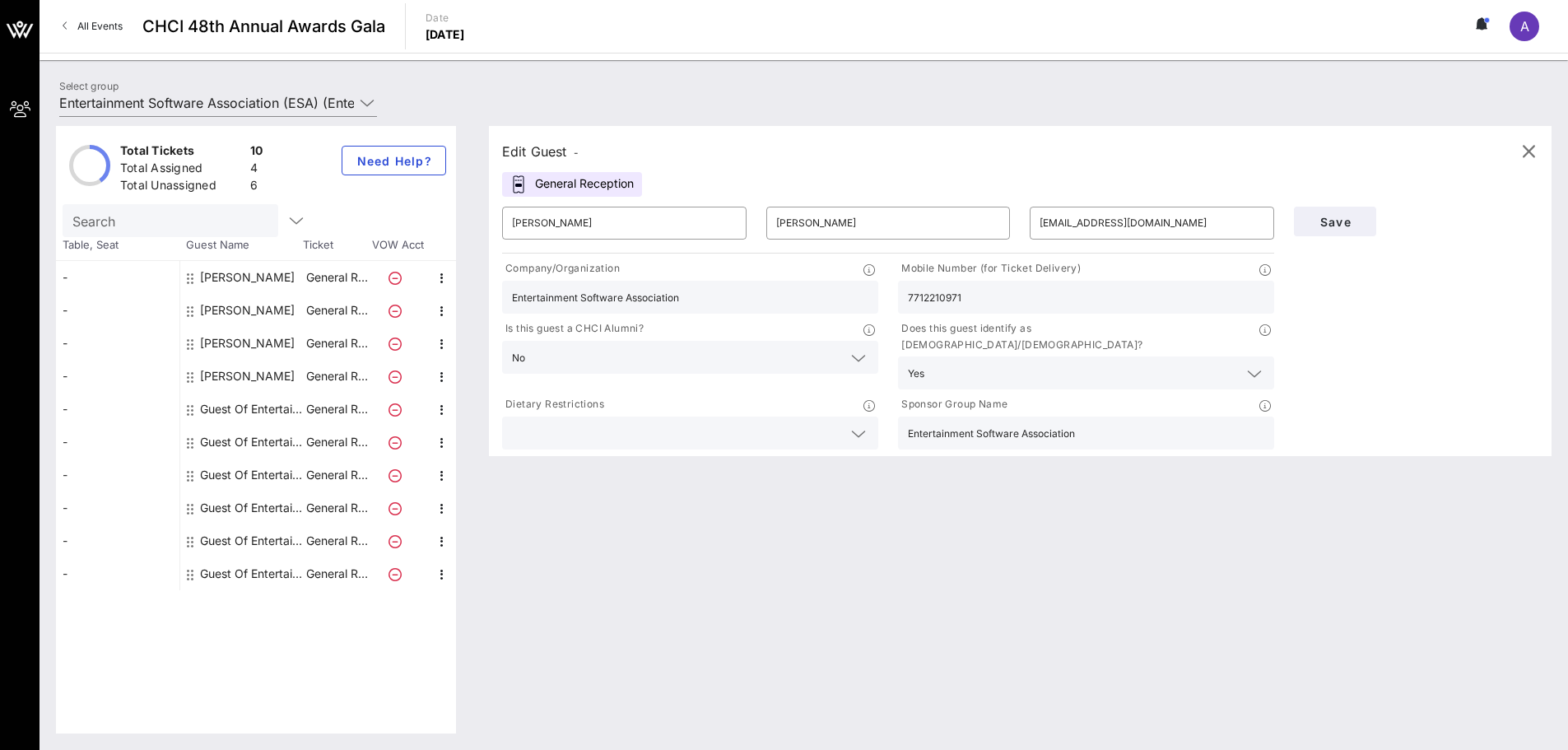
type input "8185992784"
click at [258, 353] on div "[PERSON_NAME]" at bounding box center [248, 343] width 95 height 33
type input "[PERSON_NAME]"
type input "[EMAIL_ADDRESS][DOMAIN_NAME]"
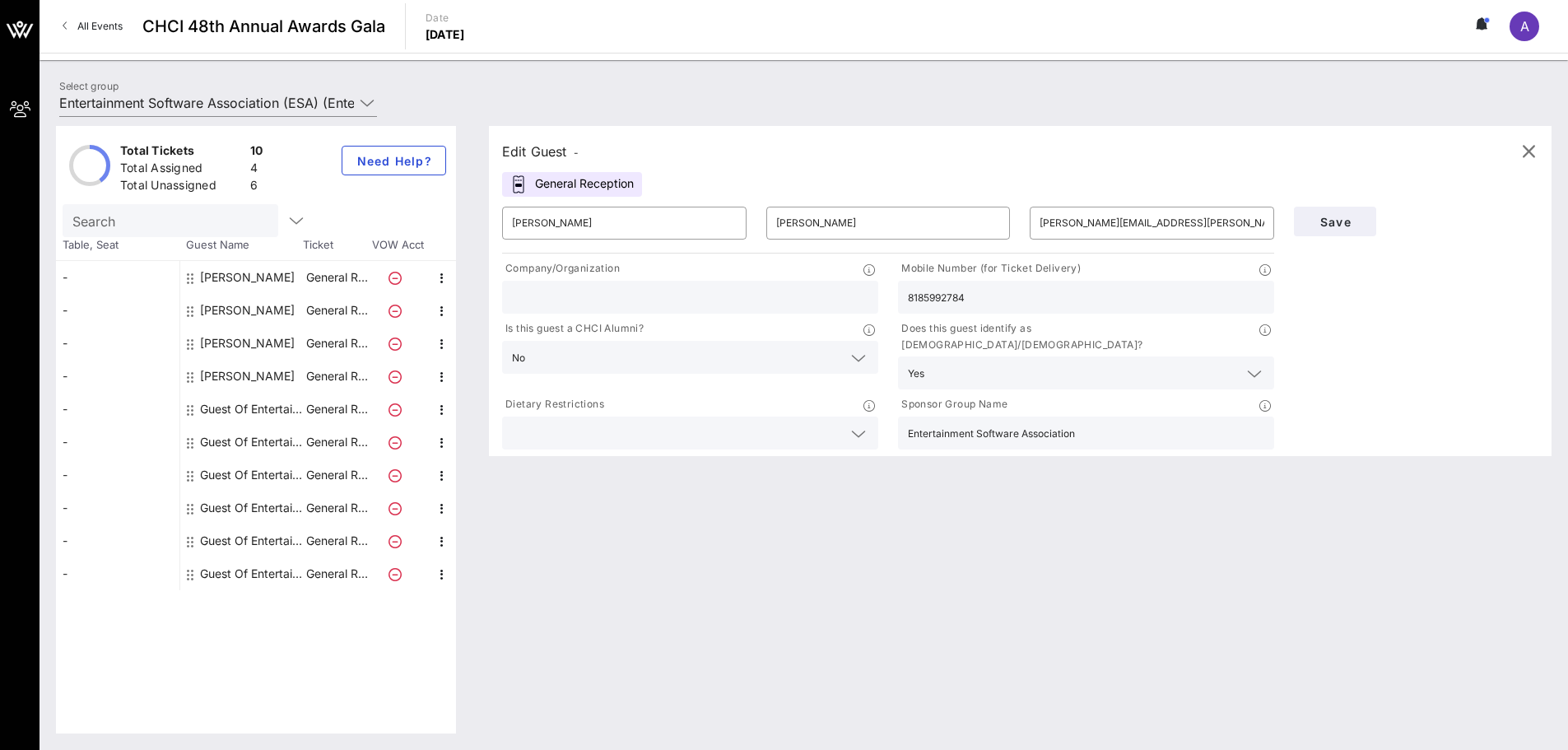
type input "Entertainment Software Association"
click at [917, 422] on input "text" at bounding box center [1086, 433] width 356 height 22
type input "Entertainment Software Association"
click at [1350, 215] on span "Save" at bounding box center [1335, 222] width 56 height 14
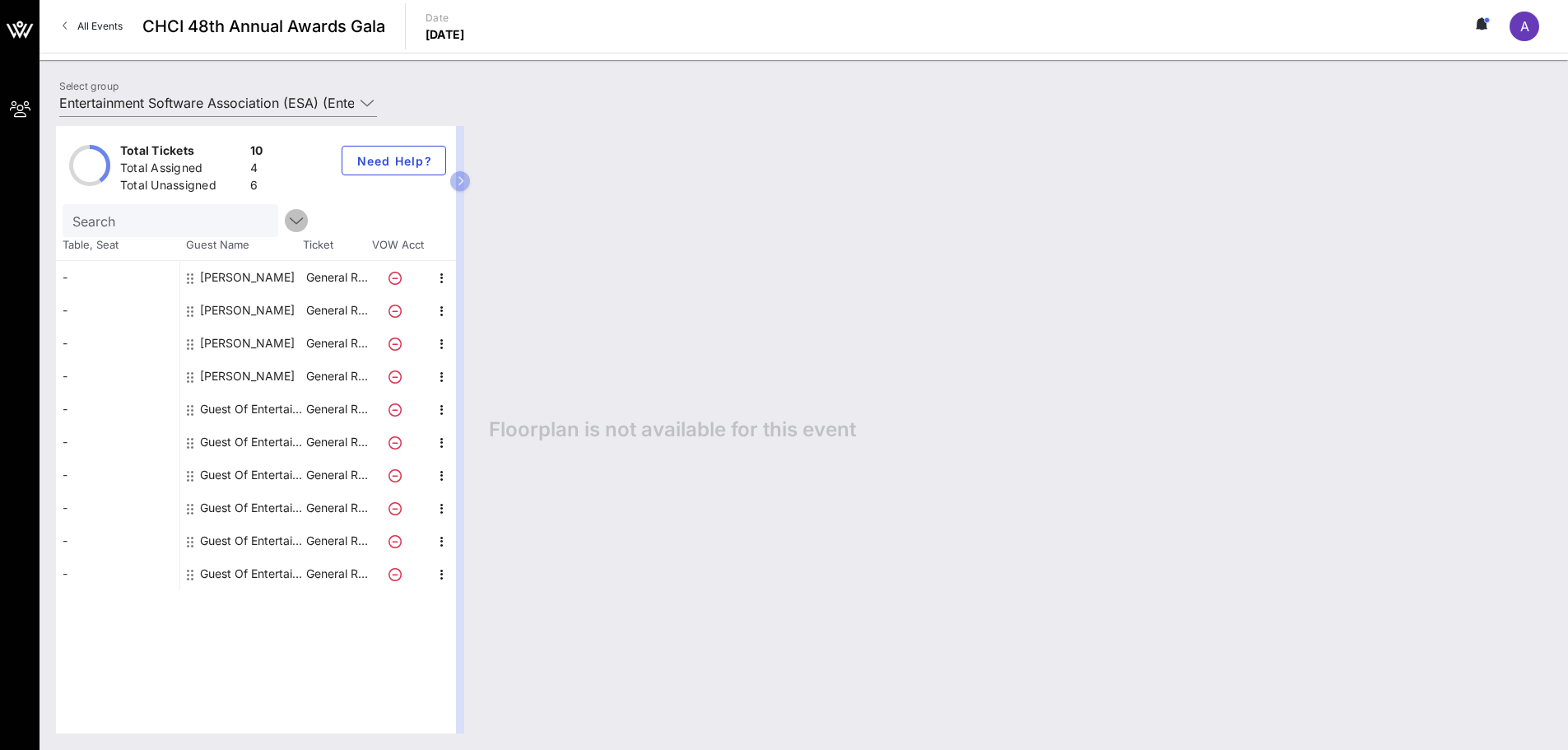
click at [287, 213] on icon "button" at bounding box center [297, 221] width 20 height 20
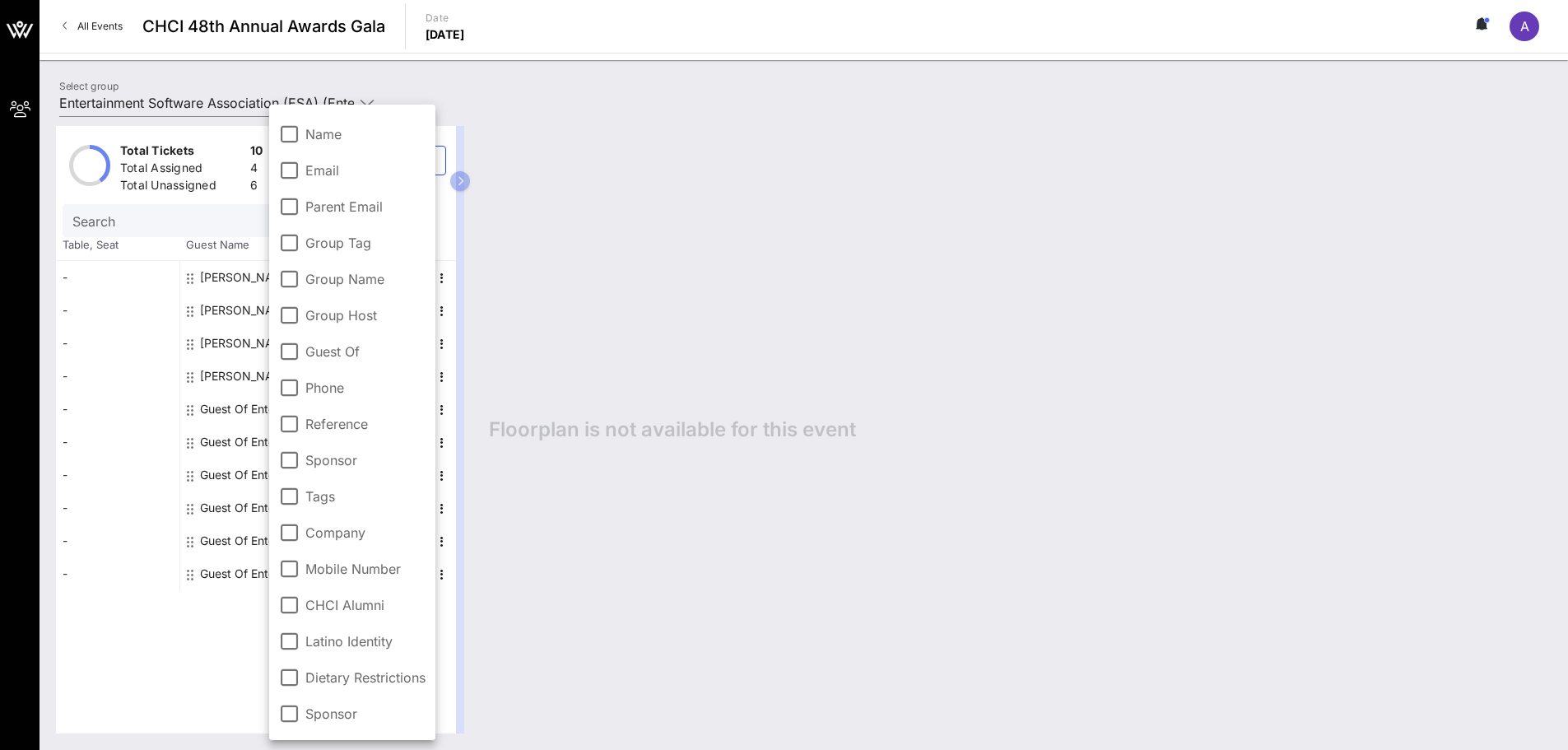
click at [1018, 326] on div "Floorplan is not available for this event" at bounding box center [1012, 429] width 1079 height 607
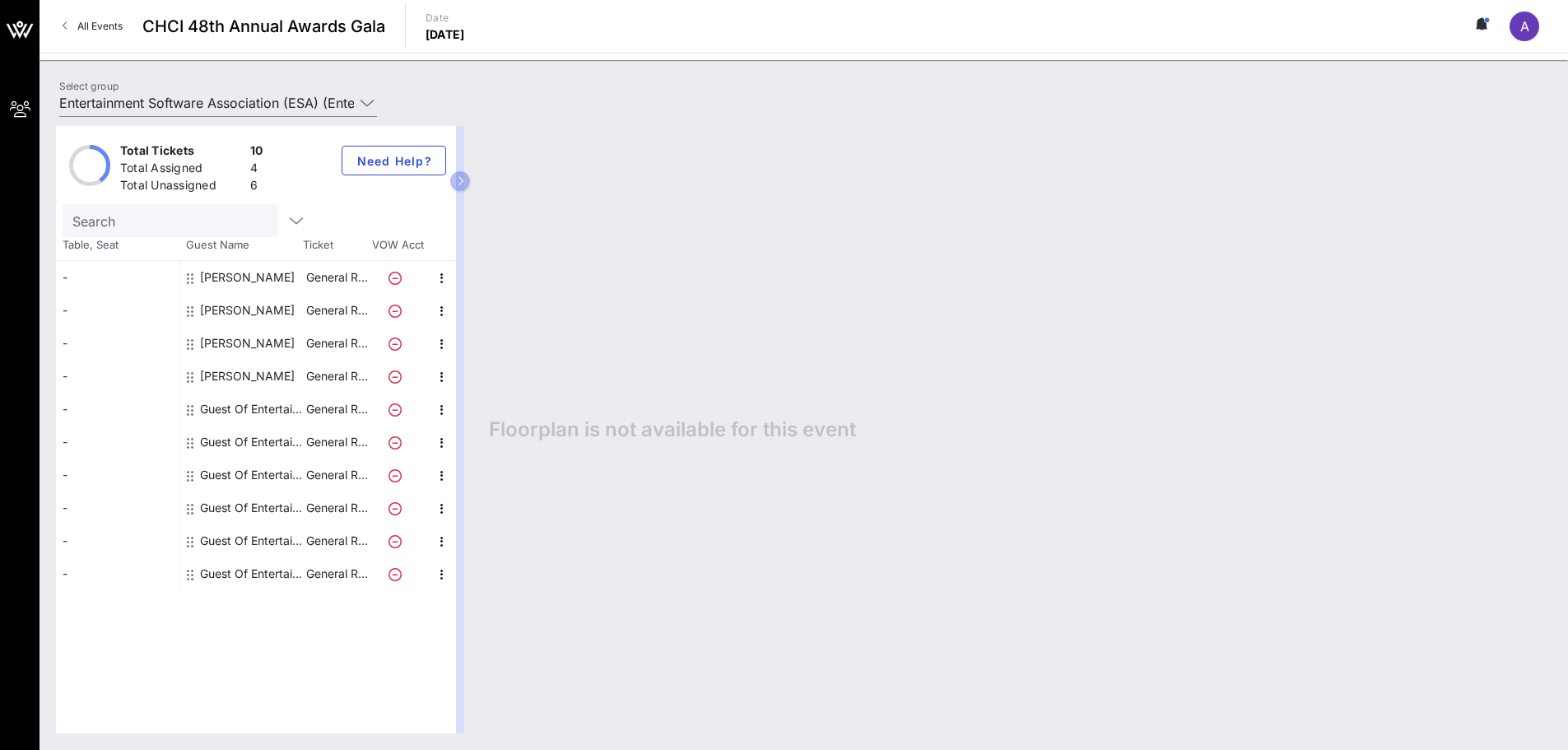
click at [1524, 19] on span "A" at bounding box center [1525, 27] width 9 height 17
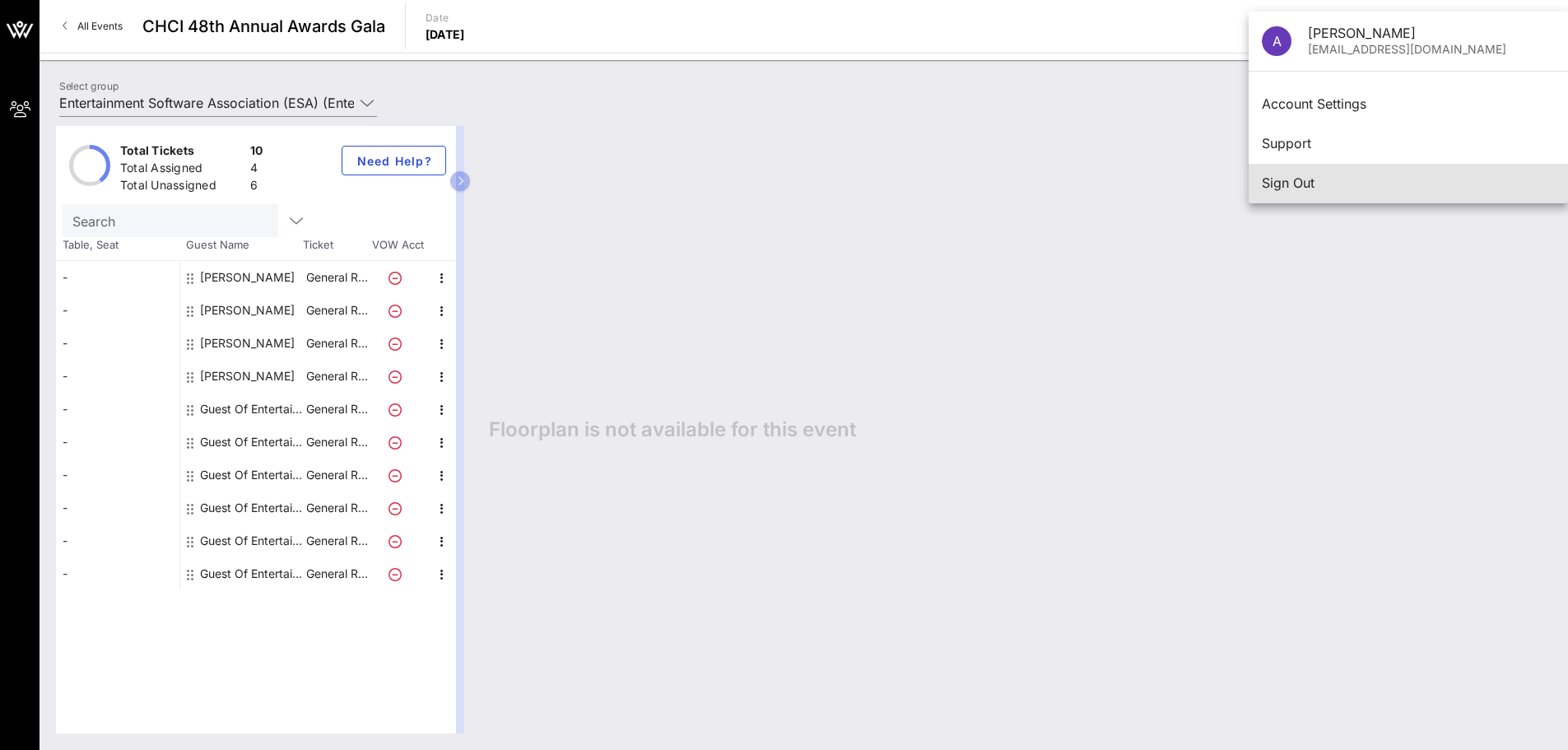
click at [1272, 178] on div "Sign Out" at bounding box center [1408, 183] width 293 height 16
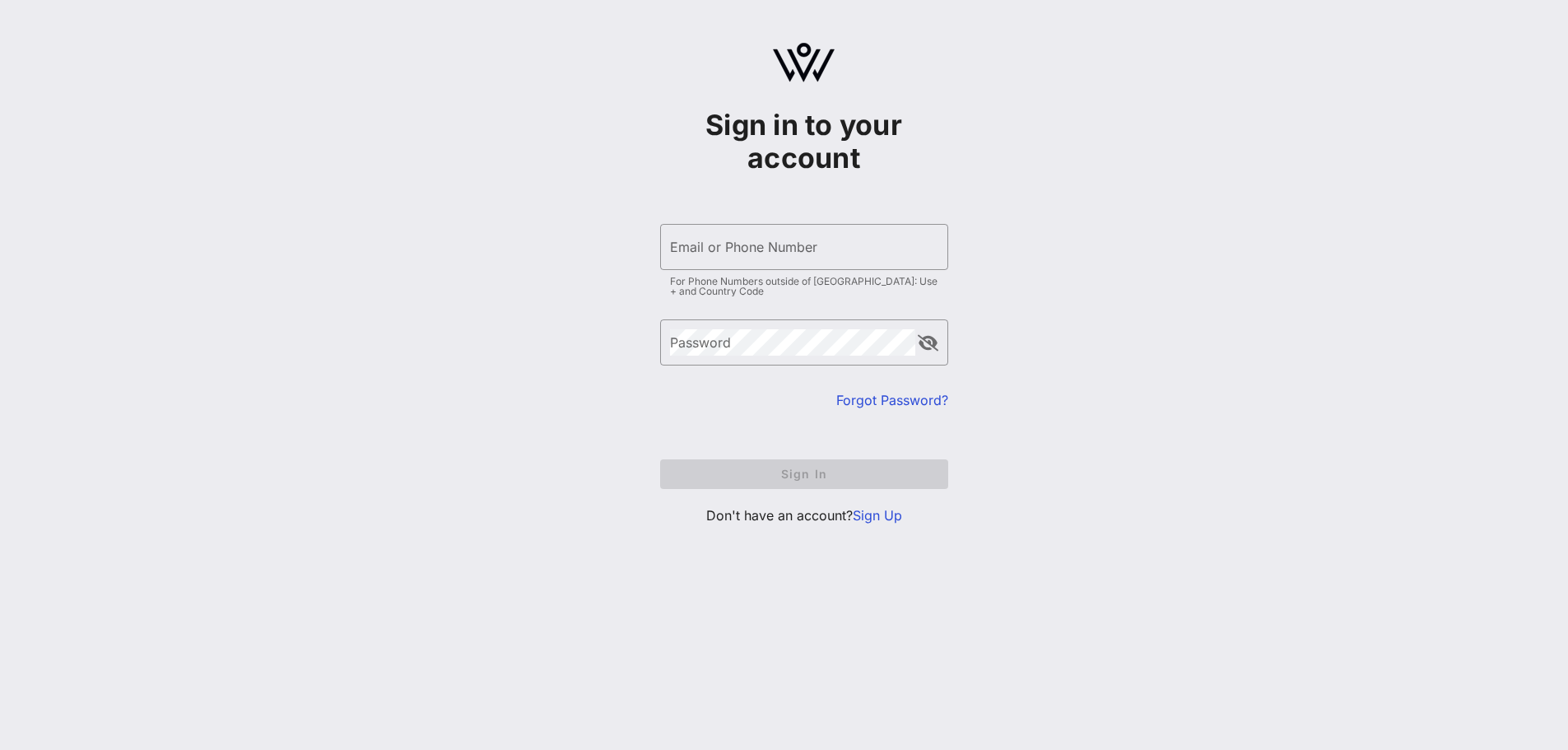
type input "[EMAIL_ADDRESS][DOMAIN_NAME]"
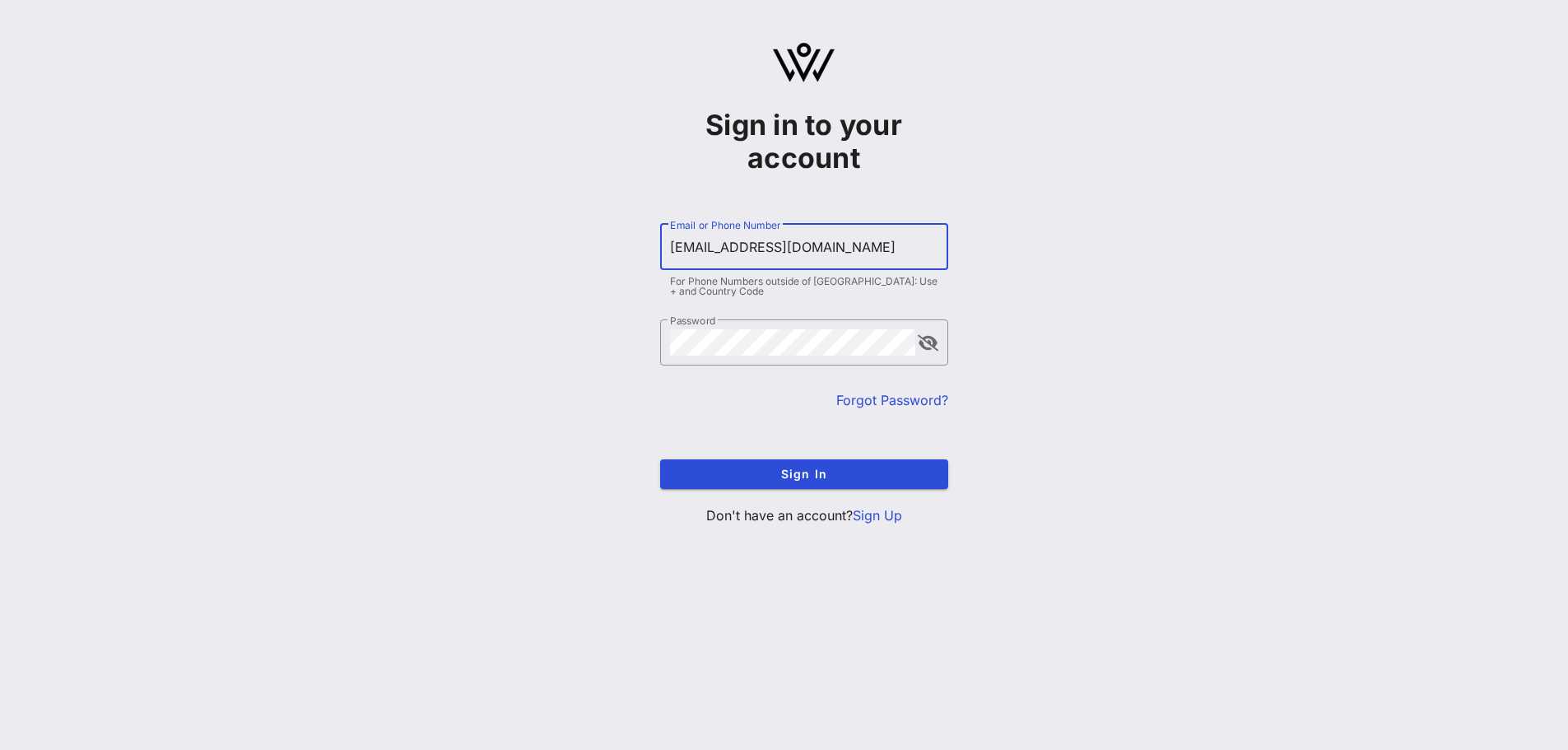
click at [770, 252] on input "[EMAIL_ADDRESS][DOMAIN_NAME]" at bounding box center [804, 247] width 268 height 27
click at [934, 340] on button "append icon" at bounding box center [928, 343] width 21 height 17
